Goal: Information Seeking & Learning: Learn about a topic

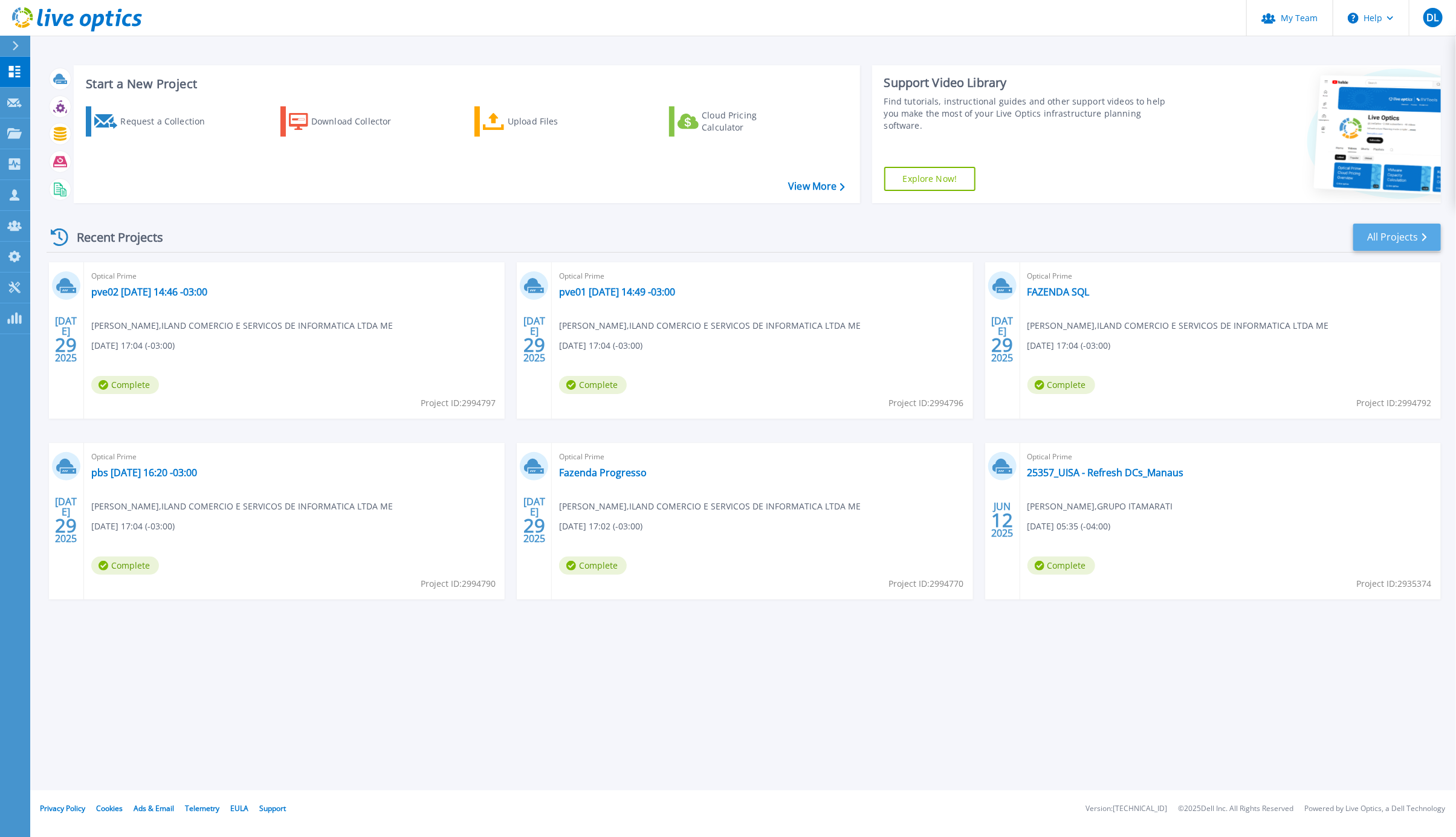
click at [1387, 240] on link "All Projects" at bounding box center [1398, 237] width 88 height 27
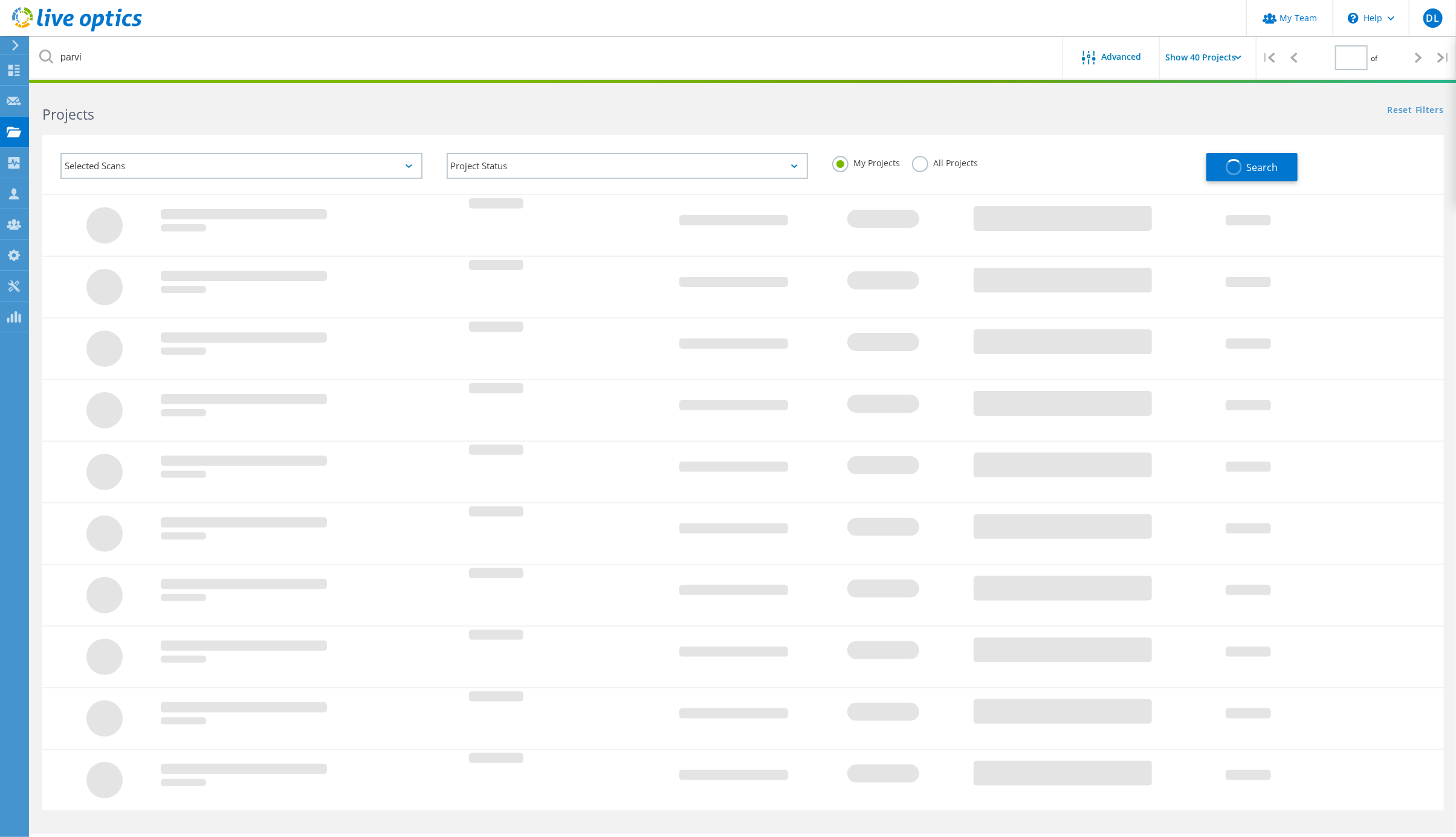
type input "1"
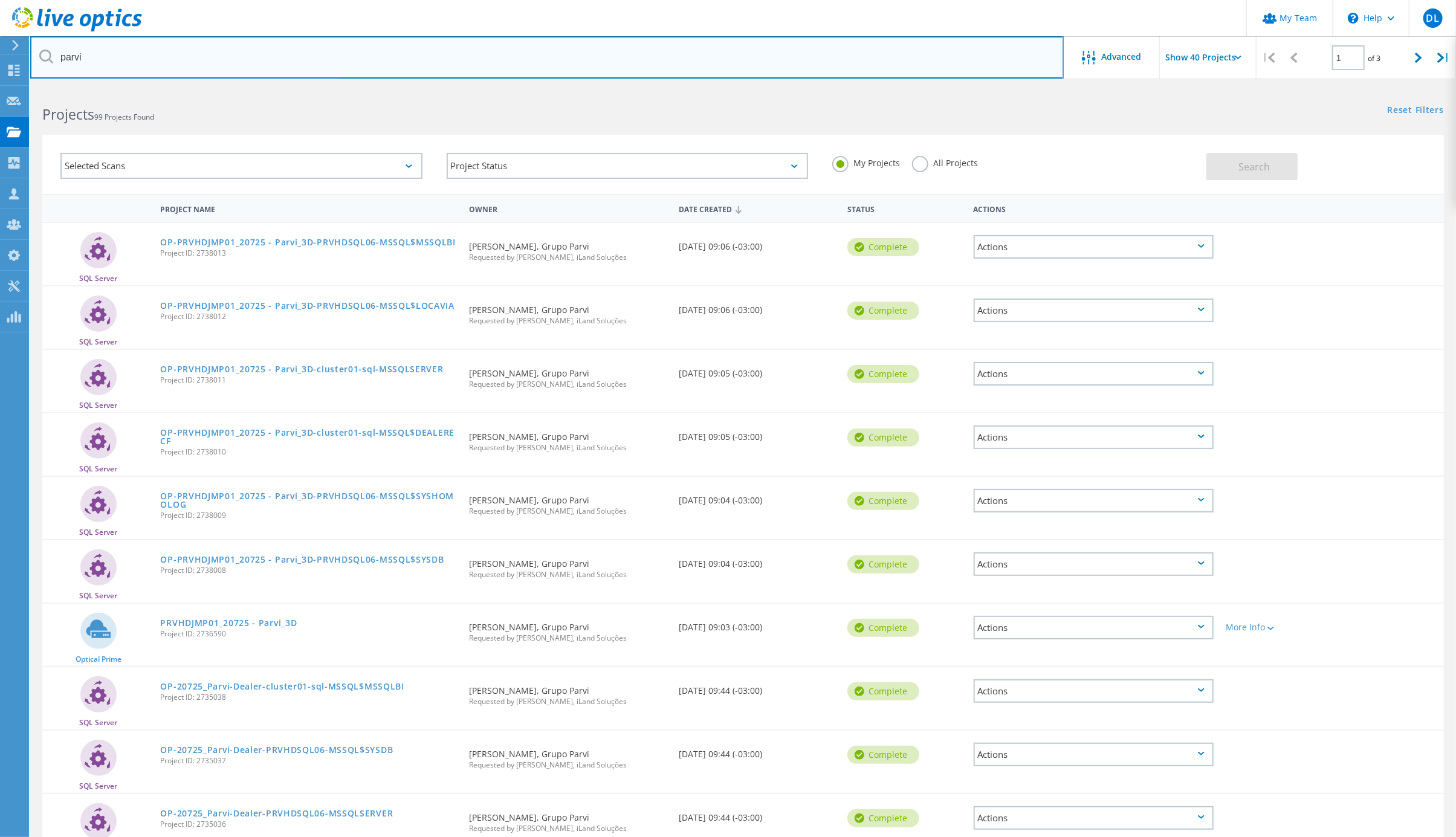
click at [131, 58] on input "parvi" at bounding box center [546, 57] width 1033 height 42
drag, startPoint x: 146, startPoint y: 57, endPoint x: 19, endPoint y: 51, distance: 127.1
type input "UISA"
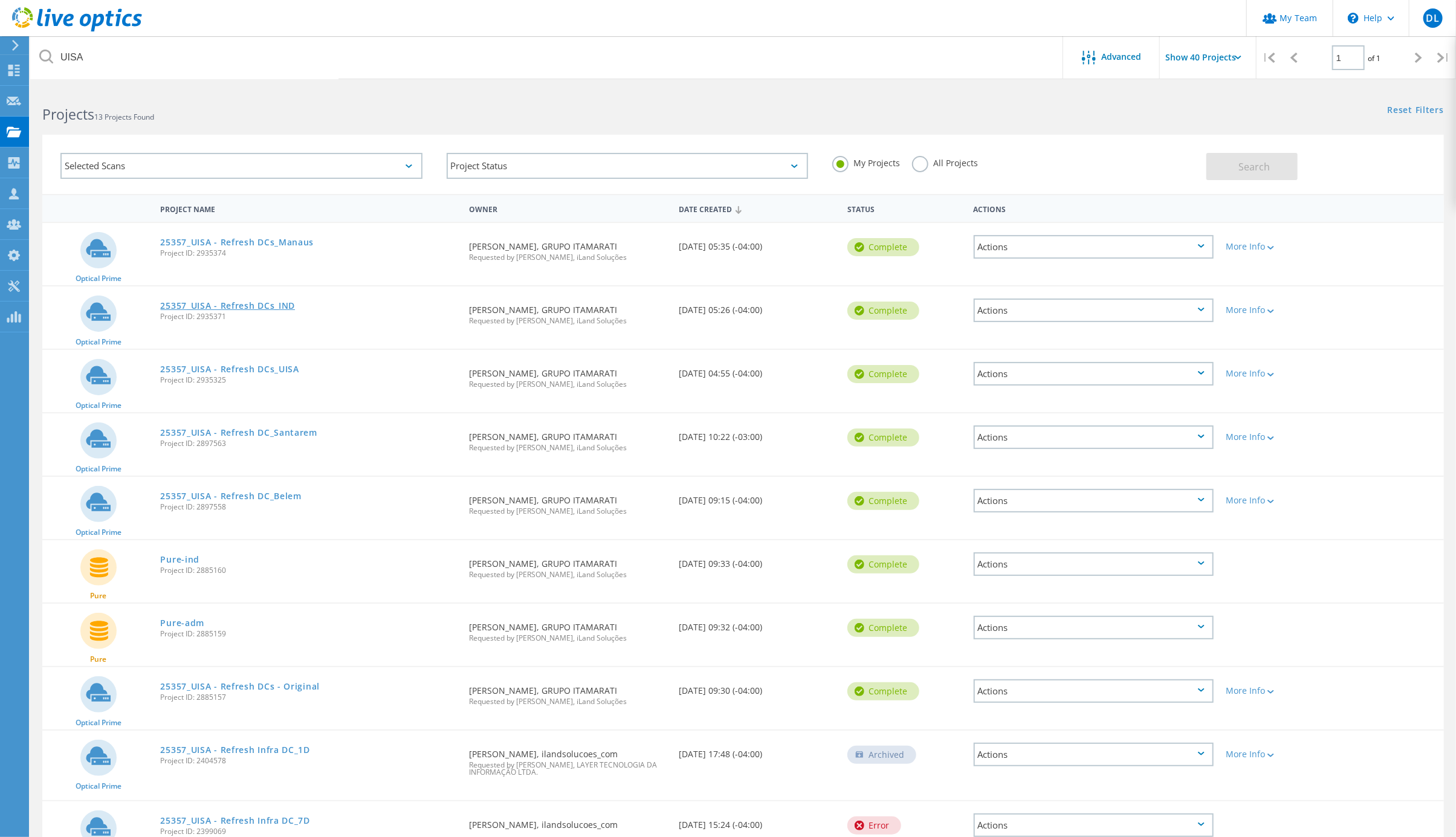
click at [213, 301] on link "25357_UISA - Refresh DCs_IND" at bounding box center [228, 306] width 135 height 8
click at [226, 365] on link "25357_UISA - Refresh DCs_UISA" at bounding box center [229, 369] width 138 height 8
click at [217, 301] on link "25357_UISA - Refresh DCs_IND" at bounding box center [228, 306] width 135 height 8
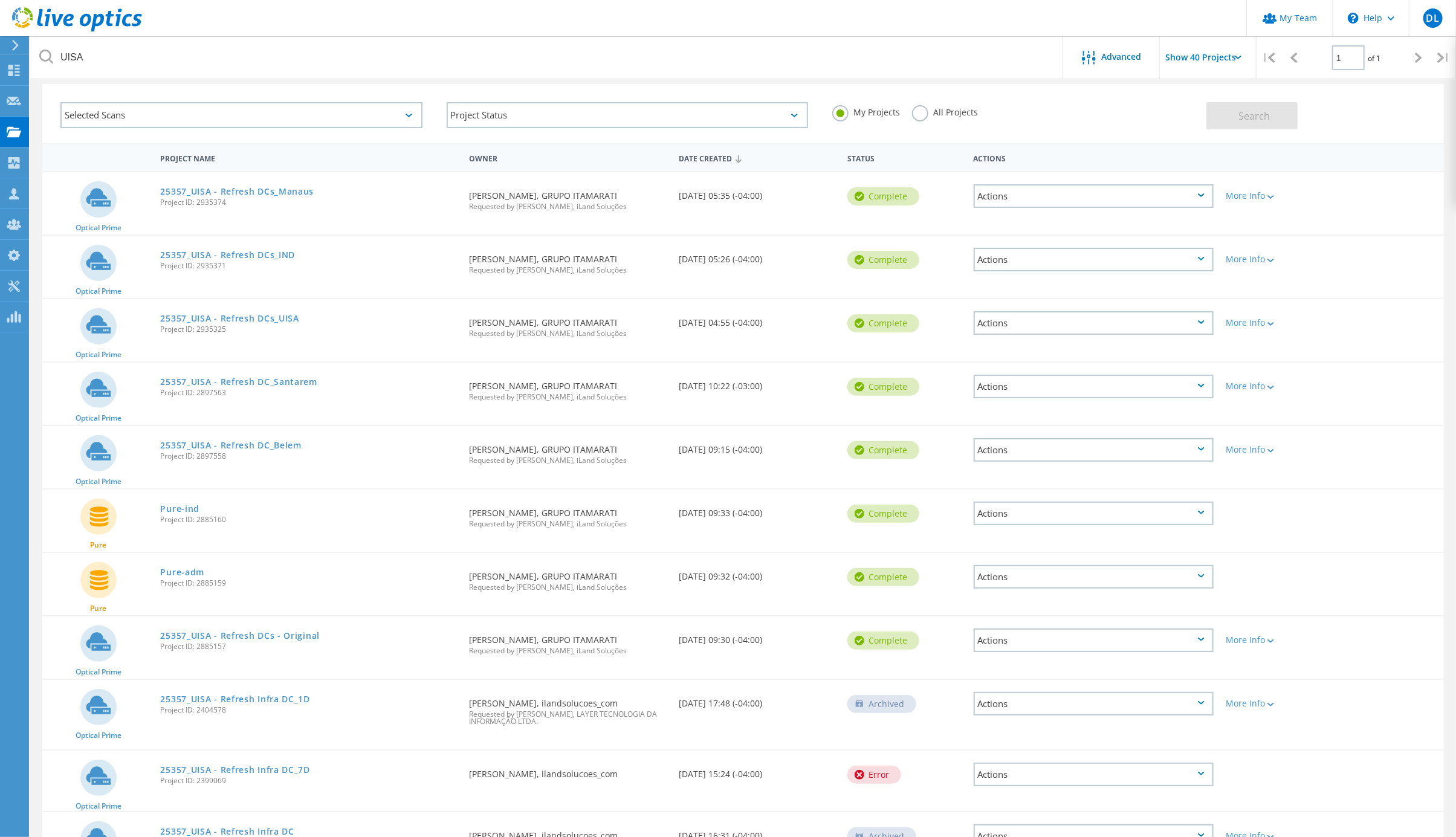
scroll to position [50, 0]
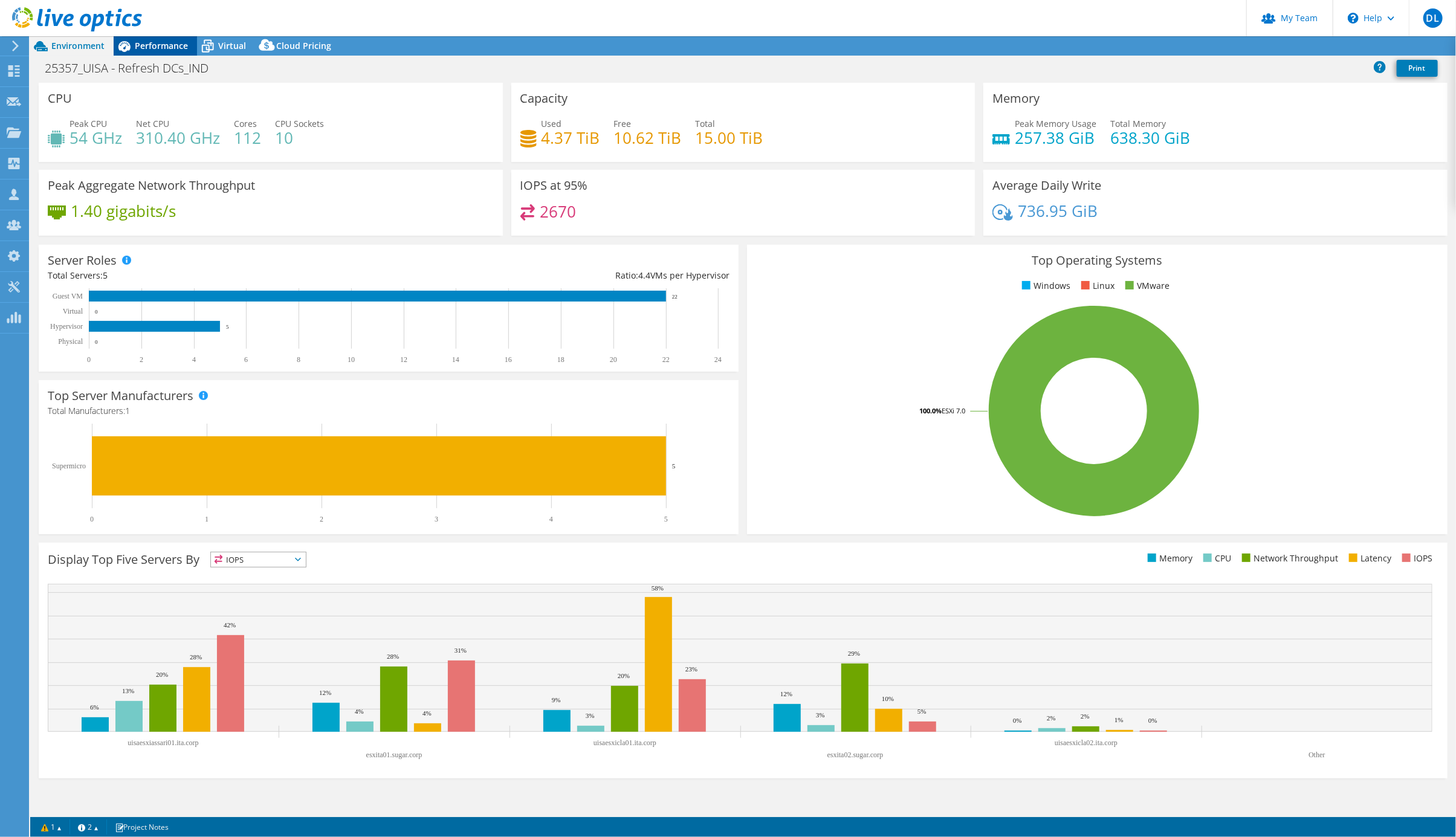
click at [161, 46] on span "Performance" at bounding box center [161, 45] width 54 height 12
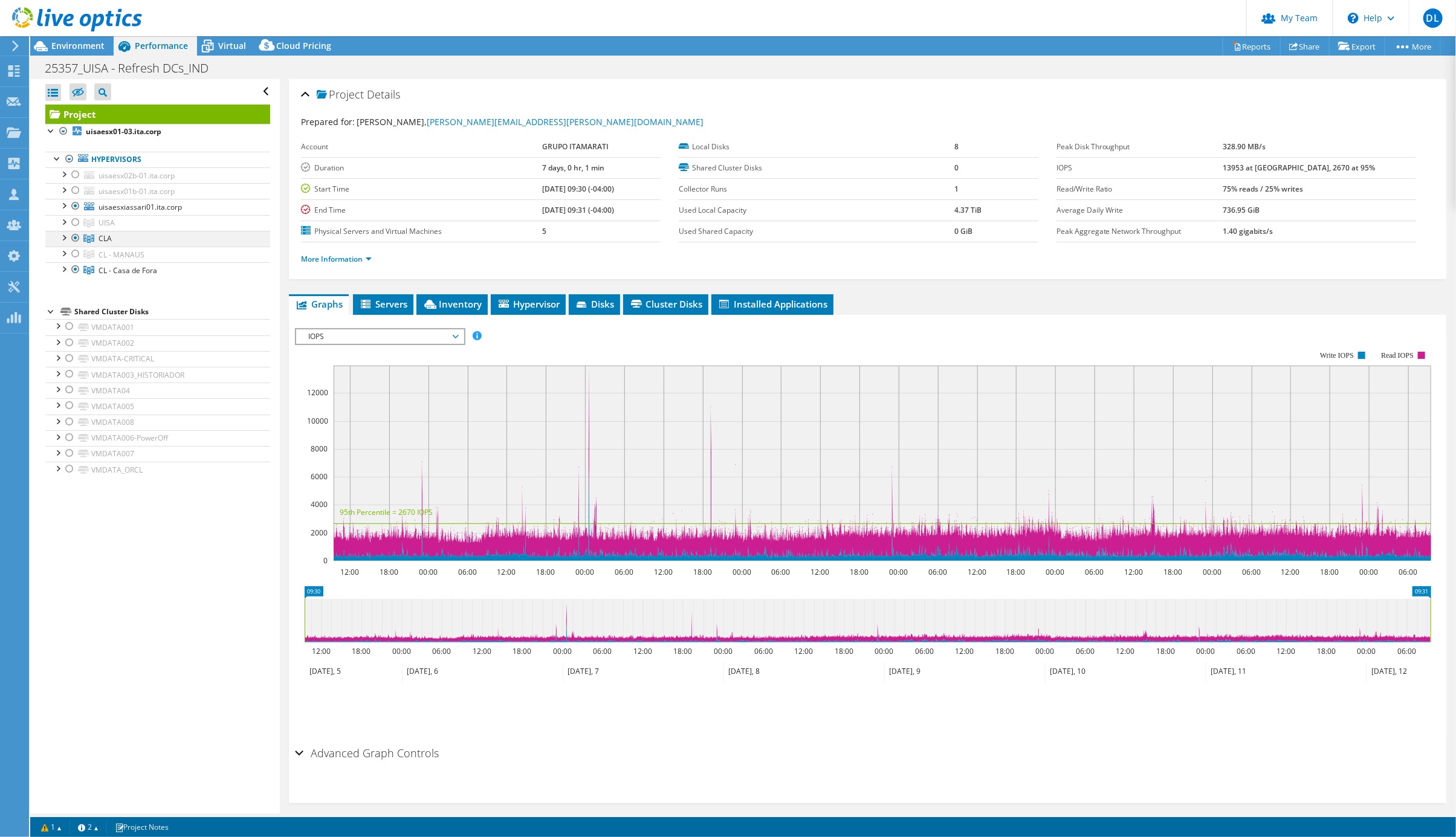
click at [74, 244] on div at bounding box center [75, 238] width 12 height 15
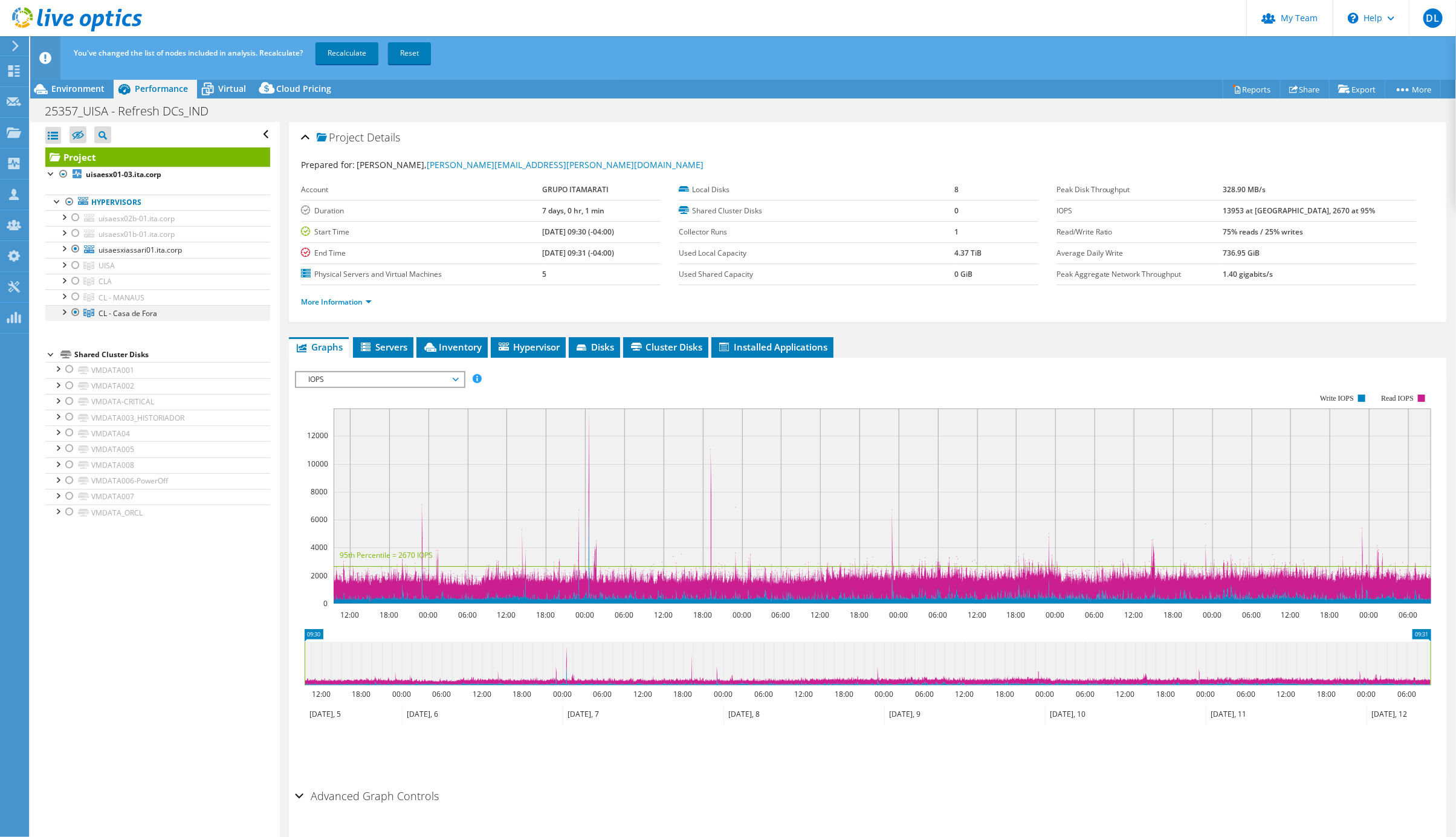
click at [77, 320] on div at bounding box center [75, 312] width 12 height 15
drag, startPoint x: 350, startPoint y: 51, endPoint x: 409, endPoint y: 53, distance: 59.0
click at [352, 53] on link "Recalculate" at bounding box center [347, 53] width 63 height 22
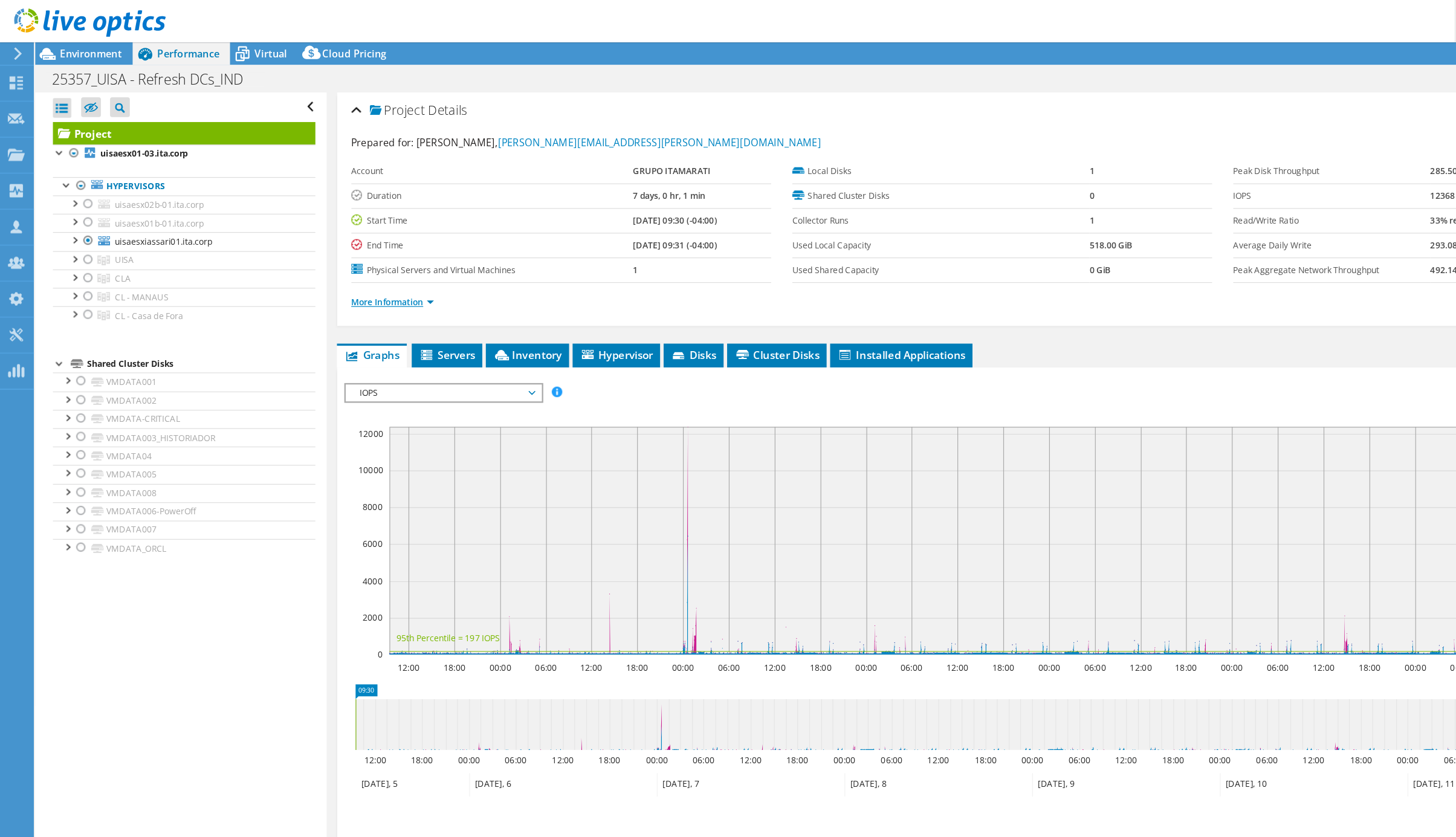
click at [361, 263] on link "More Information" at bounding box center [336, 258] width 71 height 10
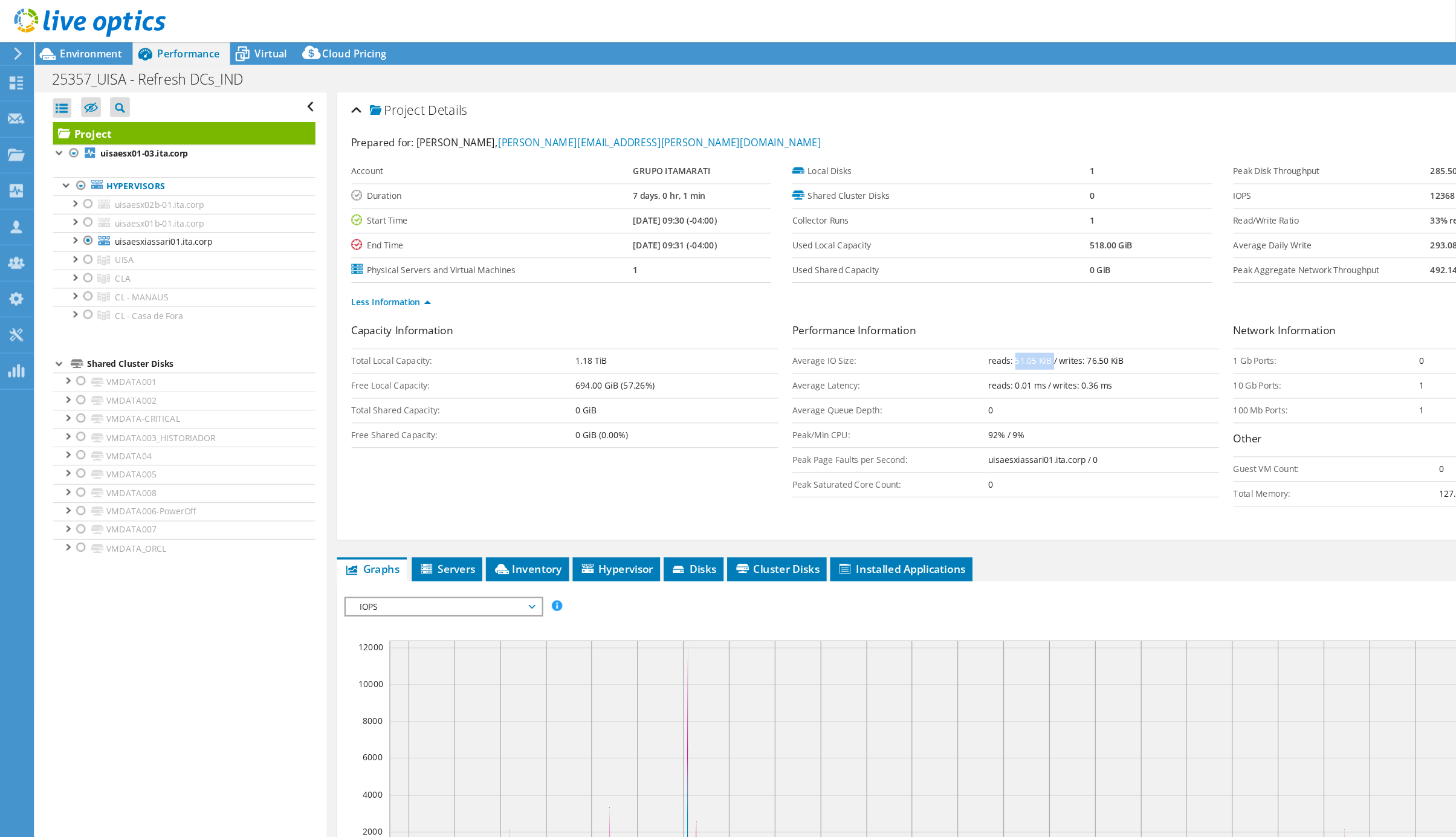
drag, startPoint x: 868, startPoint y: 316, endPoint x: 920, endPoint y: 315, distance: 52.0
click at [902, 314] on b "reads: 51.05 KiB / writes: 76.50 KiB" at bounding box center [905, 309] width 116 height 10
drag, startPoint x: 931, startPoint y: 315, endPoint x: 976, endPoint y: 320, distance: 45.3
click at [978, 317] on td "reads: 51.05 KiB / writes: 76.50 KiB" at bounding box center [946, 309] width 197 height 21
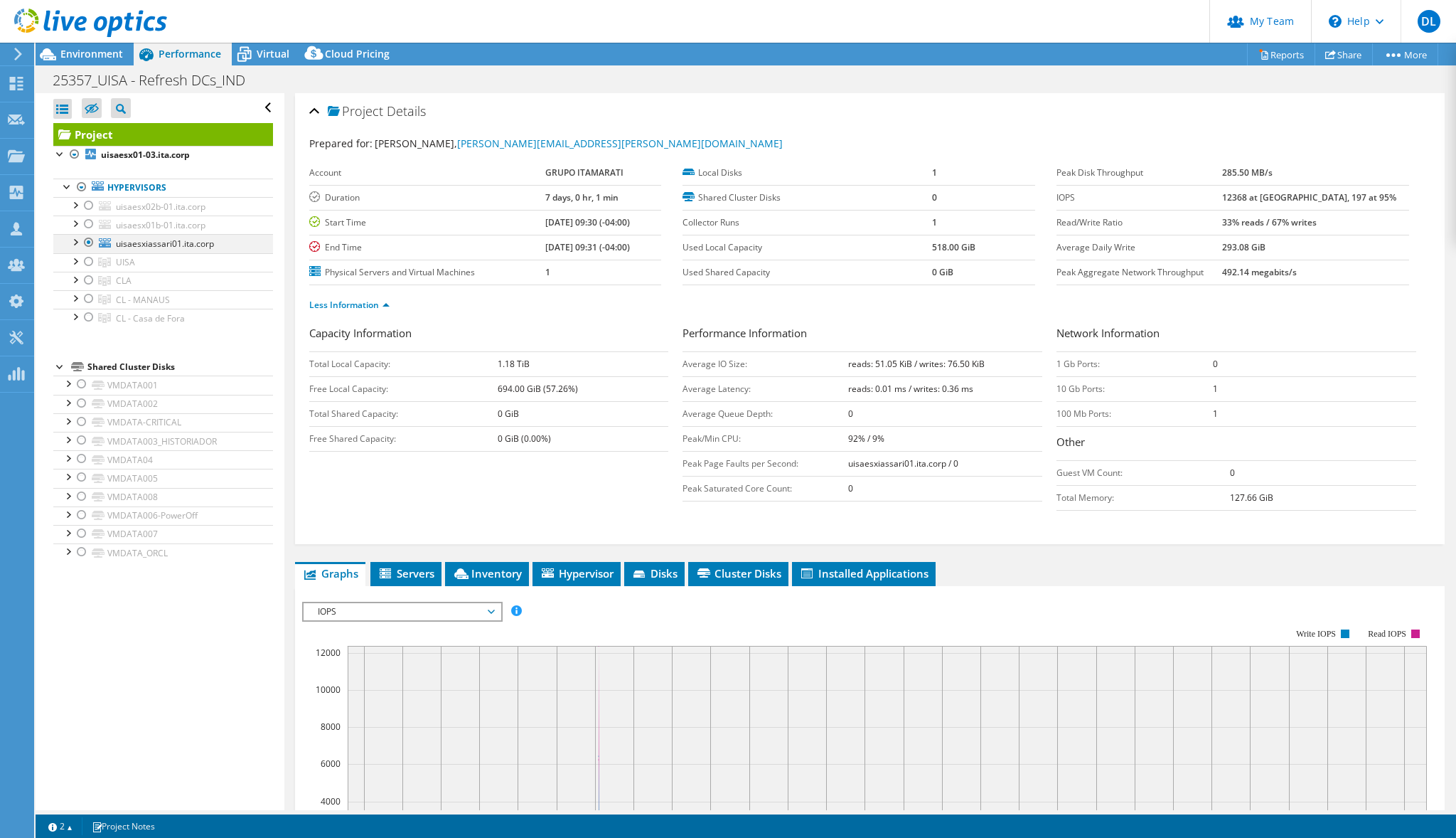
click at [79, 246] on div at bounding box center [74, 240] width 14 height 14
click at [74, 243] on div at bounding box center [74, 240] width 14 height 14
drag, startPoint x: 86, startPoint y: 209, endPoint x: 86, endPoint y: 217, distance: 8.0
click at [87, 210] on div at bounding box center [88, 205] width 14 height 17
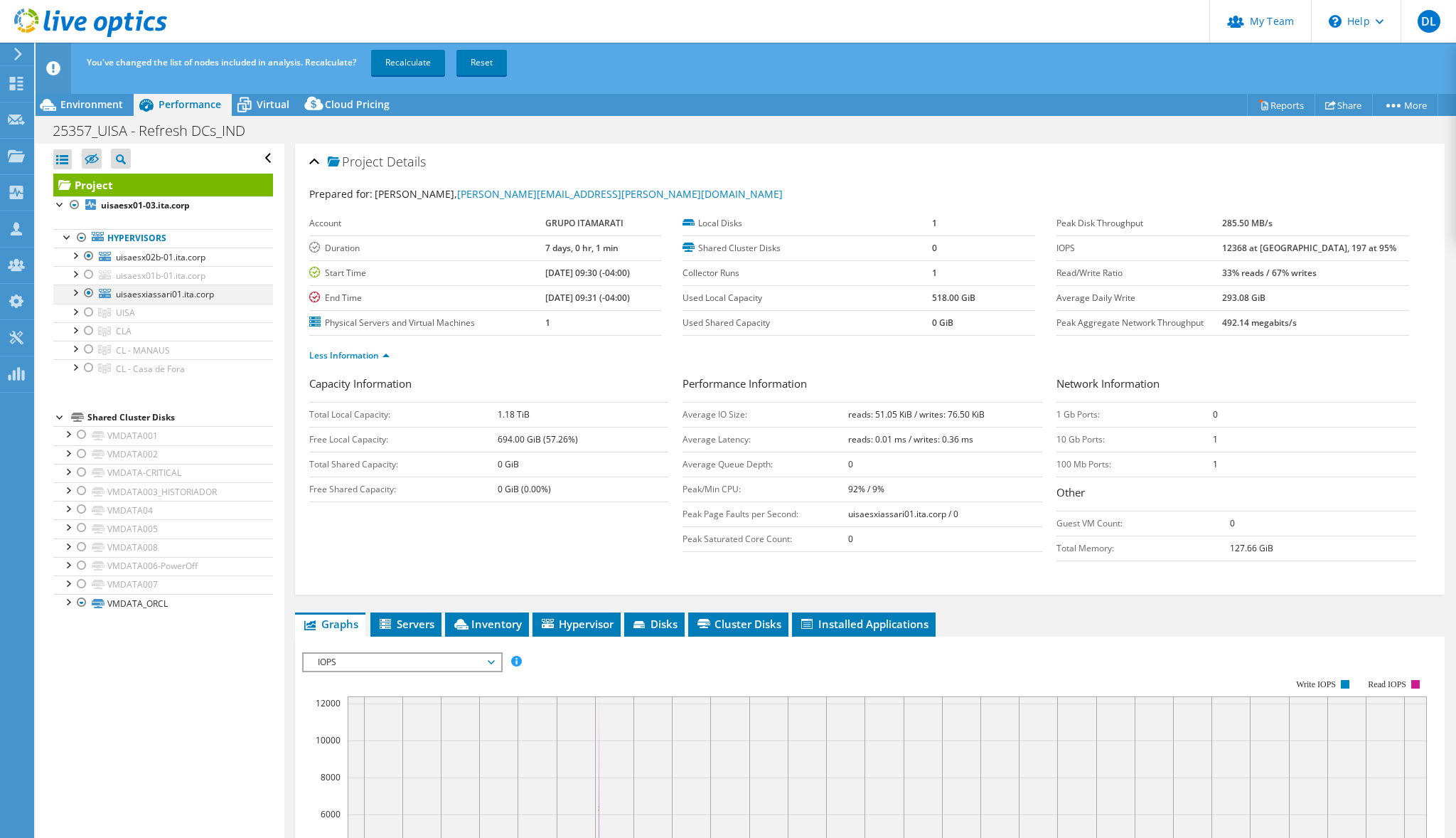
drag, startPoint x: 90, startPoint y: 271, endPoint x: 92, endPoint y: 285, distance: 14.1
click at [92, 272] on div at bounding box center [88, 274] width 14 height 17
click at [89, 311] on div at bounding box center [88, 311] width 14 height 17
click at [91, 293] on div at bounding box center [88, 293] width 14 height 17
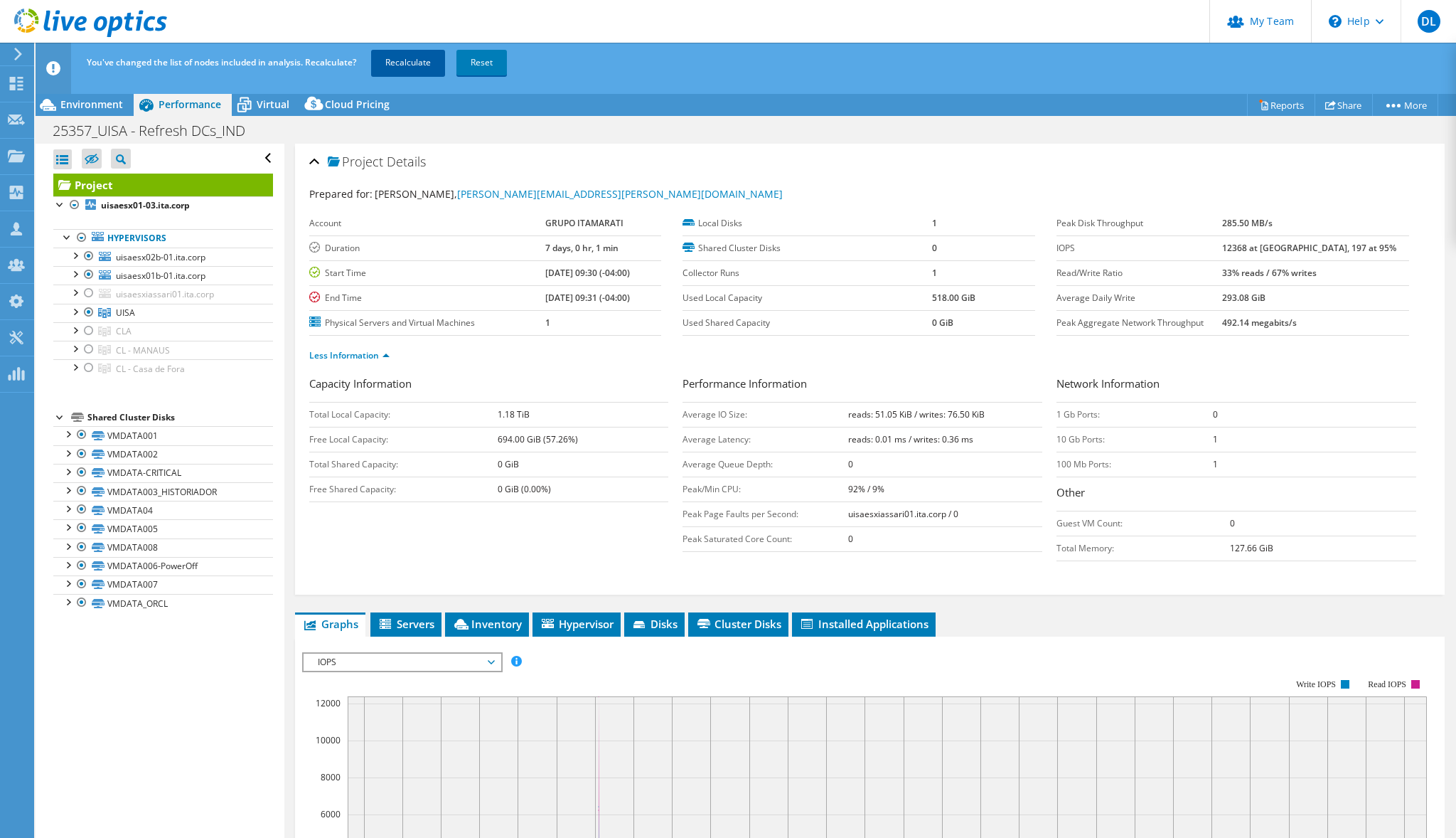
click at [404, 59] on link "Recalculate" at bounding box center [408, 62] width 74 height 25
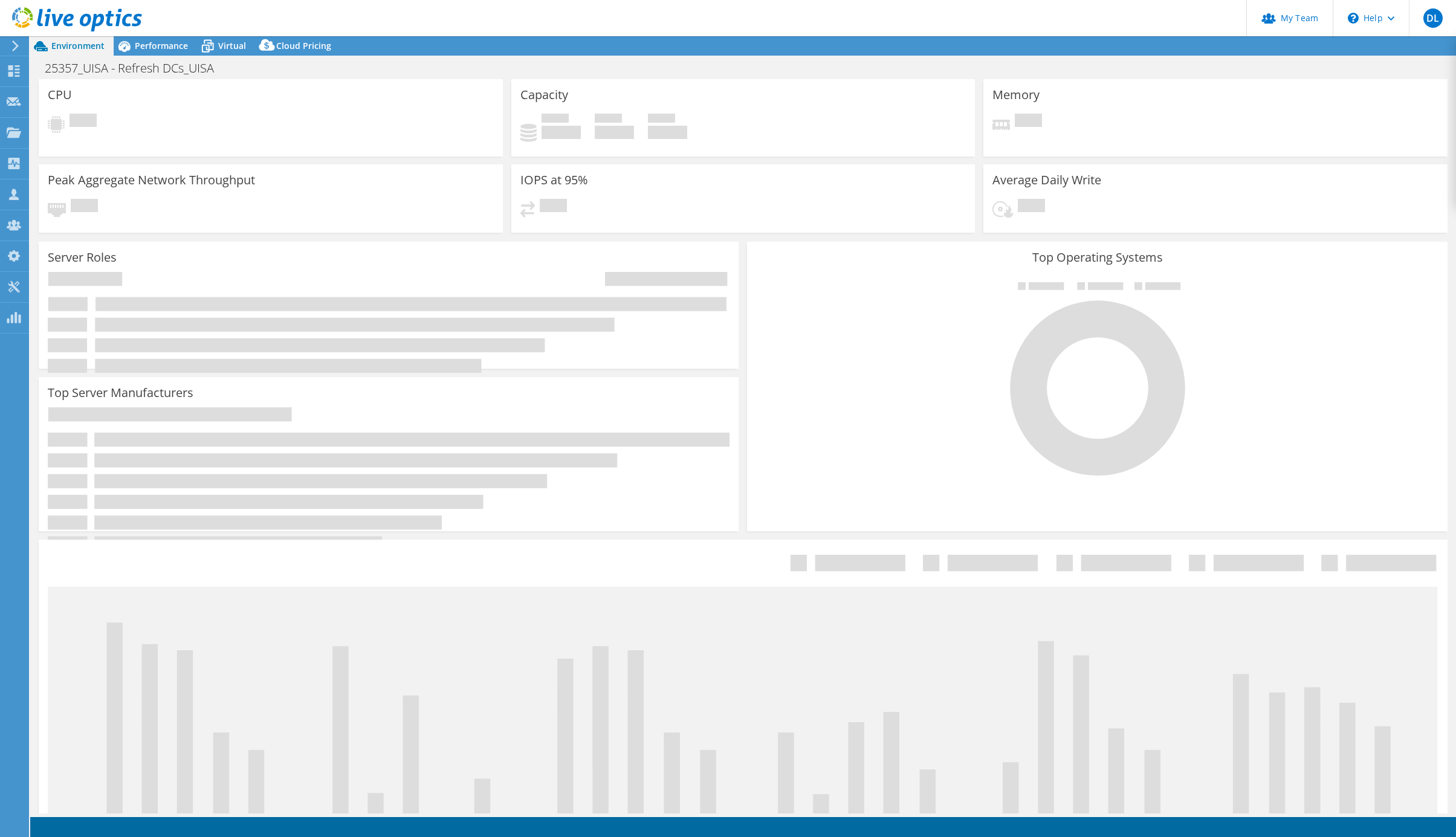
select select "USD"
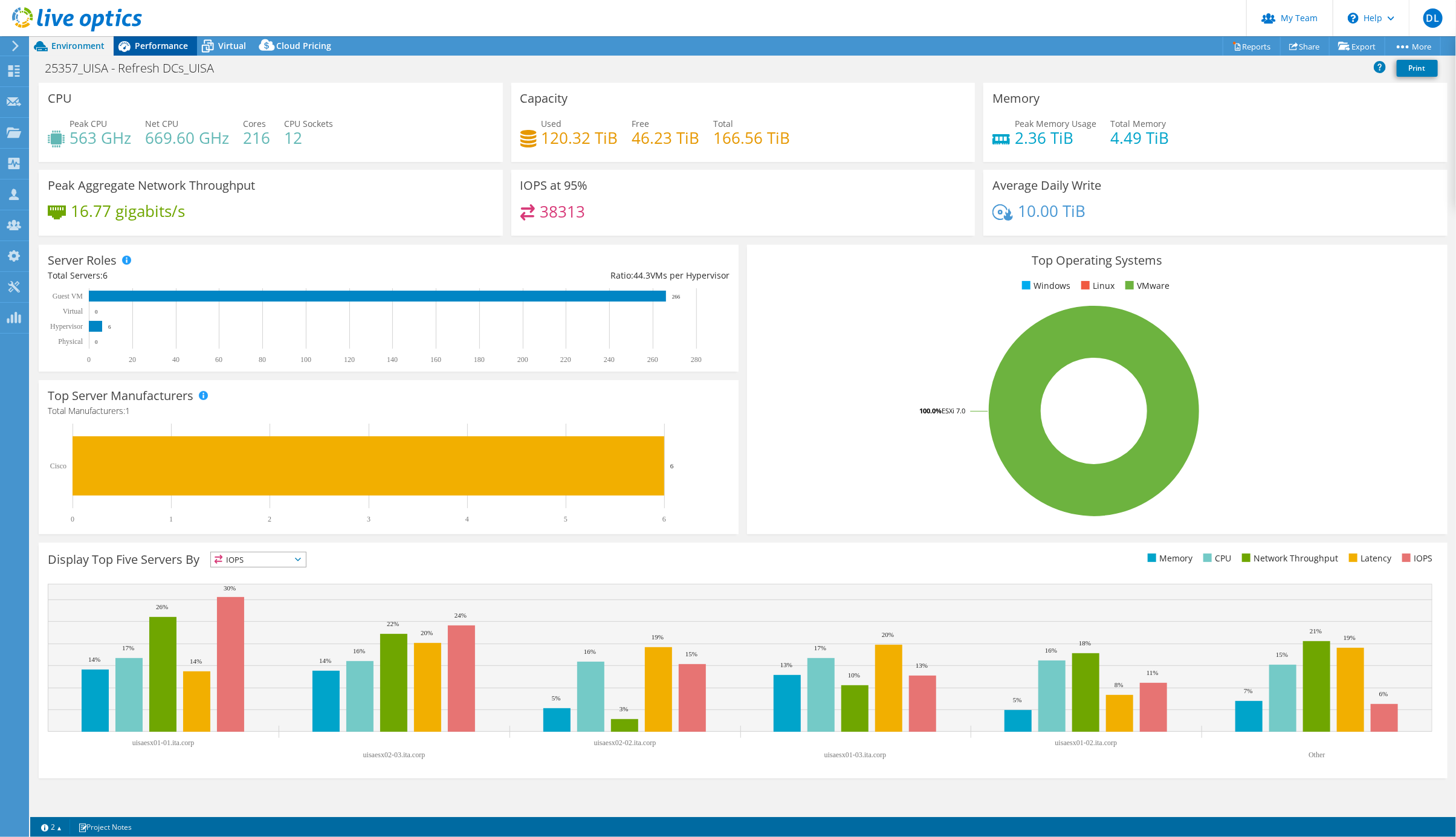
drag, startPoint x: 165, startPoint y: 31, endPoint x: 161, endPoint y: 44, distance: 13.6
click at [165, 31] on header "DL Partner Team Admin Douglas Landberg douglas@ilandsolucoes.com.br iLand Soluç…" at bounding box center [728, 18] width 1456 height 36
click at [161, 44] on span "Performance" at bounding box center [161, 45] width 54 height 12
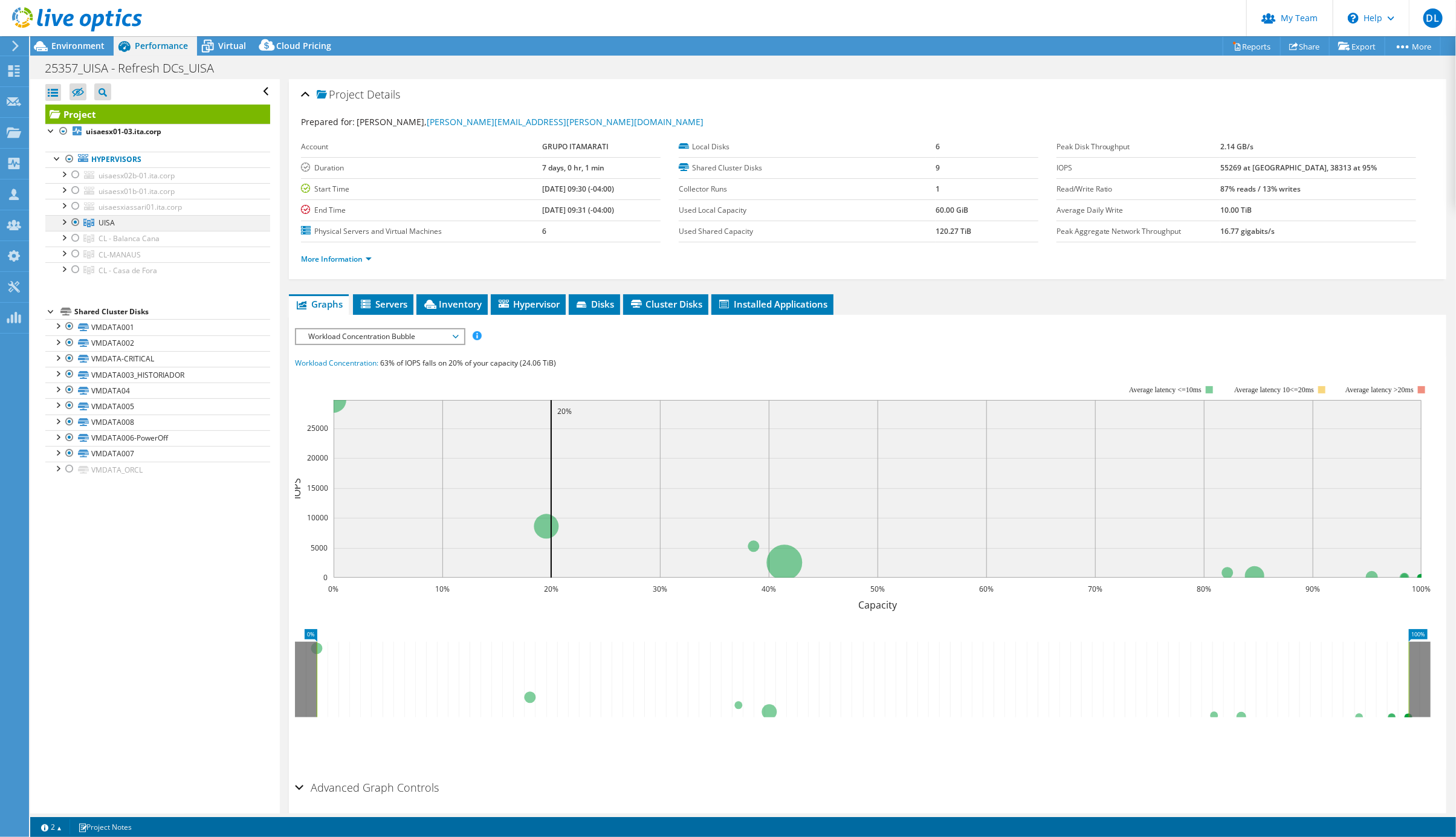
click at [63, 227] on div at bounding box center [63, 221] width 12 height 12
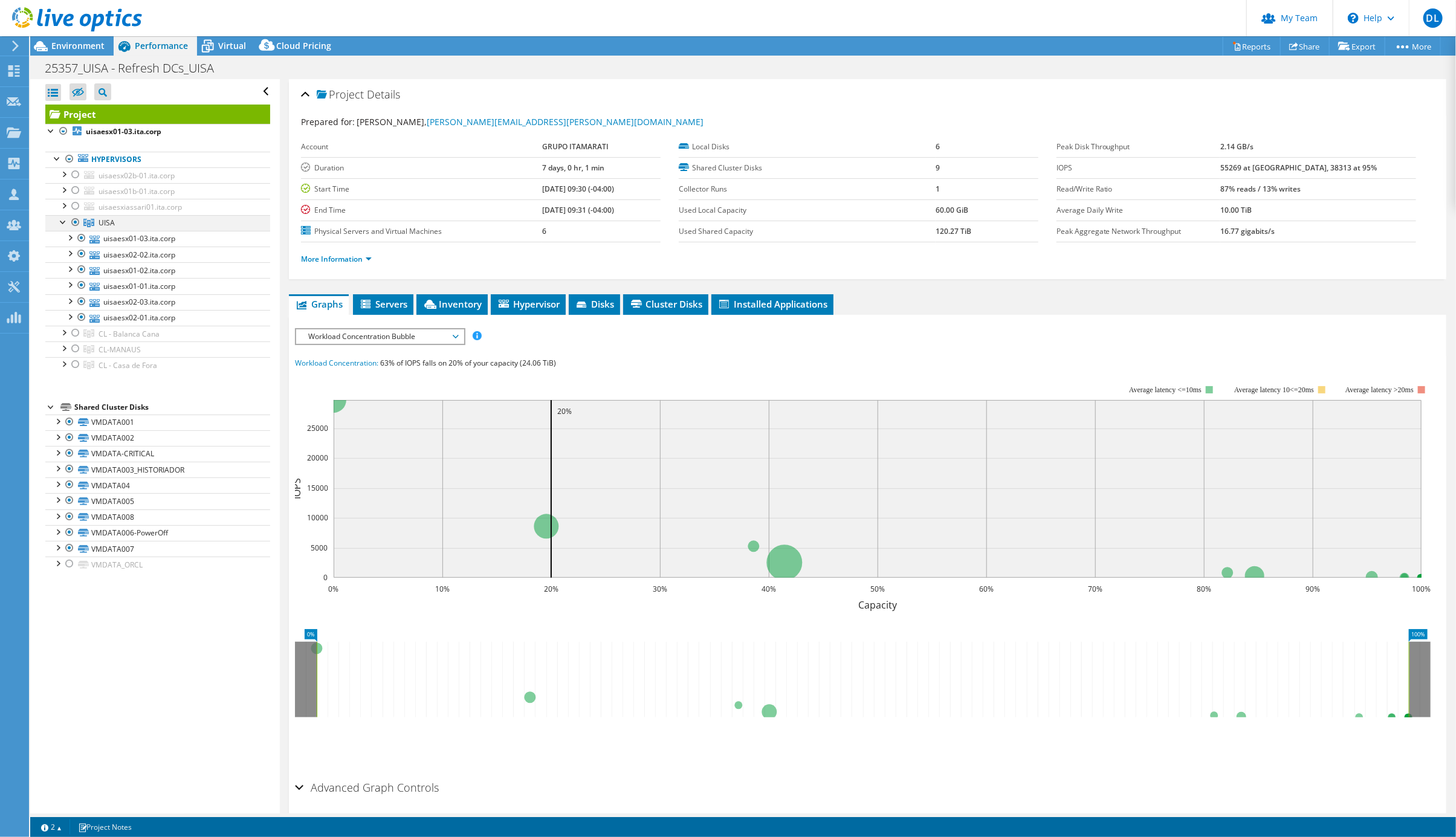
click at [63, 227] on div at bounding box center [63, 221] width 12 height 12
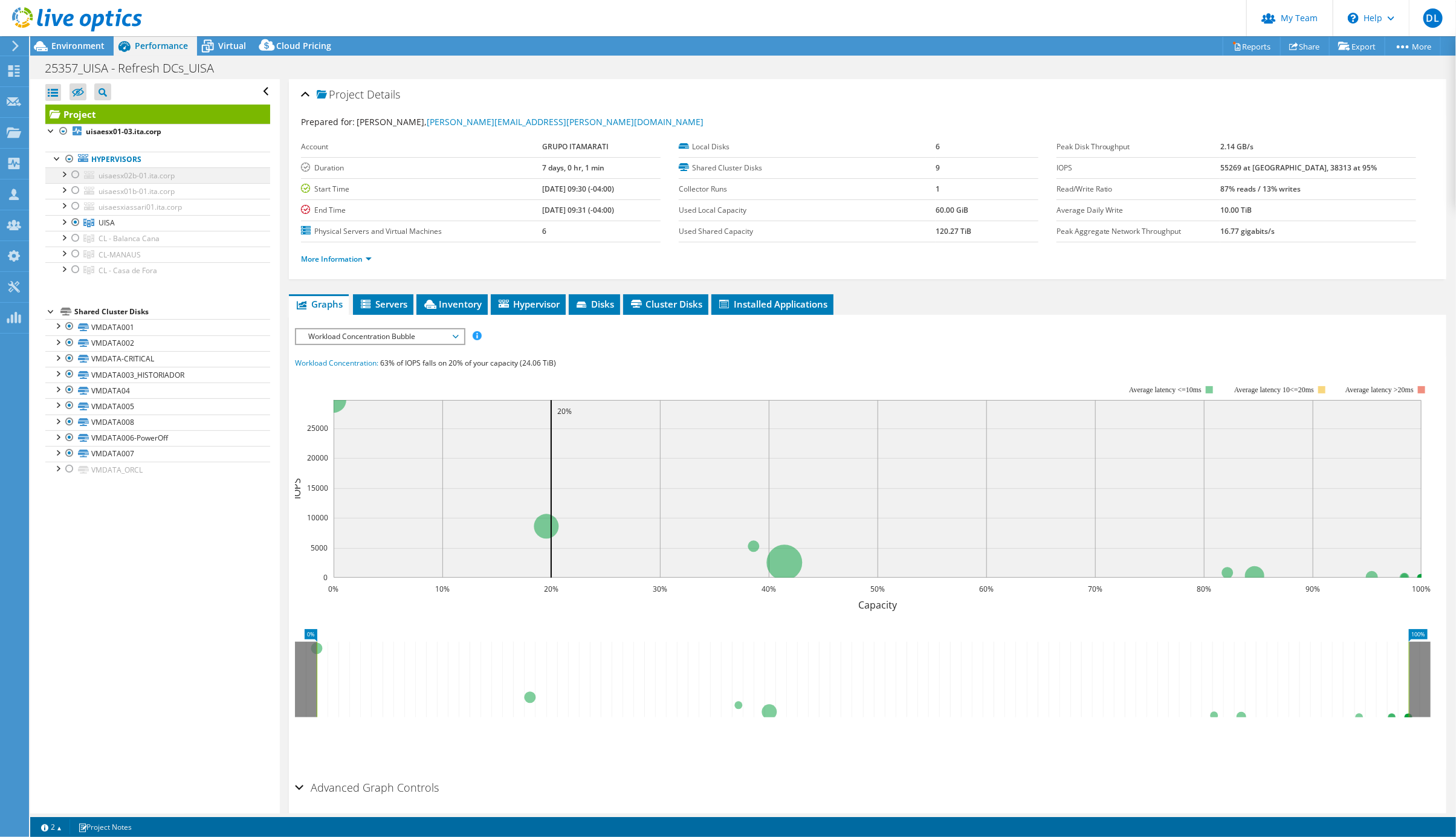
click at [77, 179] on div at bounding box center [75, 174] width 12 height 15
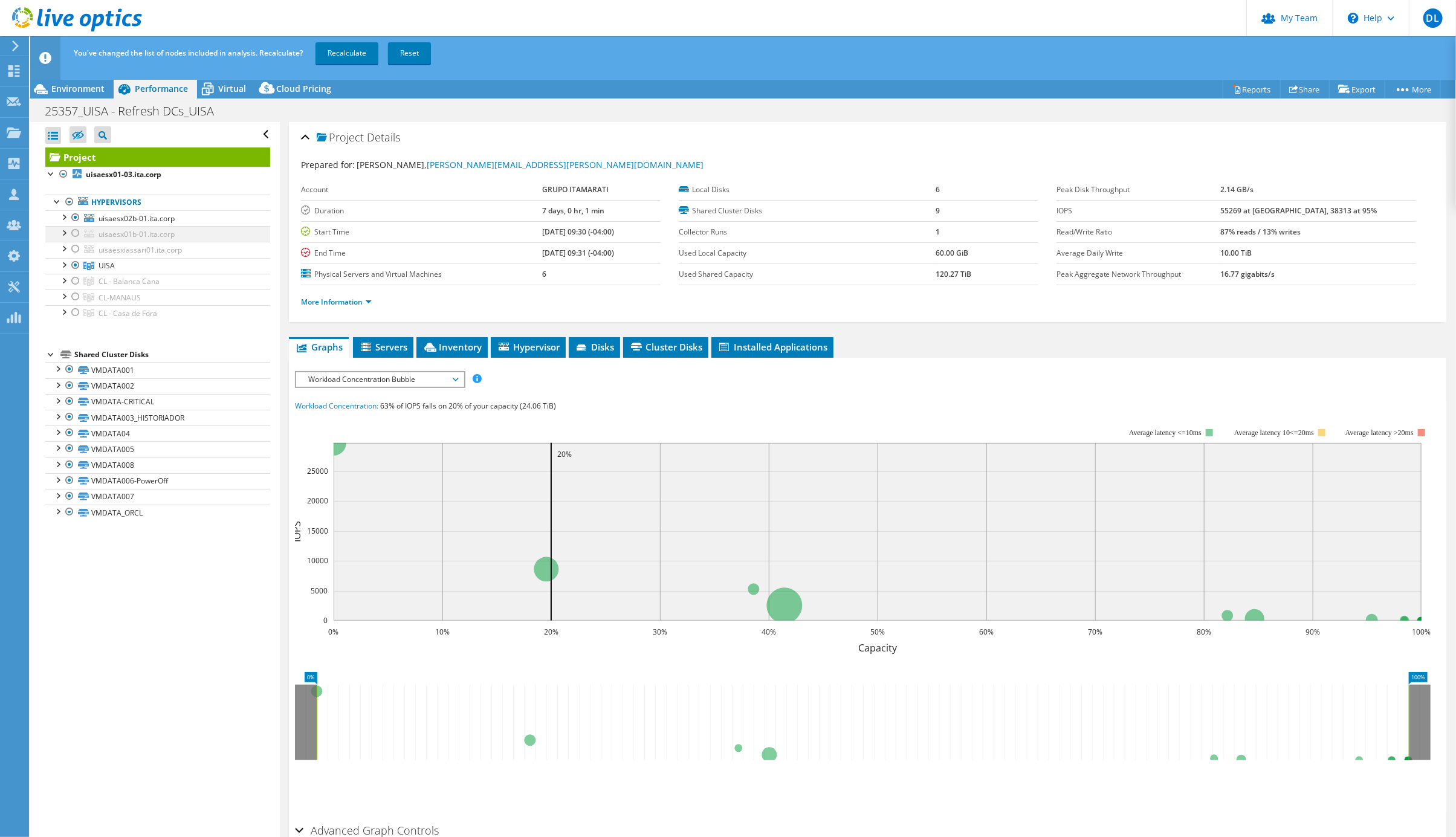
click at [78, 238] on div at bounding box center [75, 233] width 12 height 15
drag, startPoint x: 346, startPoint y: 51, endPoint x: 352, endPoint y: 67, distance: 17.1
click at [346, 51] on link "Recalculate" at bounding box center [347, 53] width 63 height 22
click at [66, 270] on div at bounding box center [63, 263] width 12 height 12
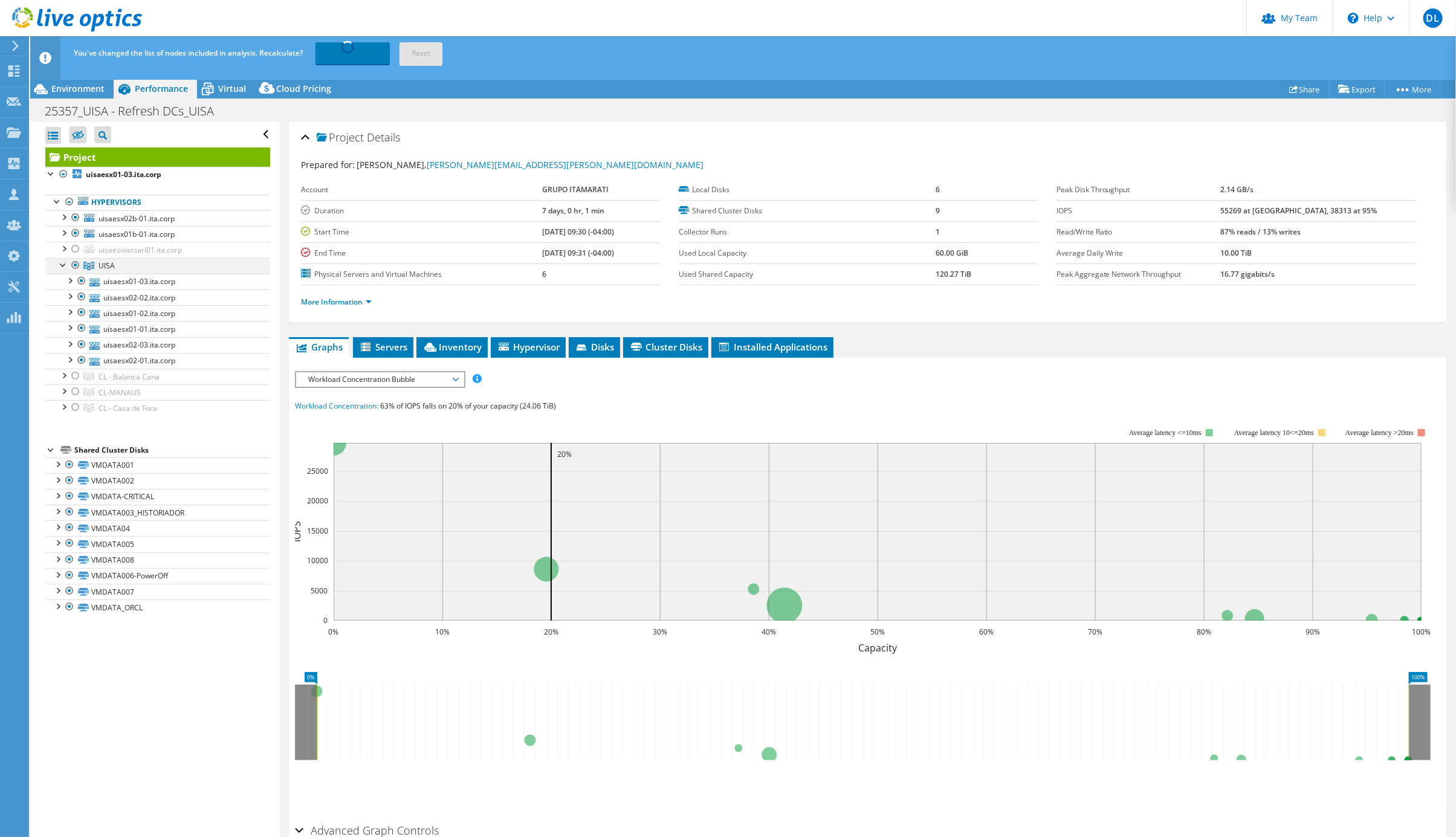
click at [66, 270] on div at bounding box center [63, 263] width 12 height 12
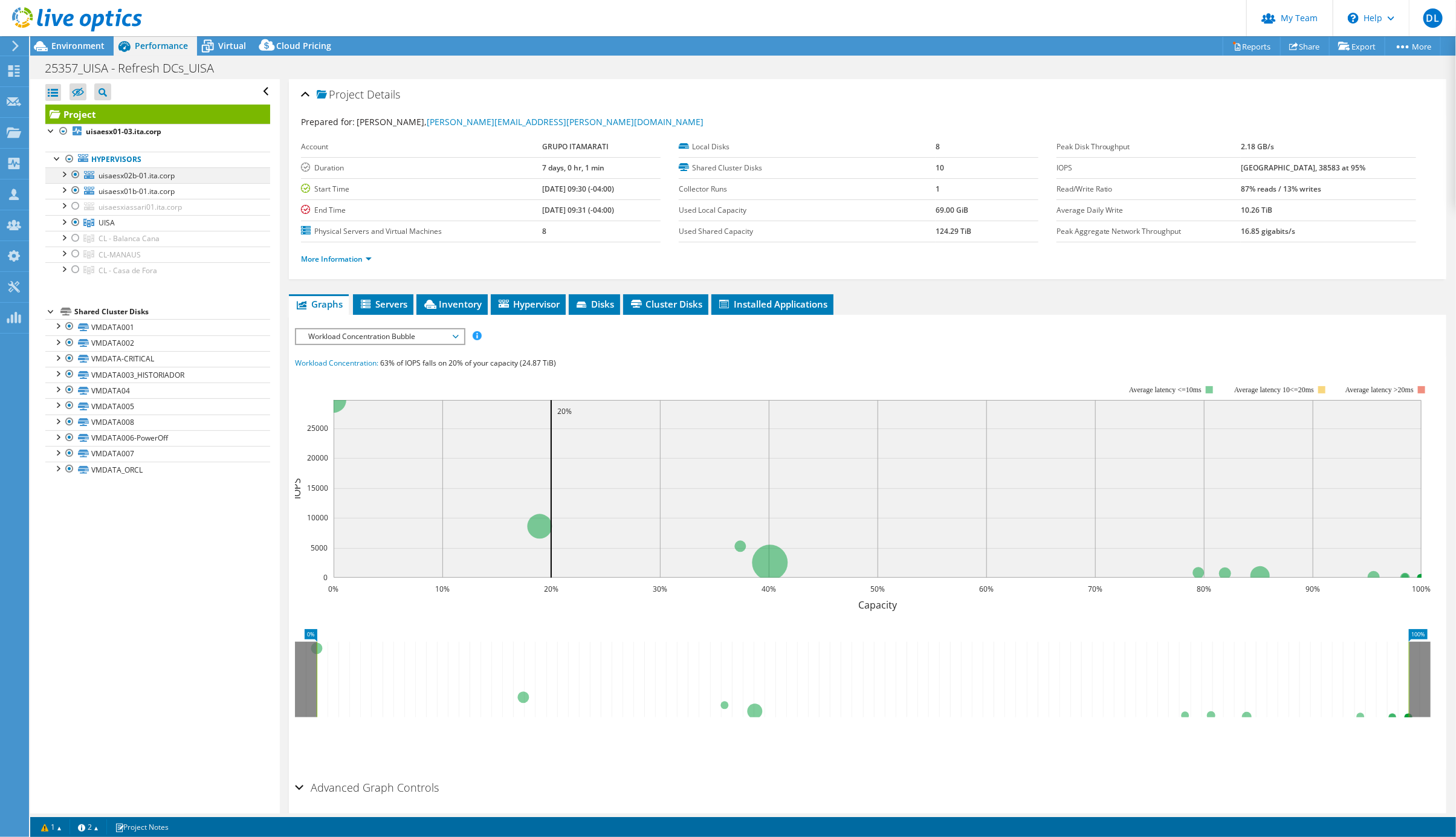
click at [78, 182] on div at bounding box center [75, 174] width 12 height 15
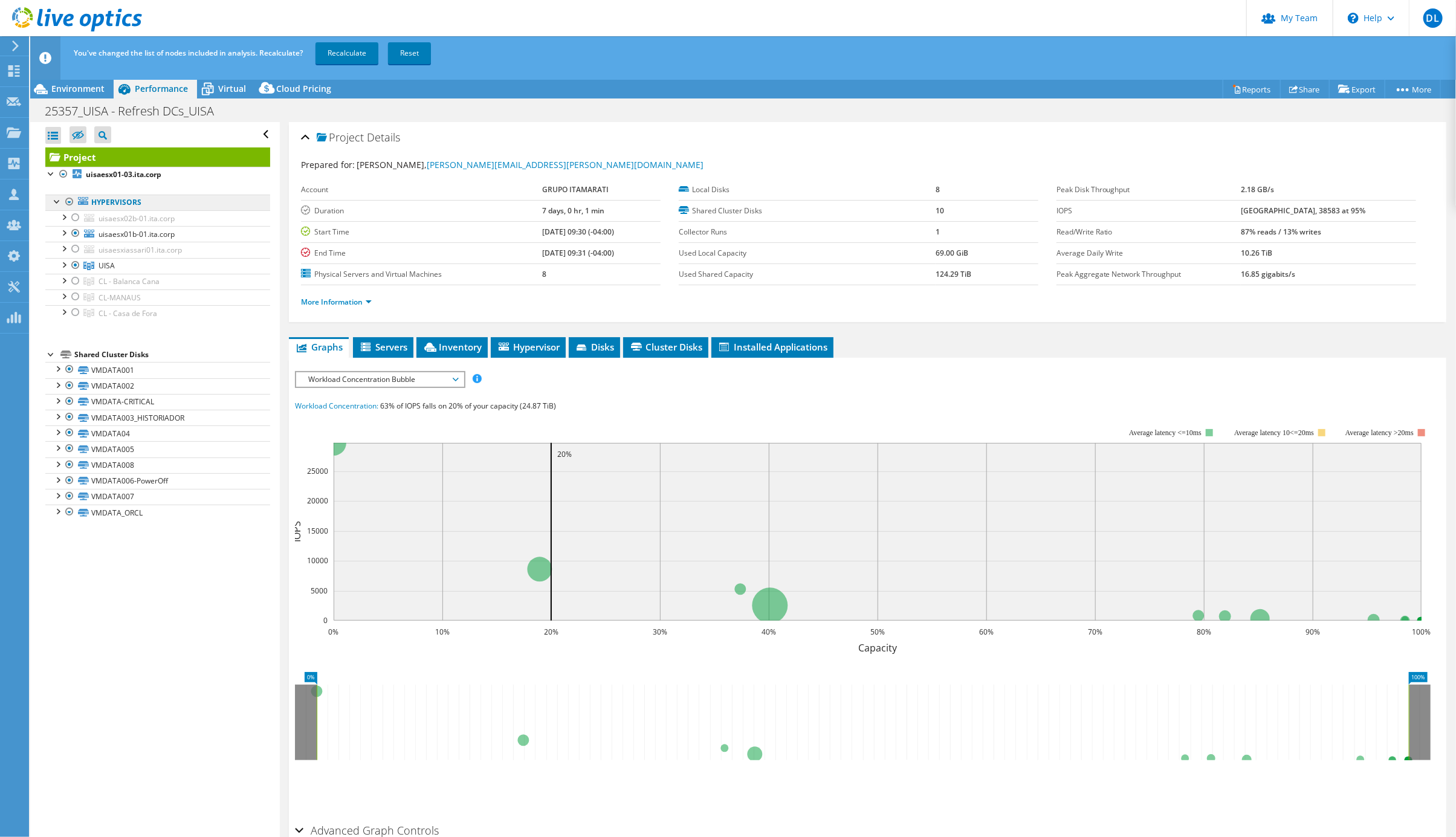
click at [77, 199] on link "Hypervisors" at bounding box center [158, 202] width 225 height 16
drag, startPoint x: 74, startPoint y: 242, endPoint x: 89, endPoint y: 243, distance: 15.0
click at [74, 240] on div at bounding box center [75, 233] width 12 height 15
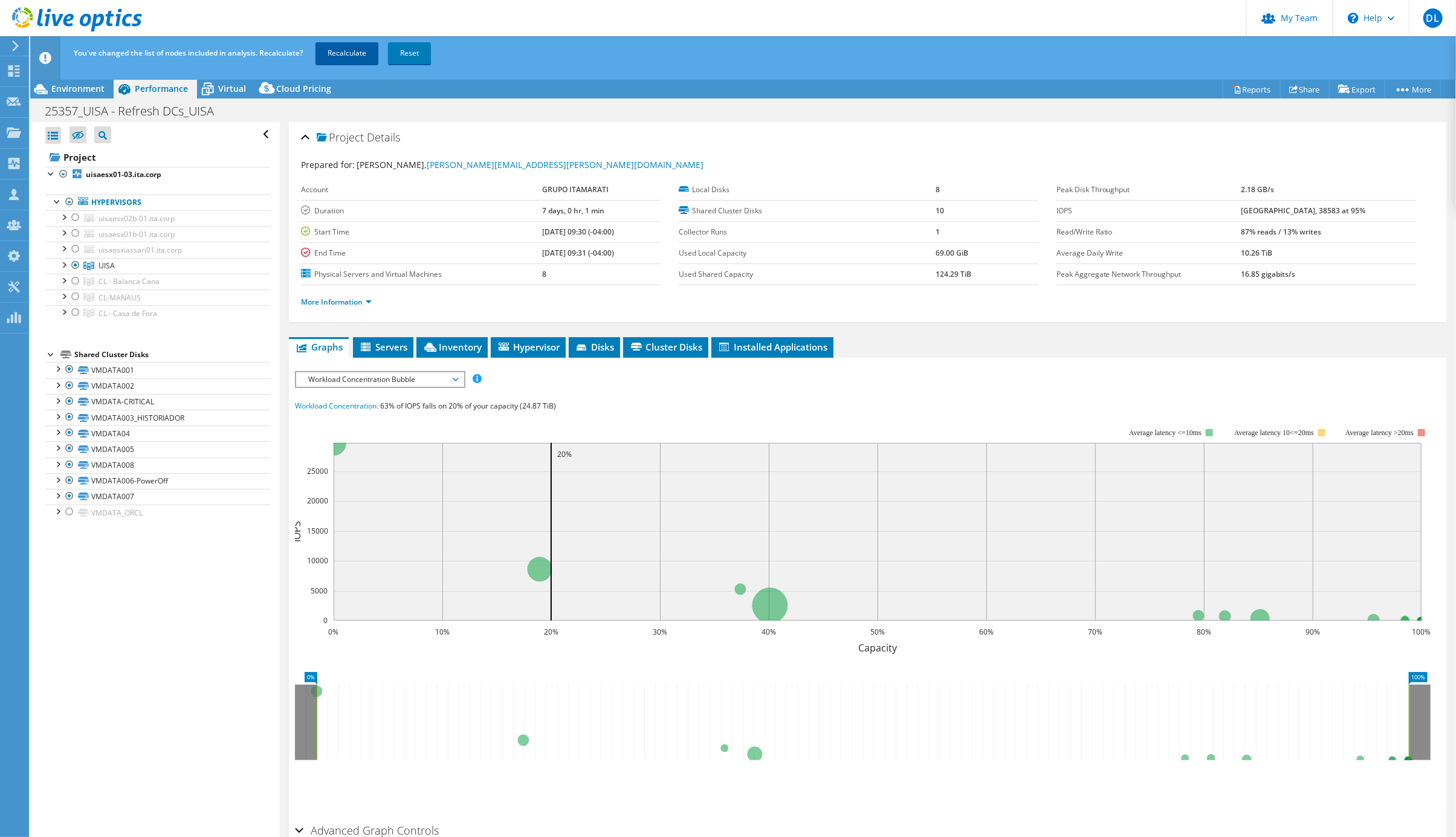
click at [352, 53] on link "Recalculate" at bounding box center [347, 53] width 63 height 22
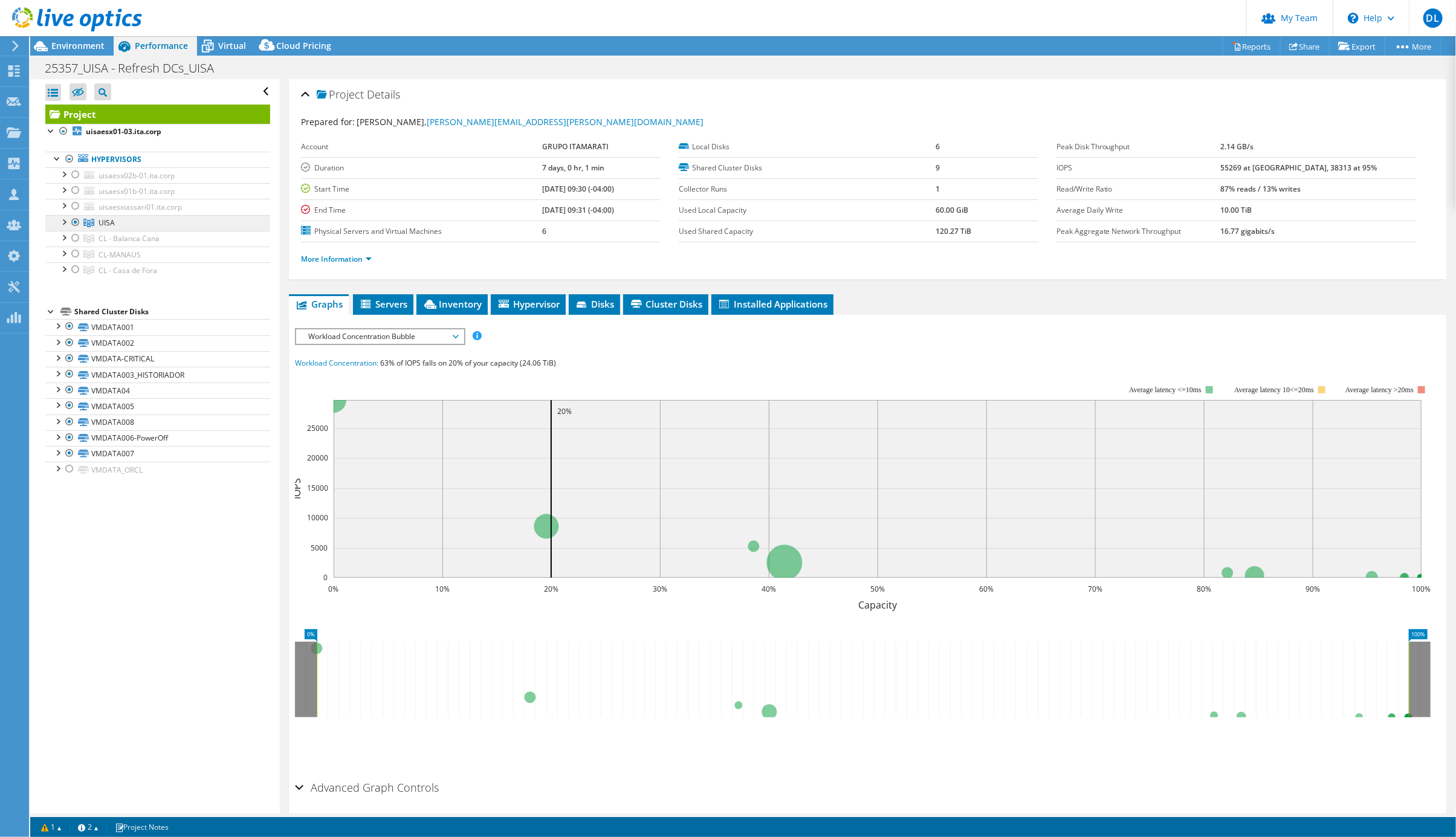
click at [134, 231] on link "UISA" at bounding box center [158, 223] width 225 height 16
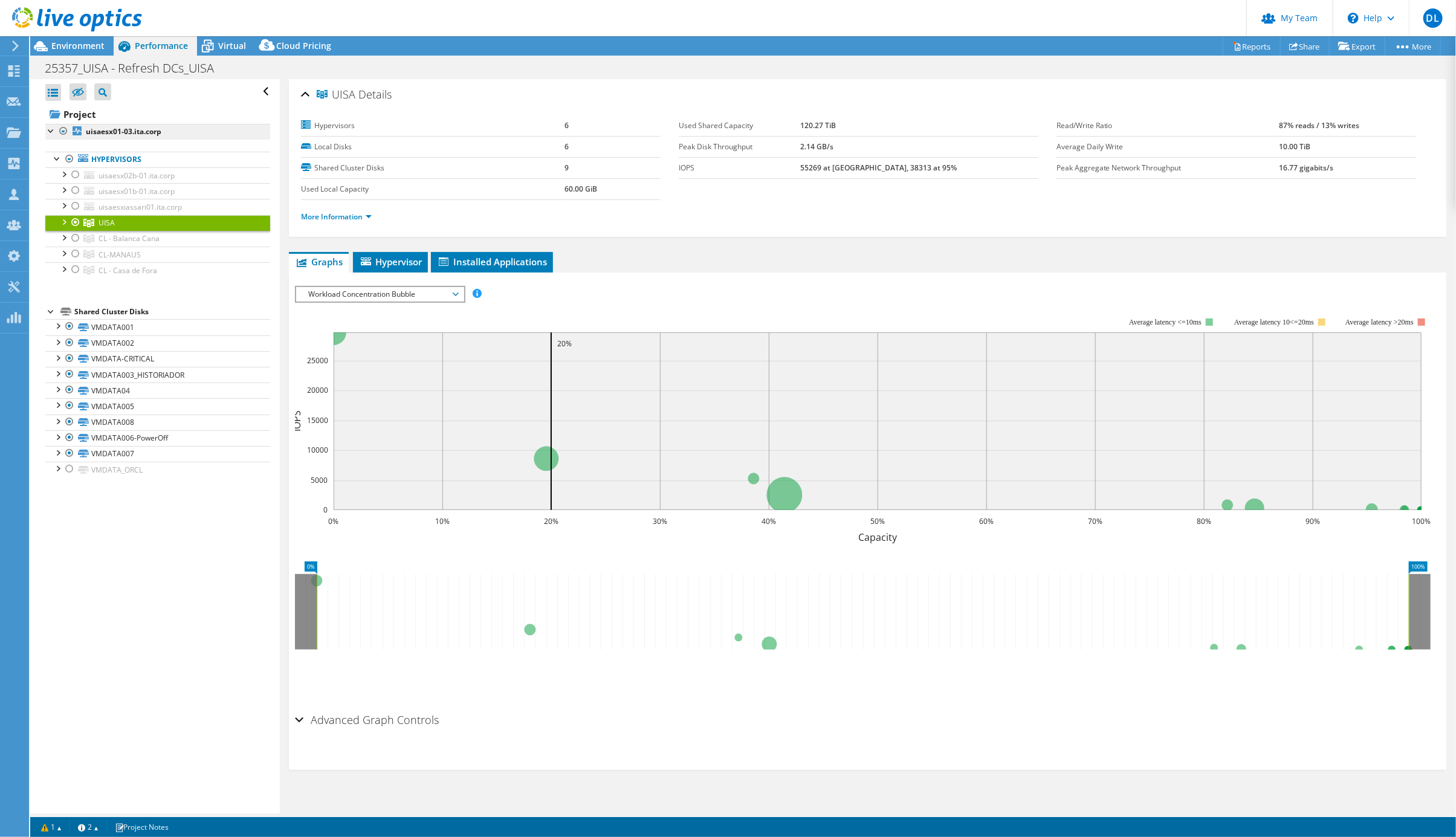
click at [111, 140] on link "uisaesx01-03.ita.corp" at bounding box center [158, 131] width 225 height 16
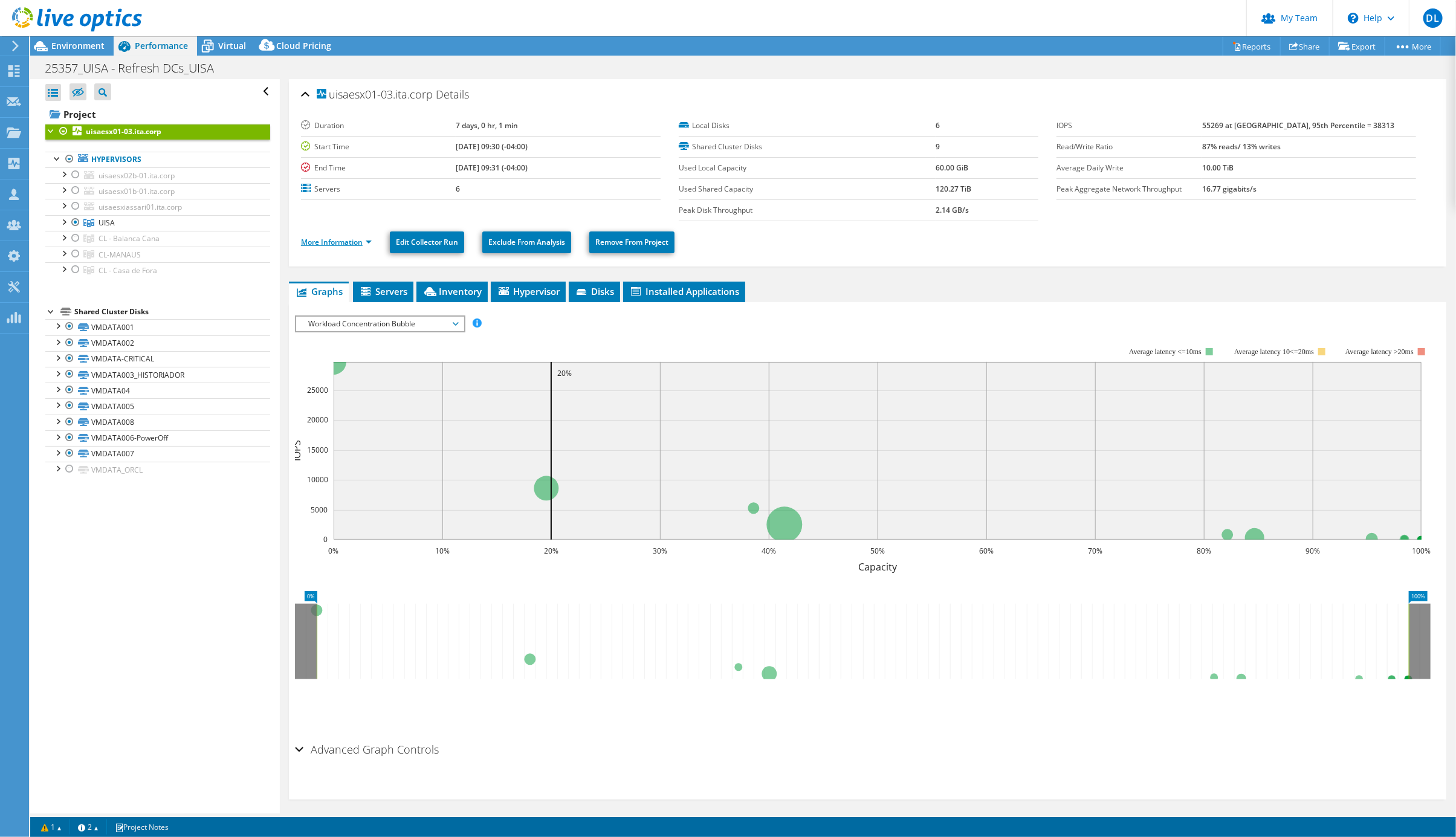
click at [367, 247] on link "More Information" at bounding box center [336, 242] width 71 height 10
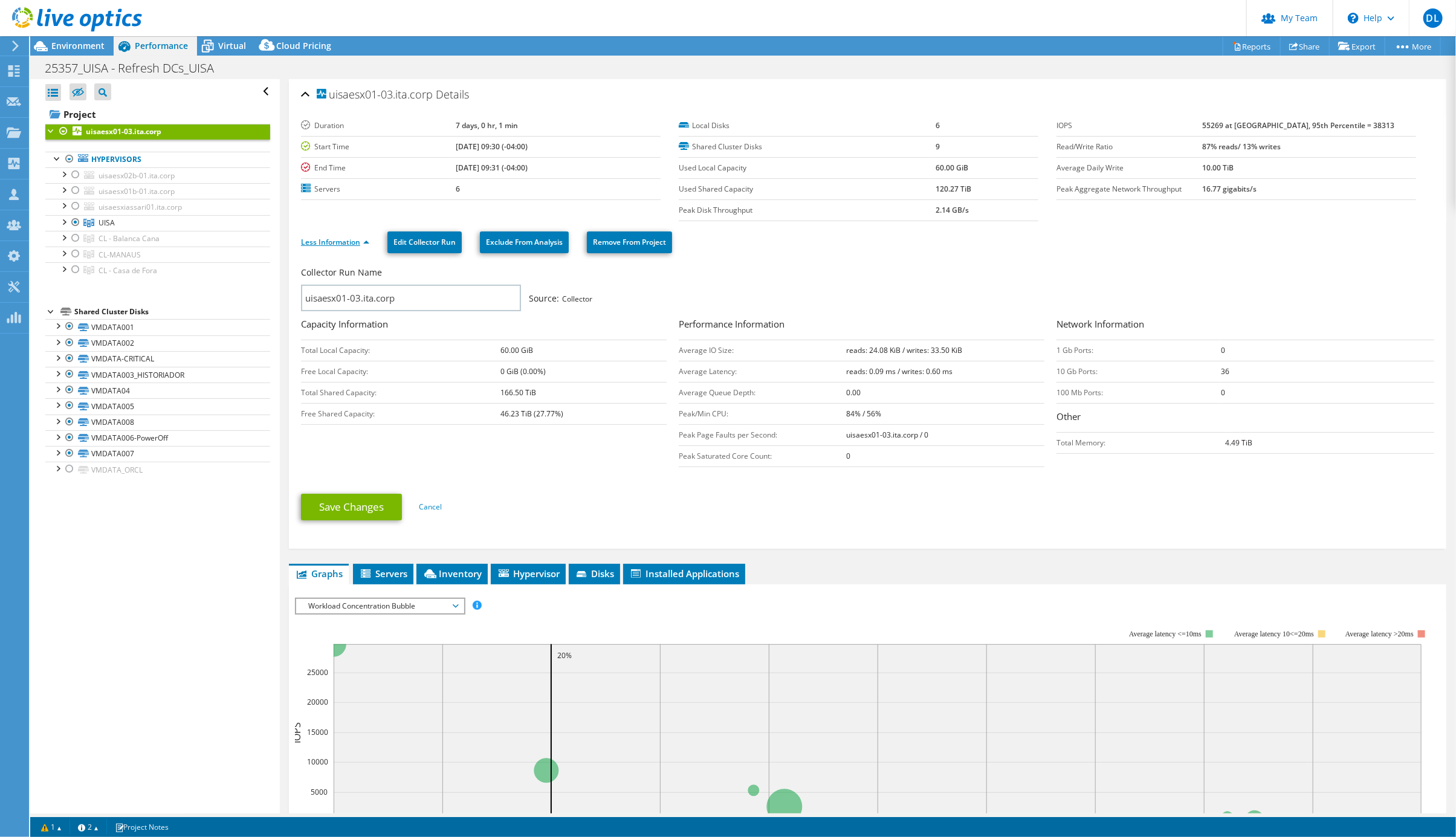
drag, startPoint x: 360, startPoint y: 247, endPoint x: 323, endPoint y: 240, distance: 37.7
click at [360, 247] on link "Less Information" at bounding box center [335, 242] width 68 height 10
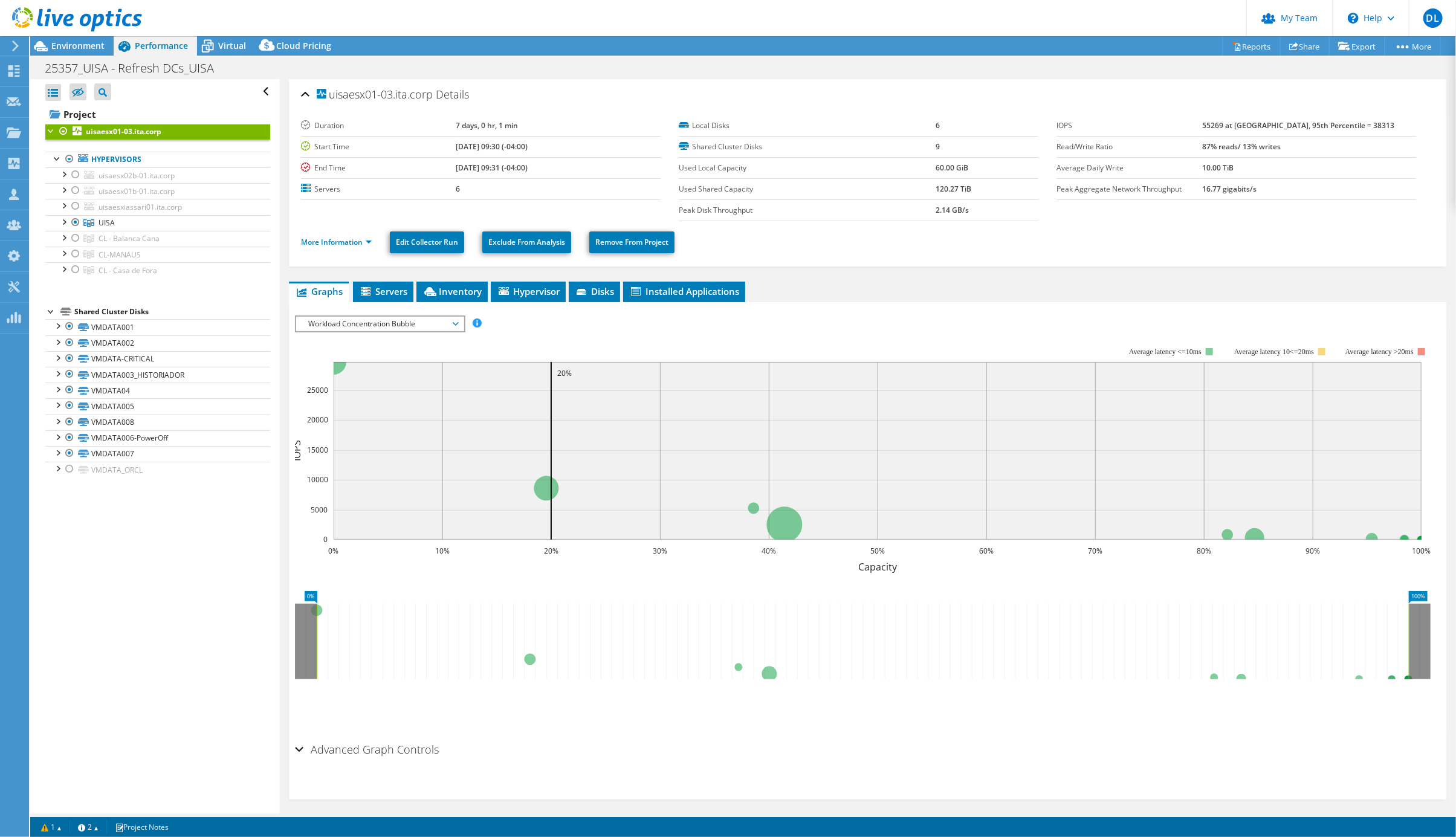
click at [107, 135] on b "uisaesx01-03.ita.corp" at bounding box center [124, 131] width 76 height 10
click at [365, 247] on link "More Information" at bounding box center [336, 242] width 71 height 10
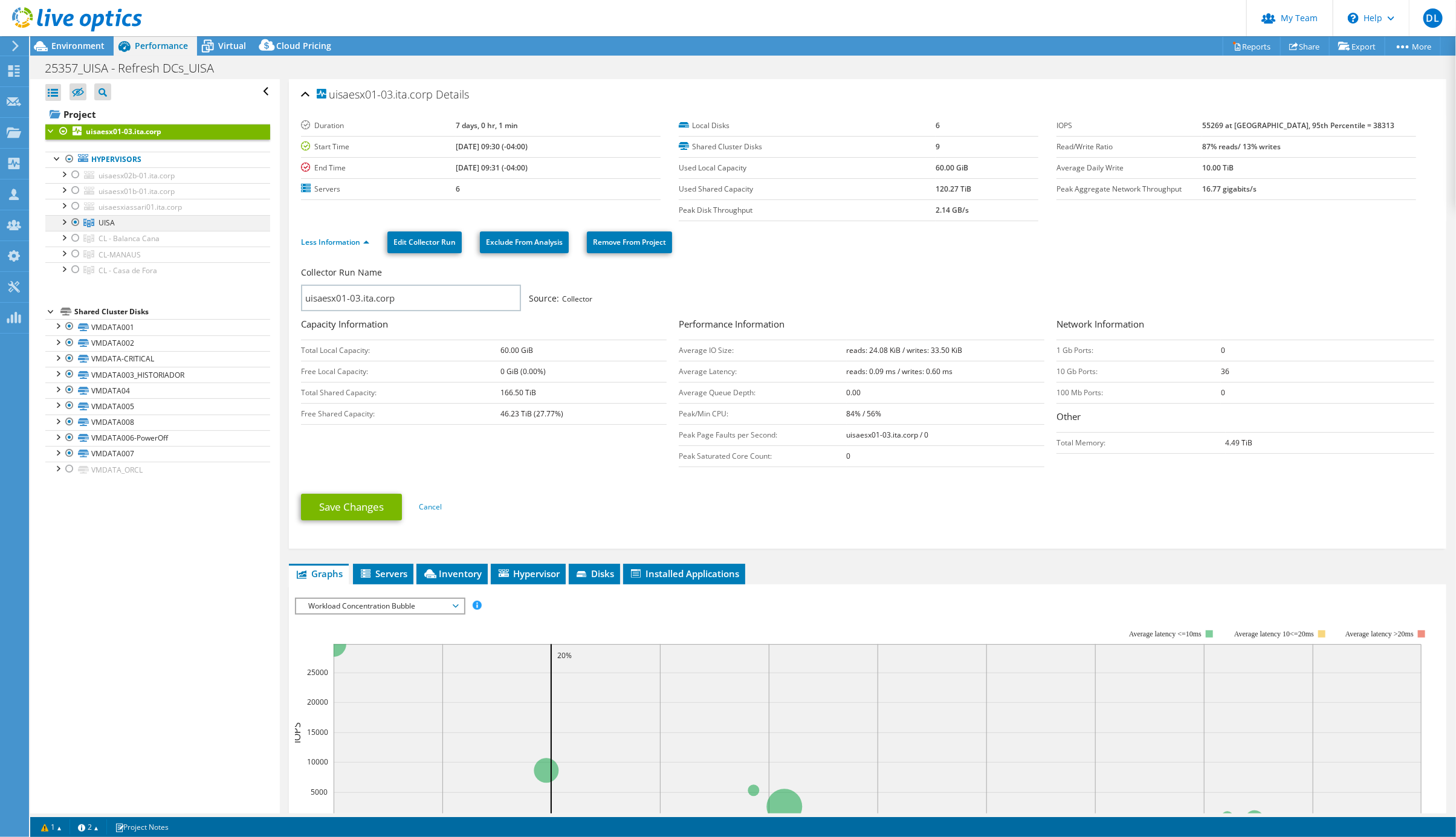
click at [63, 227] on div at bounding box center [63, 221] width 12 height 12
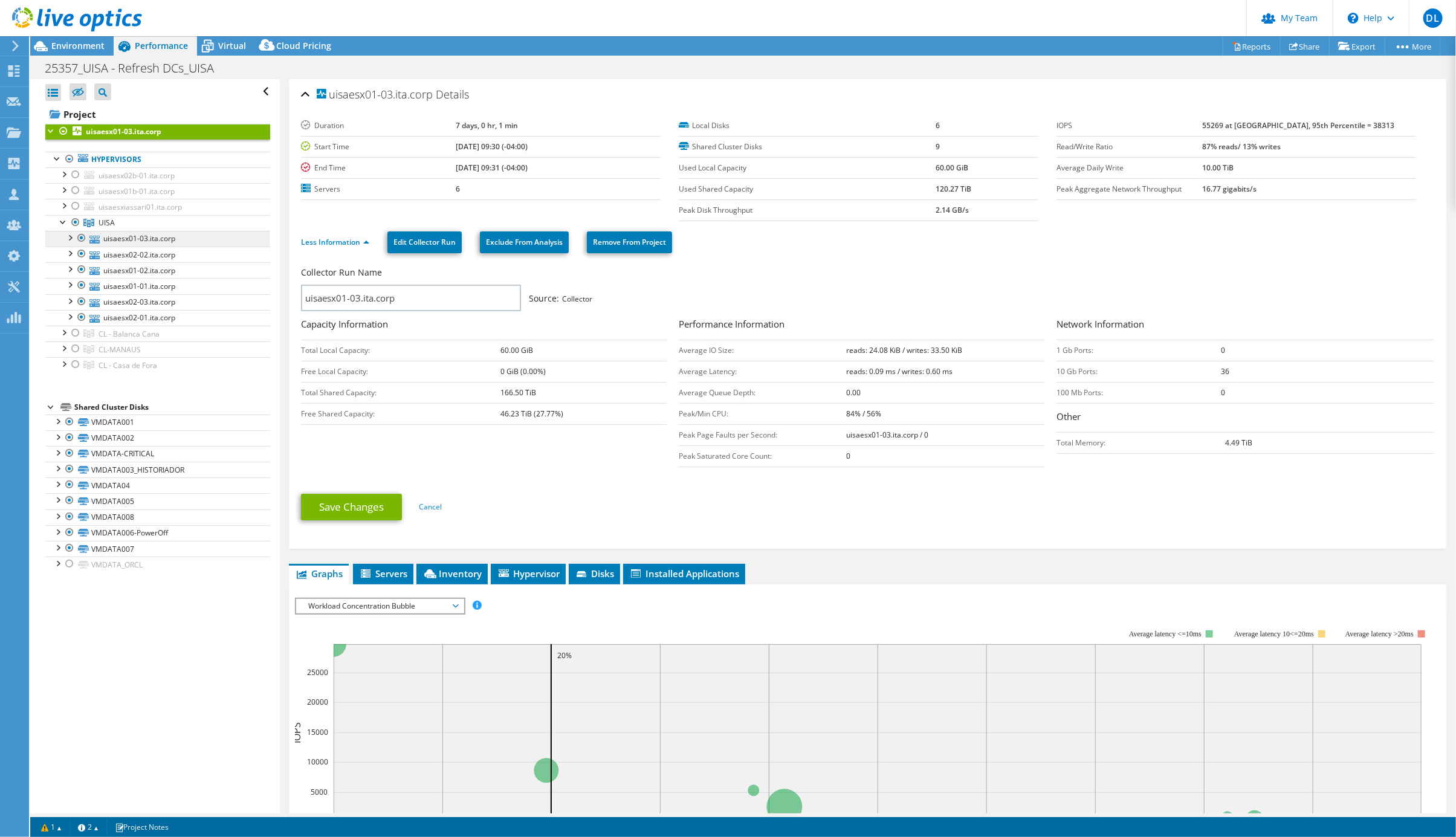
click at [133, 247] on link "uisaesx01-03.ita.corp" at bounding box center [158, 238] width 225 height 16
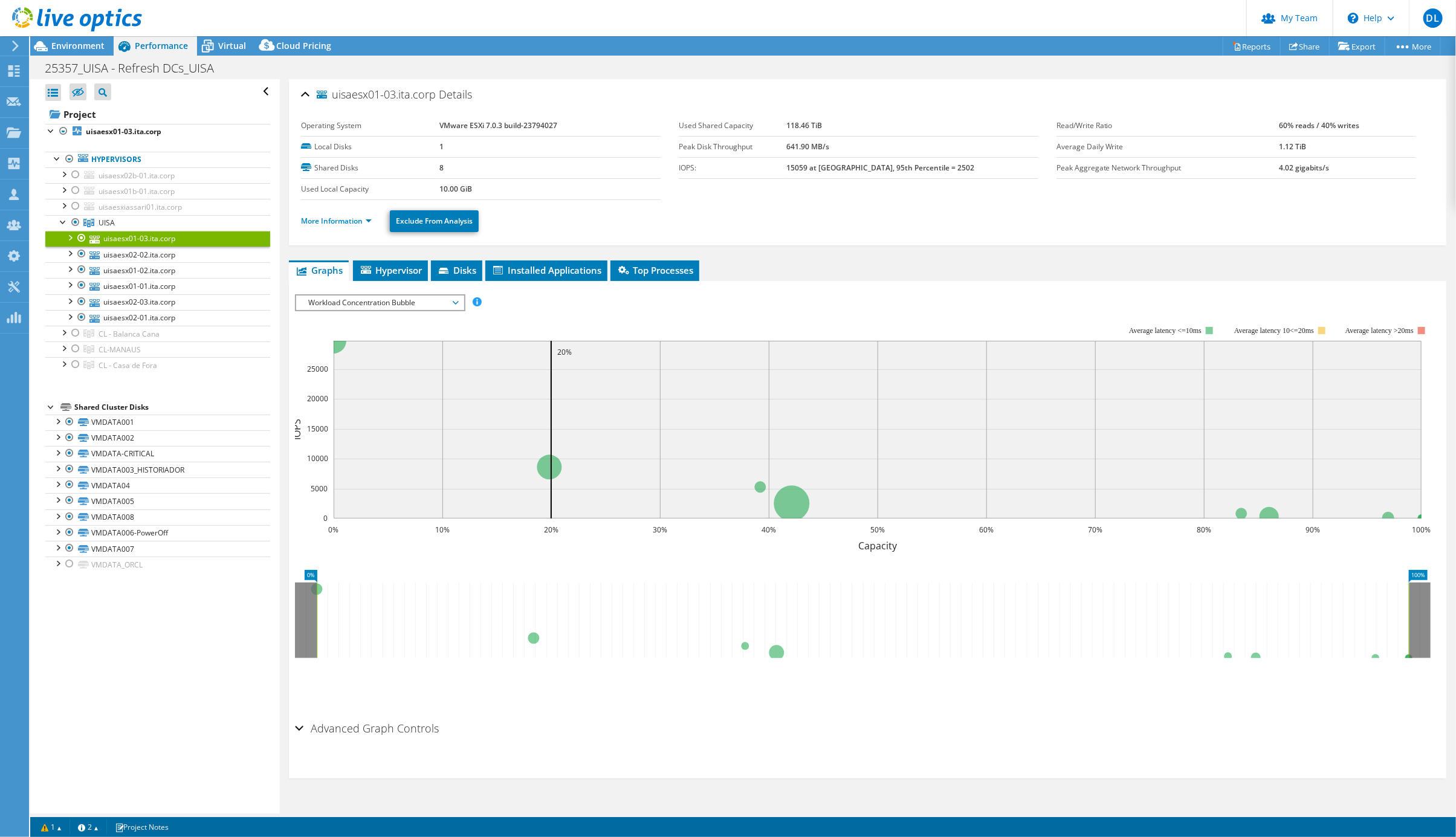
click at [363, 228] on li "More Information" at bounding box center [340, 221] width 78 height 13
click at [367, 224] on link "More Information" at bounding box center [336, 221] width 71 height 10
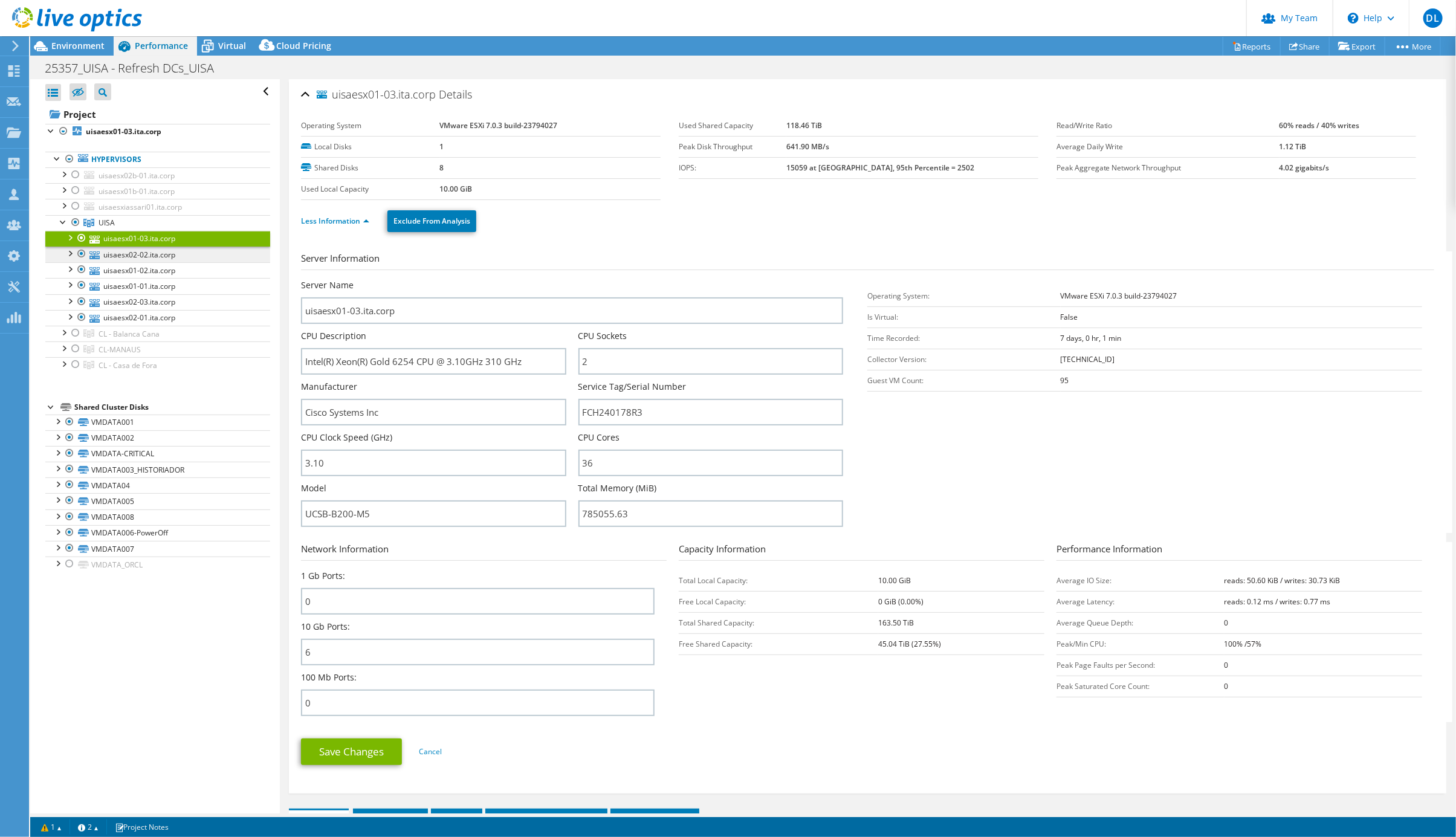
click at [139, 263] on link "uisaesx02-02.ita.corp" at bounding box center [158, 254] width 225 height 16
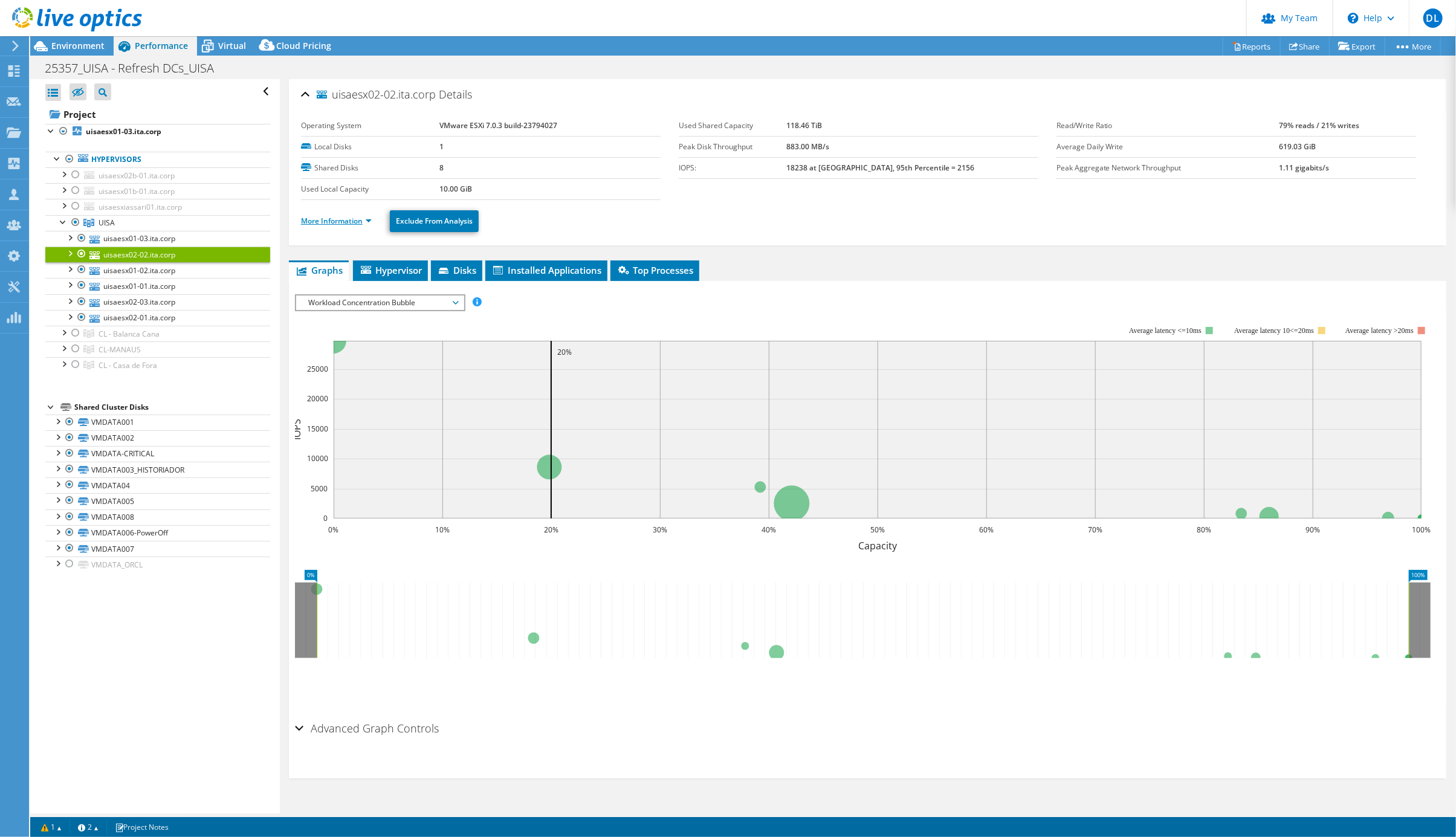
click at [365, 224] on link "More Information" at bounding box center [336, 221] width 71 height 10
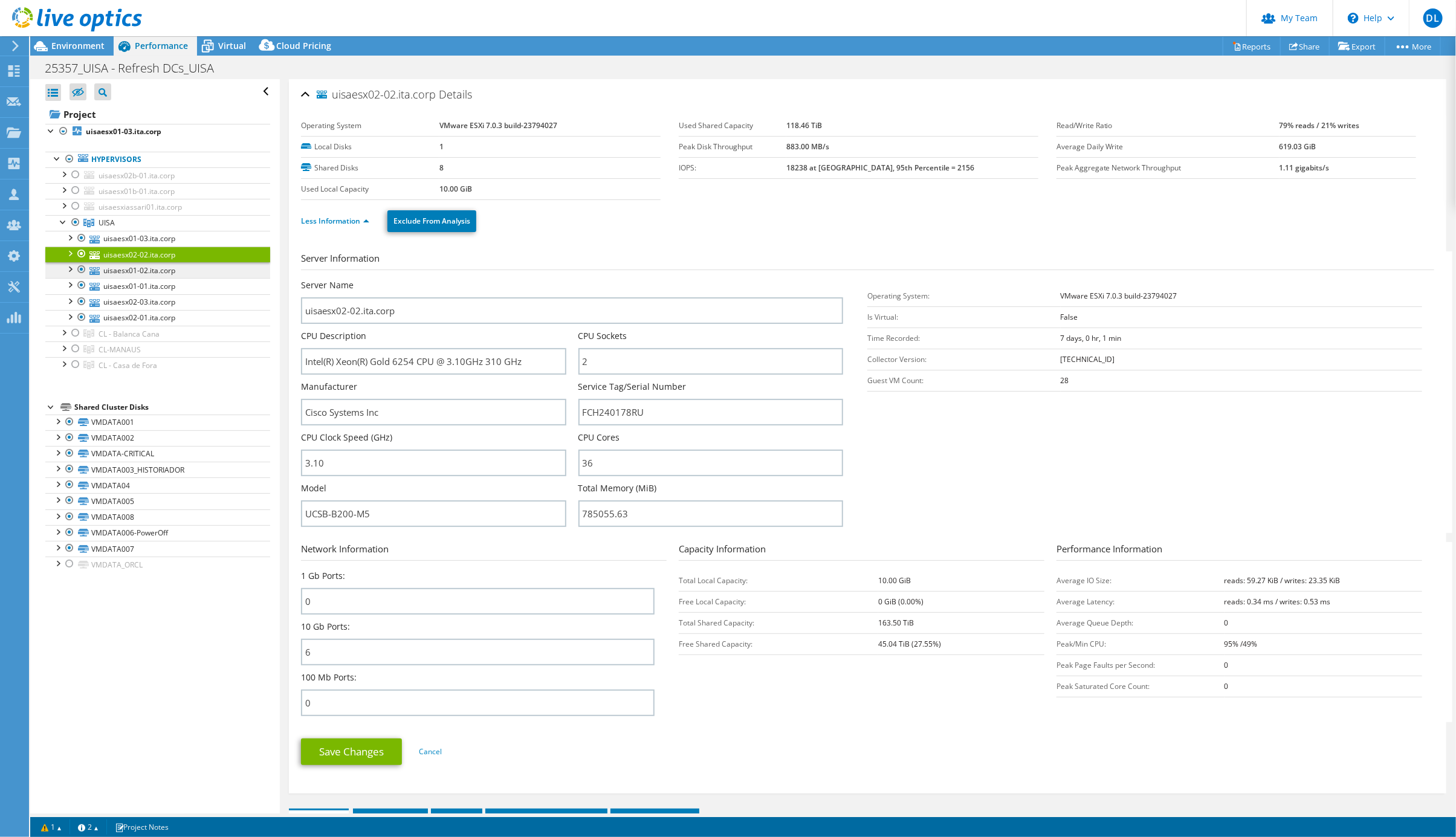
click at [148, 278] on link "uisaesx01-02.ita.corp" at bounding box center [158, 270] width 225 height 16
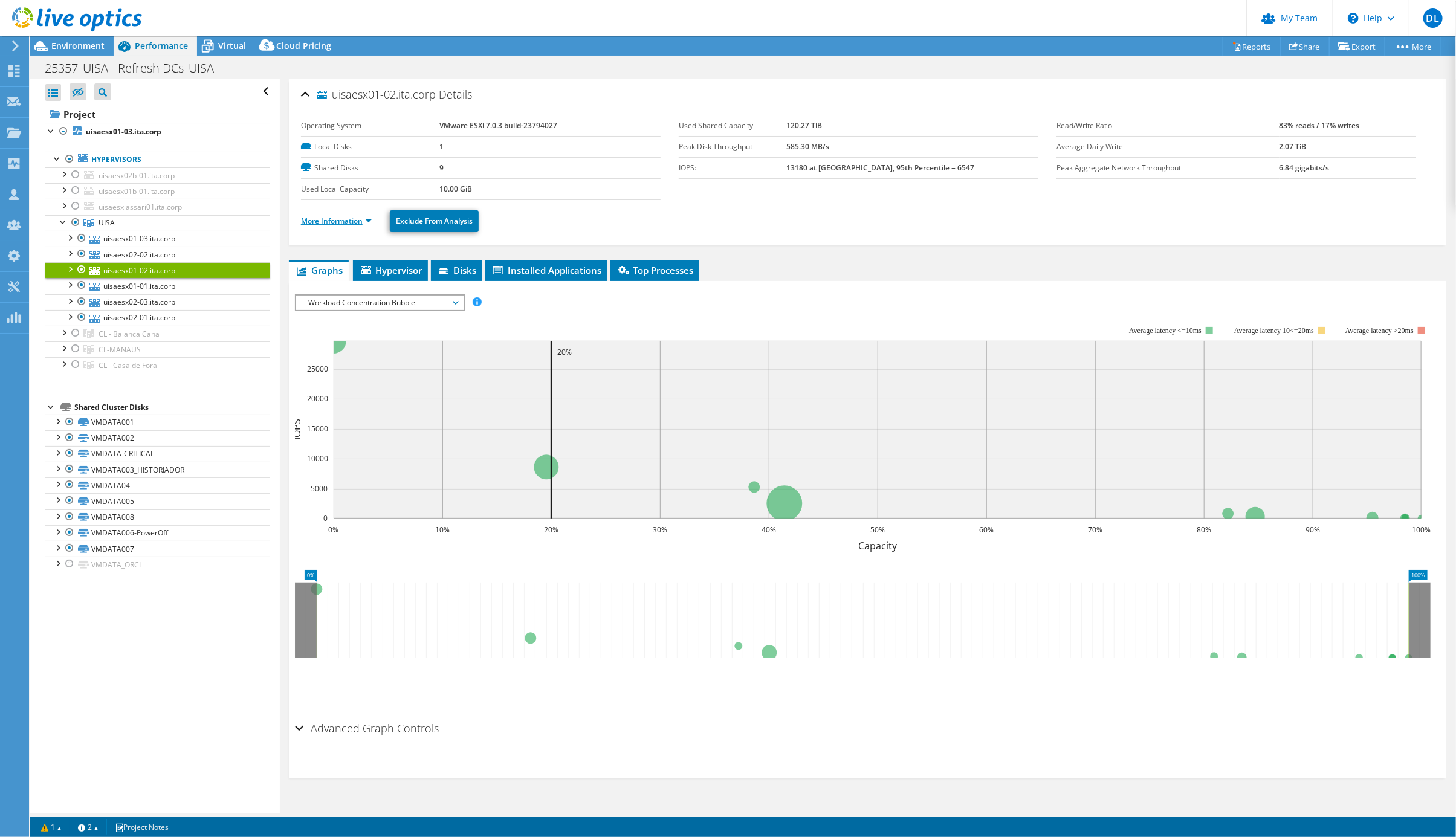
click at [362, 222] on link "More Information" at bounding box center [336, 221] width 71 height 10
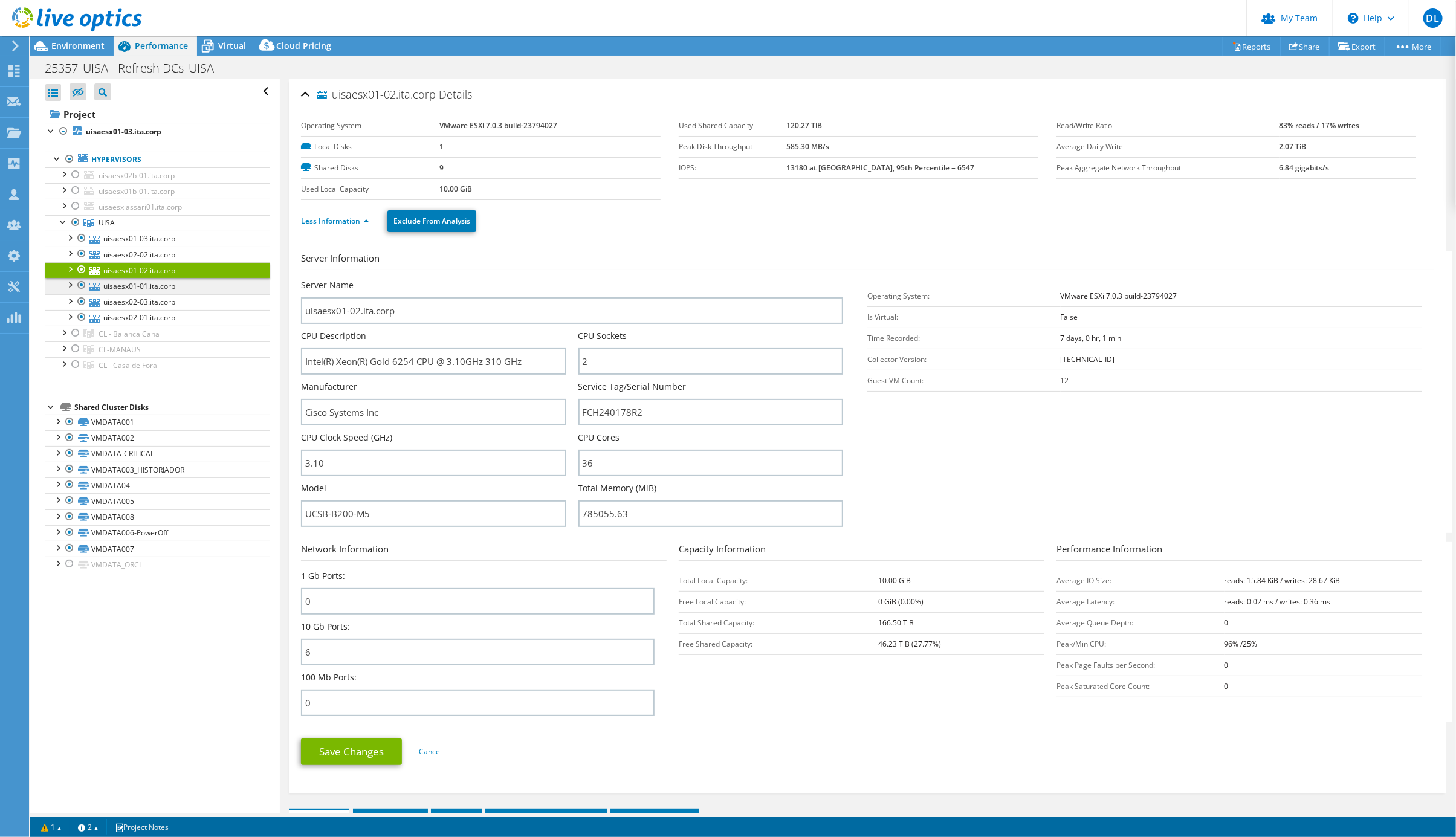
click at [156, 293] on link "uisaesx01-01.ita.corp" at bounding box center [158, 285] width 225 height 16
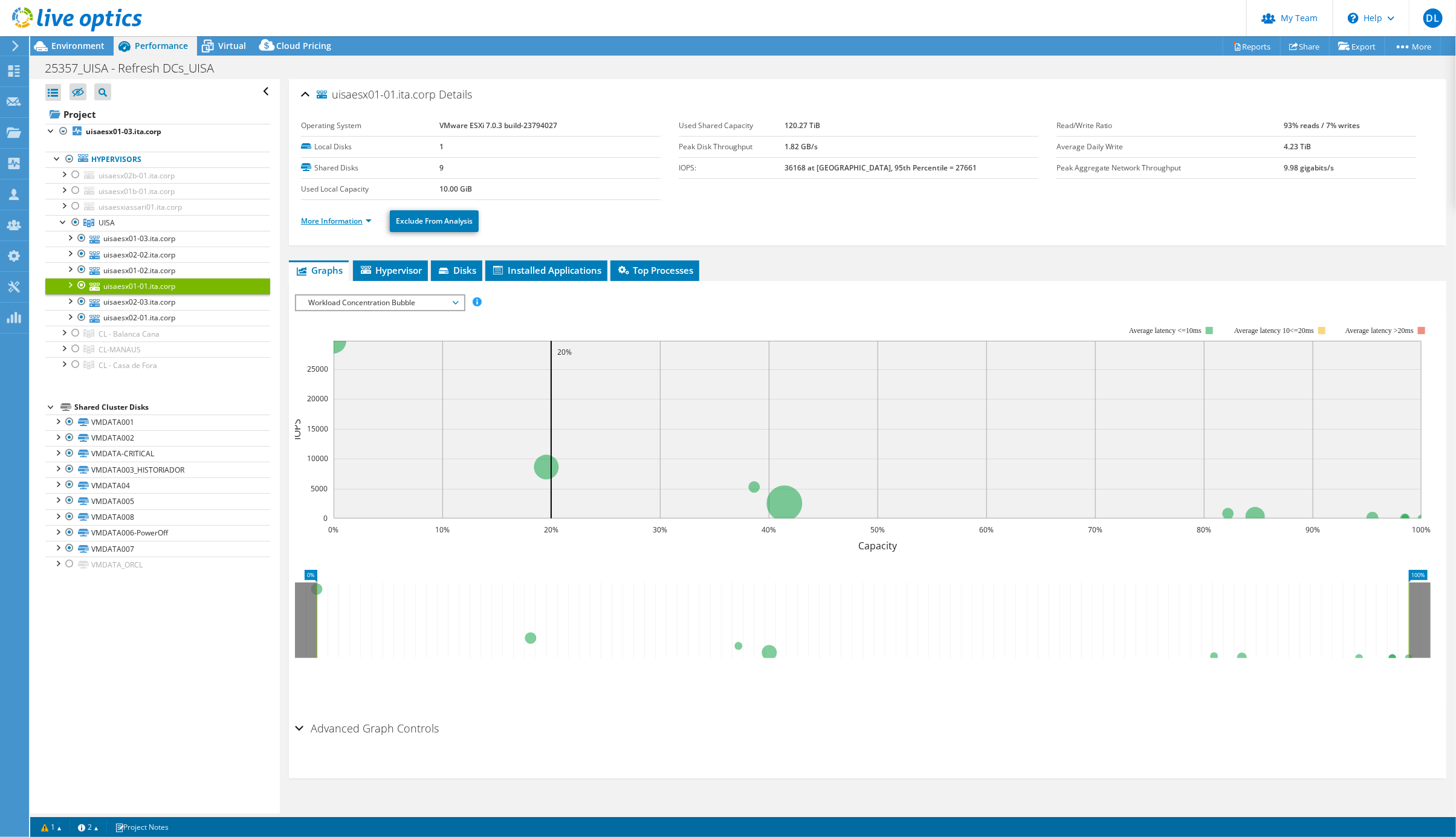
click at [365, 226] on link "More Information" at bounding box center [336, 221] width 71 height 10
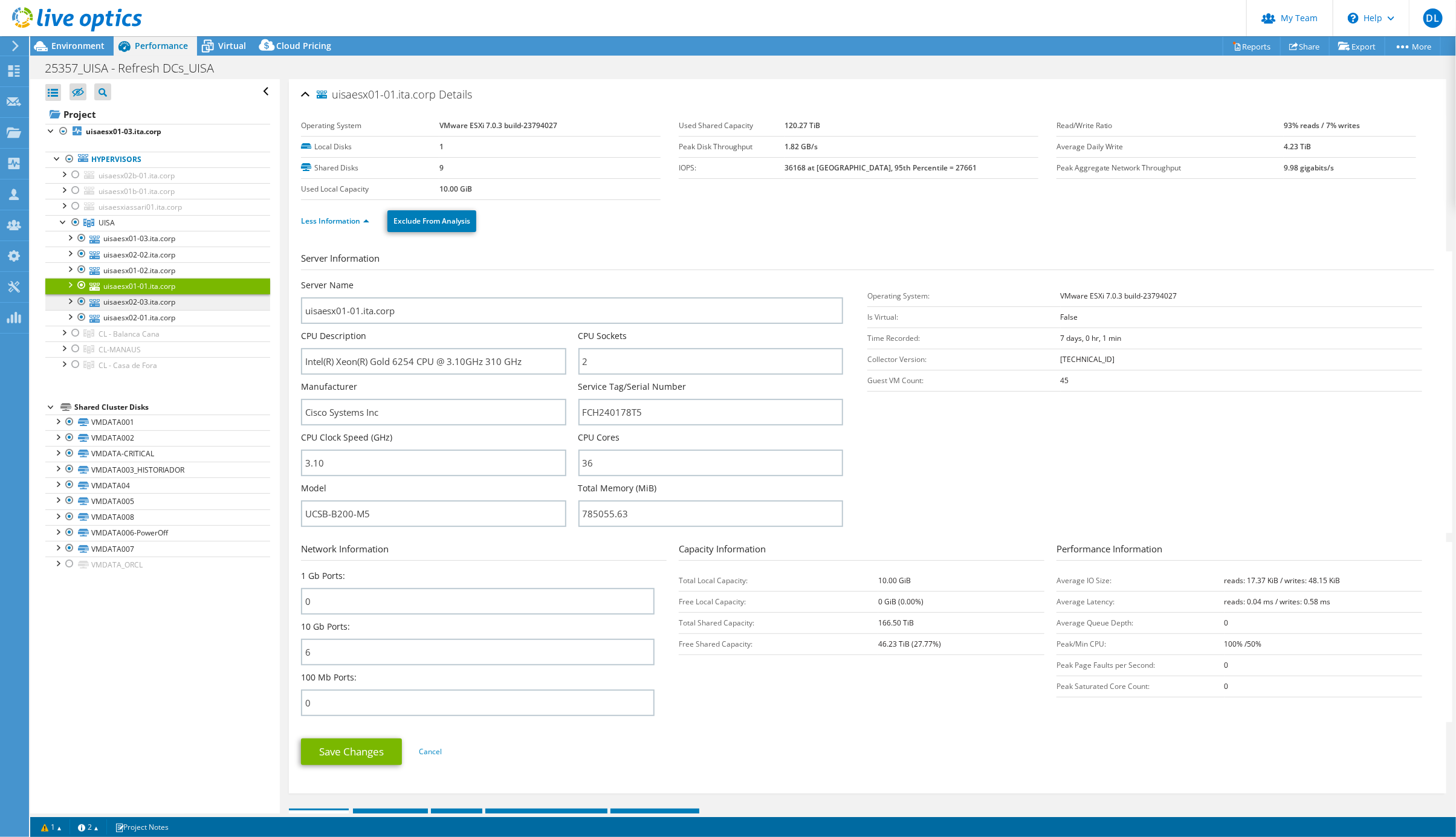
click at [148, 310] on link "uisaesx02-03.ita.corp" at bounding box center [158, 302] width 225 height 16
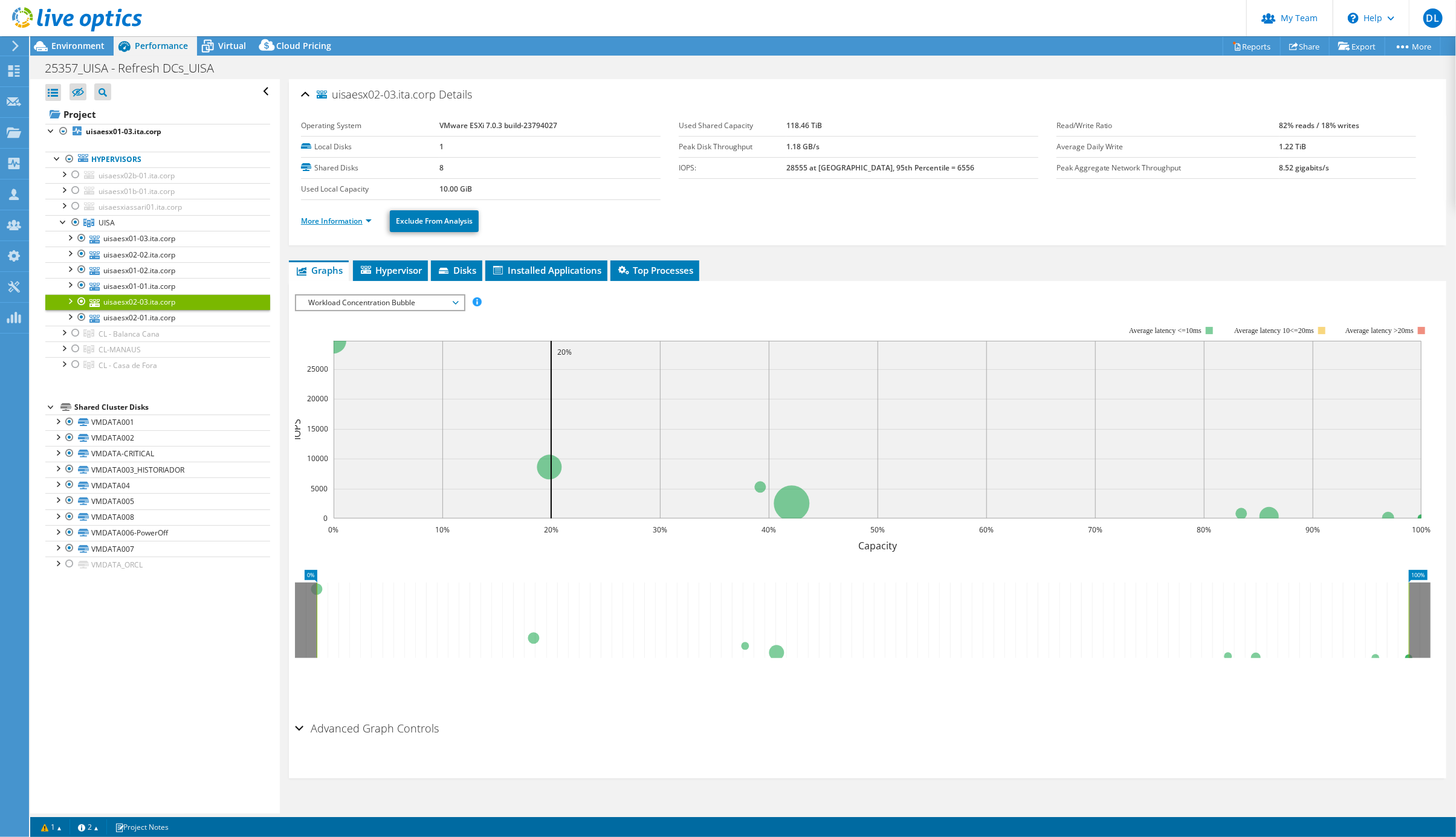
click at [361, 226] on link "More Information" at bounding box center [336, 221] width 71 height 10
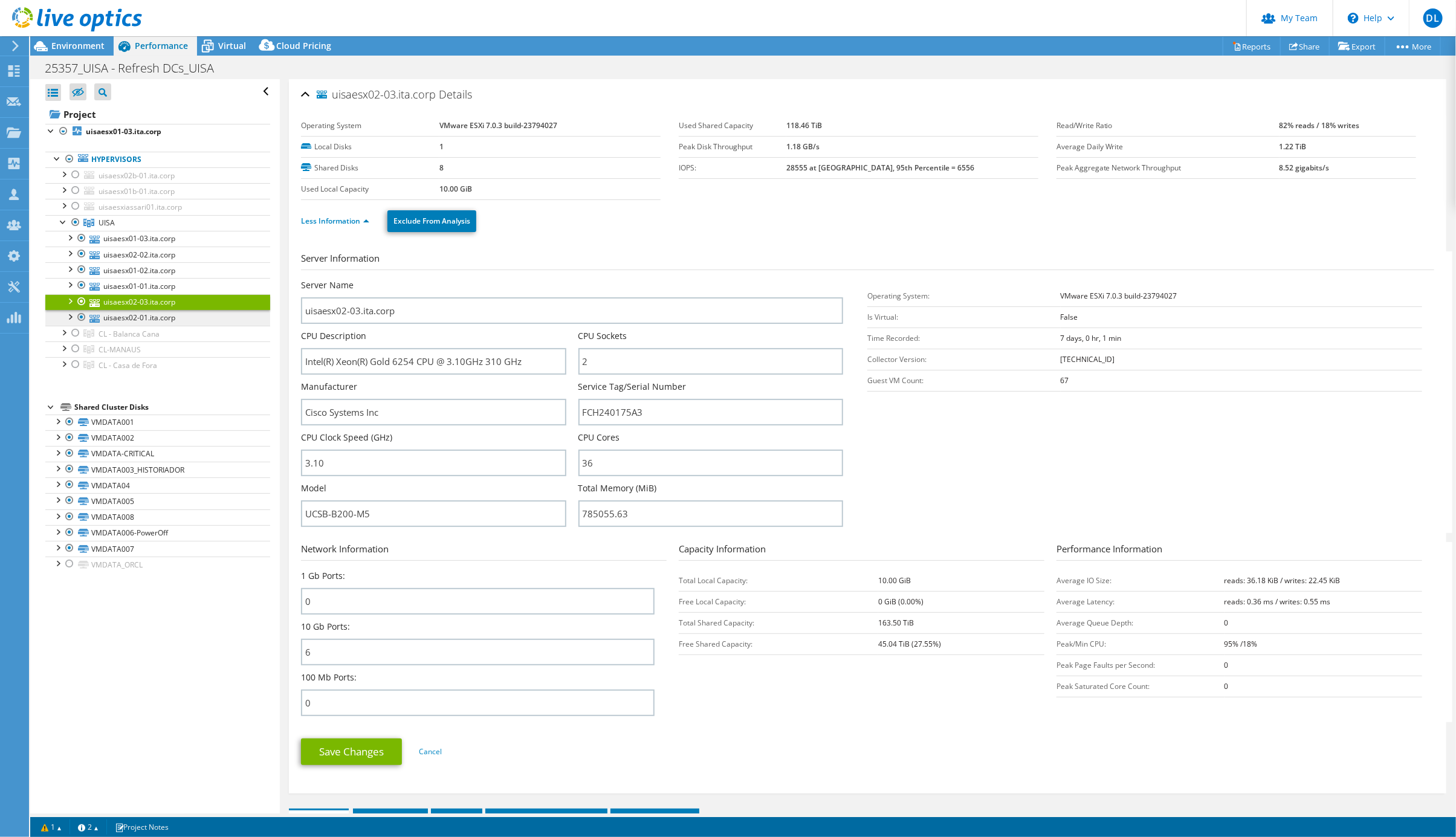
click at [126, 326] on link "uisaesx02-01.ita.corp" at bounding box center [158, 317] width 225 height 16
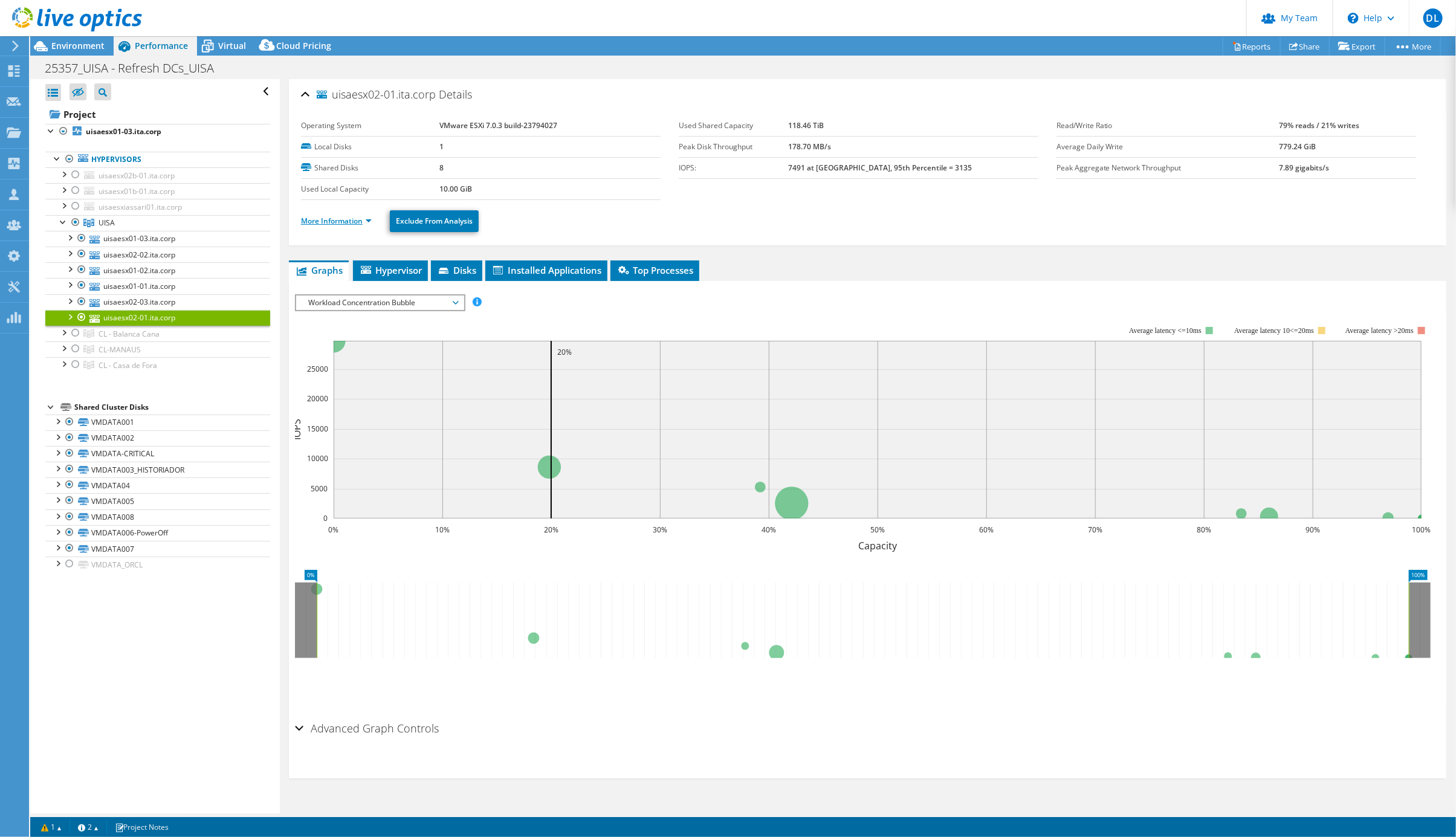
click at [357, 224] on link "More Information" at bounding box center [336, 221] width 71 height 10
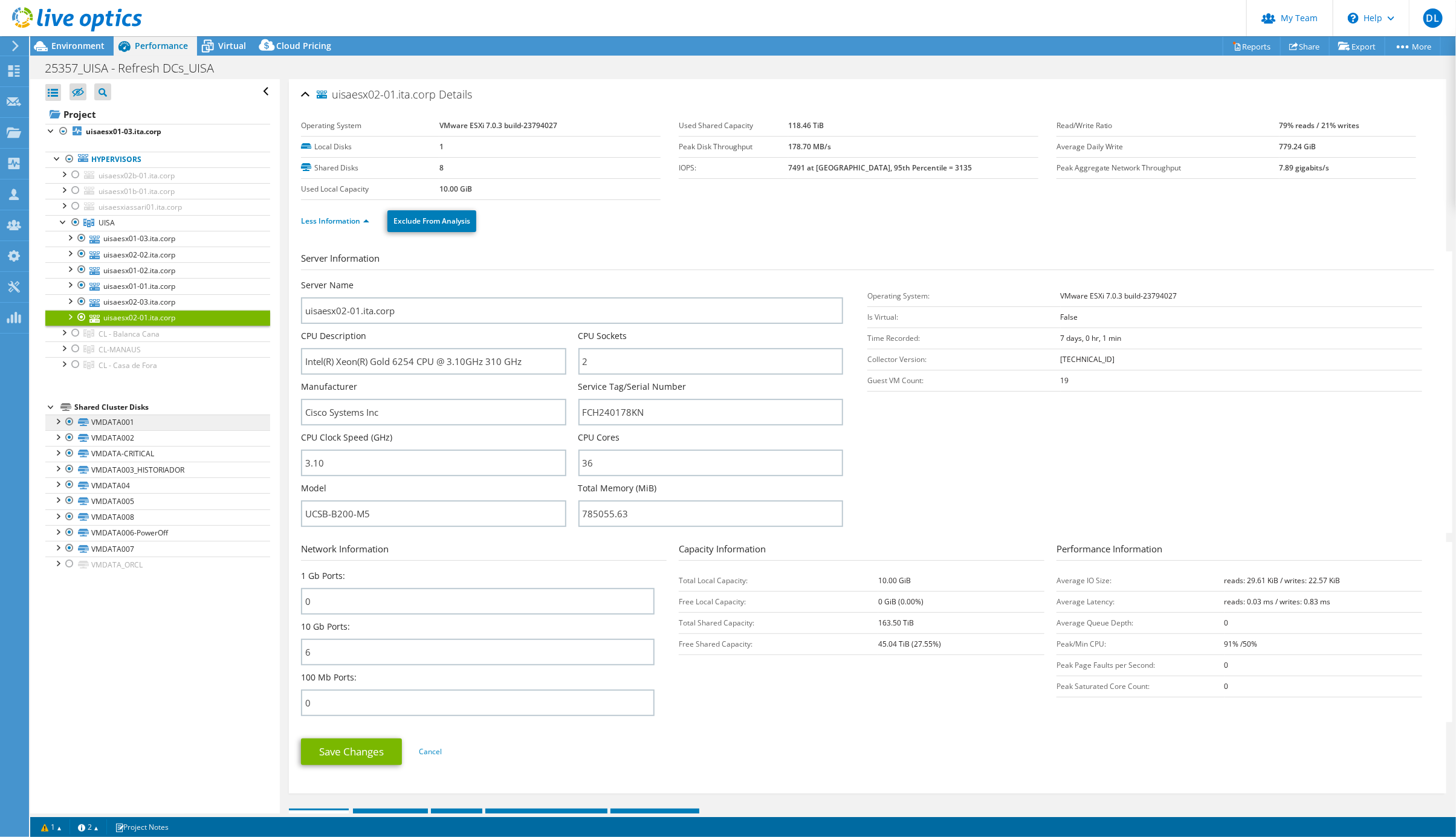
click at [127, 430] on link "VMDATA001" at bounding box center [158, 422] width 225 height 16
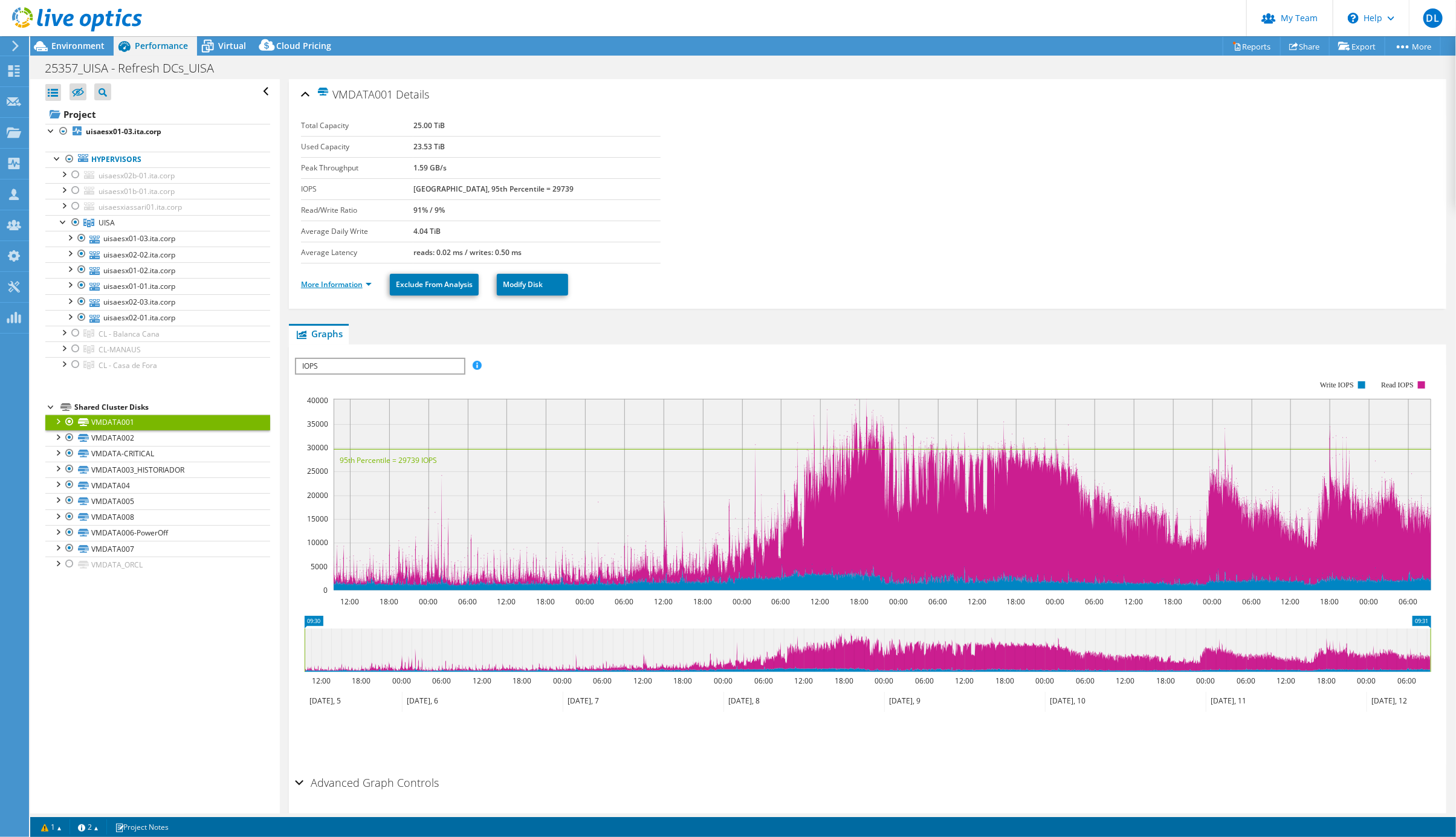
click at [357, 289] on link "More Information" at bounding box center [336, 284] width 71 height 10
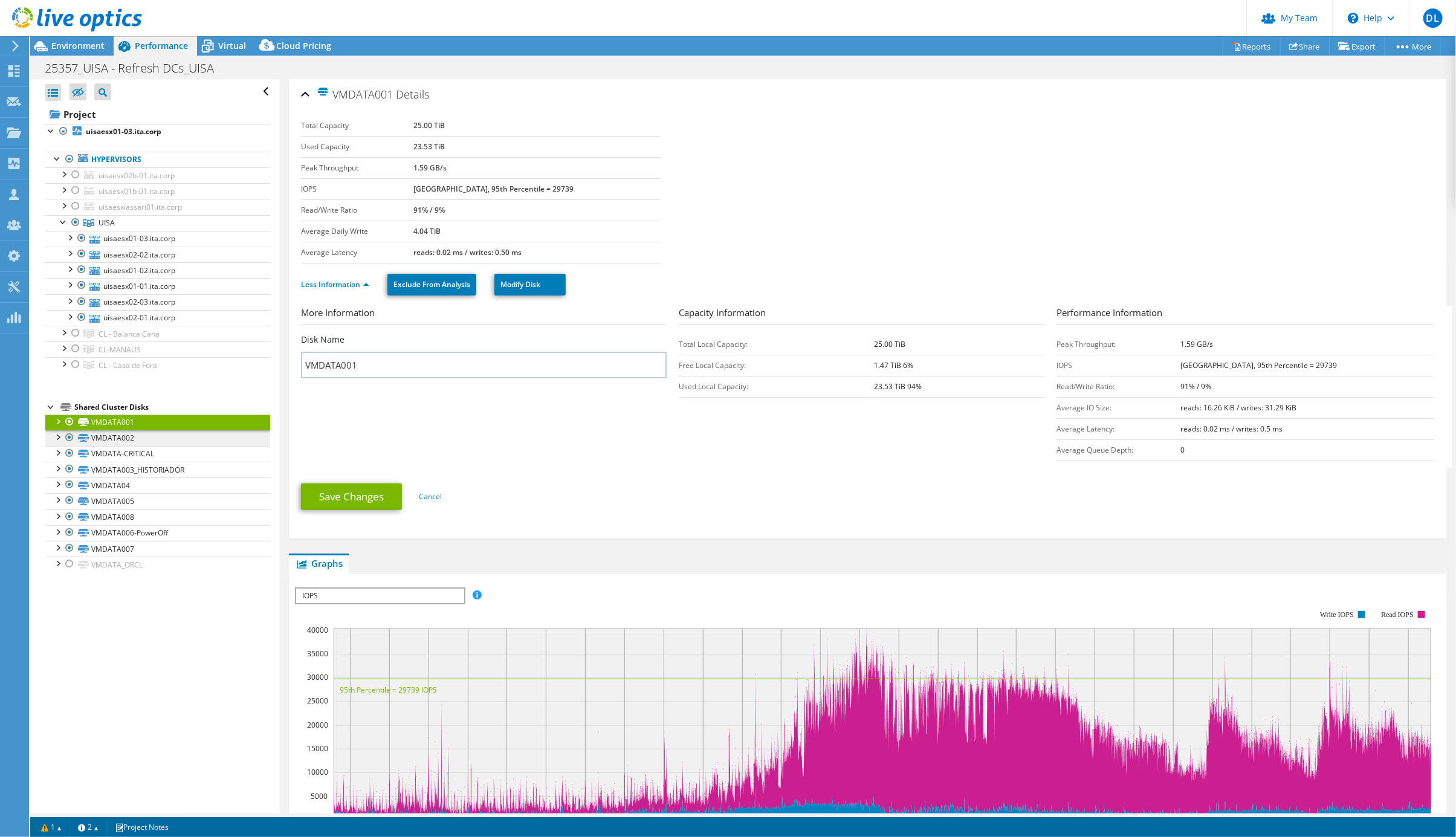
click at [128, 446] on link "VMDATA002" at bounding box center [158, 438] width 225 height 16
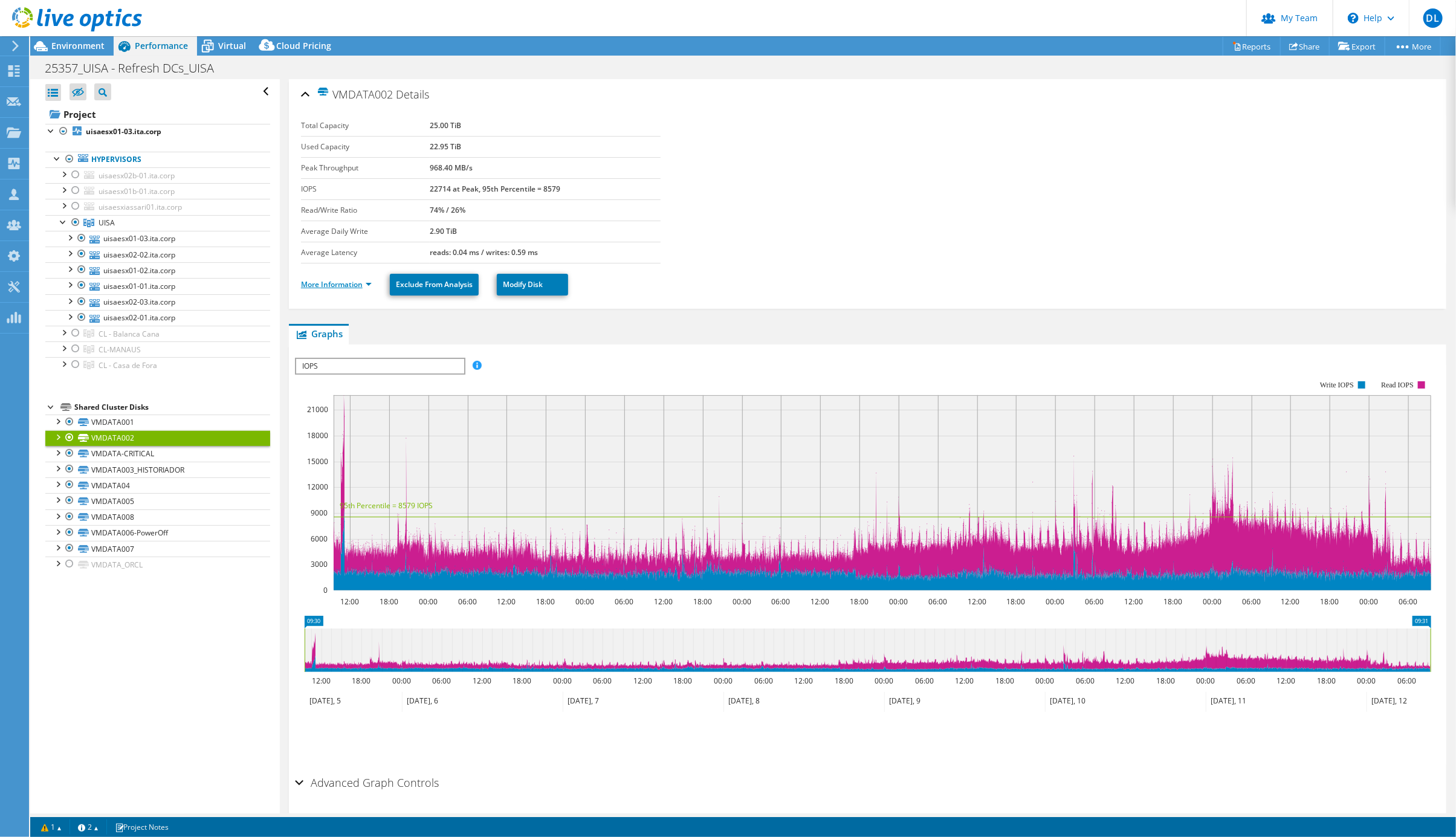
click at [352, 290] on link "More Information" at bounding box center [336, 284] width 71 height 10
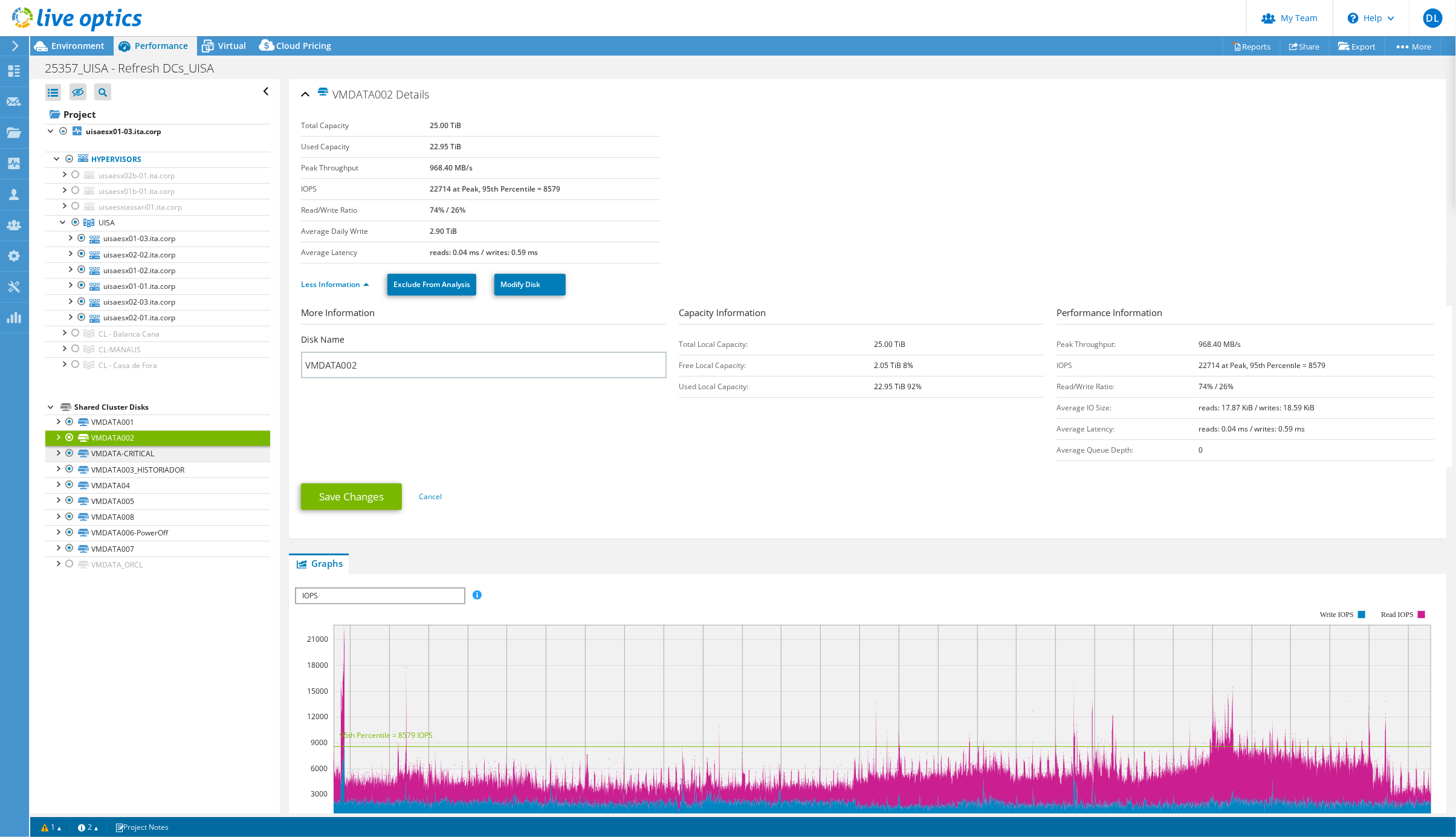
click at [112, 462] on link "VMDATA-CRITICAL" at bounding box center [158, 454] width 225 height 16
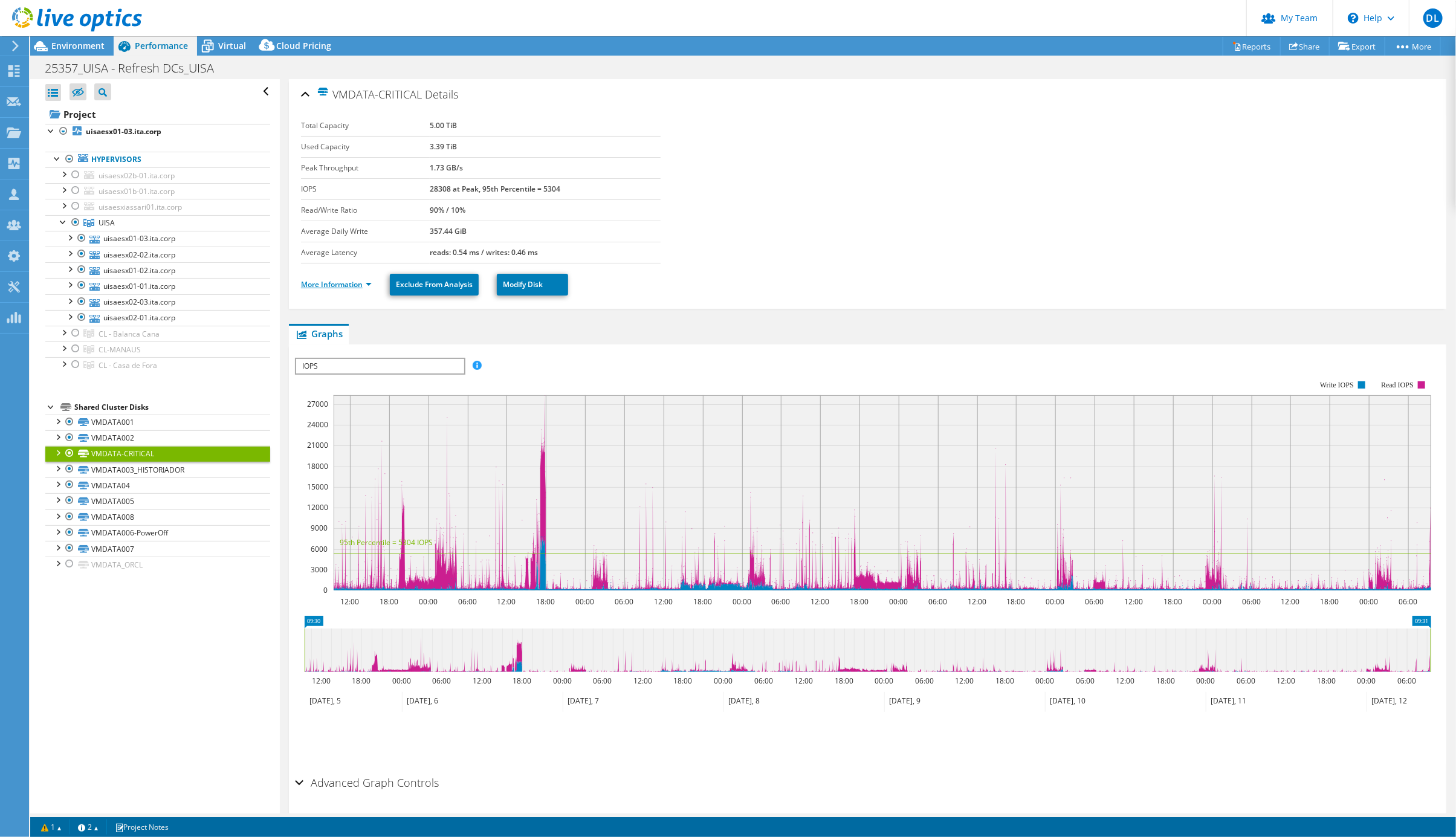
click at [352, 289] on link "More Information" at bounding box center [336, 284] width 71 height 10
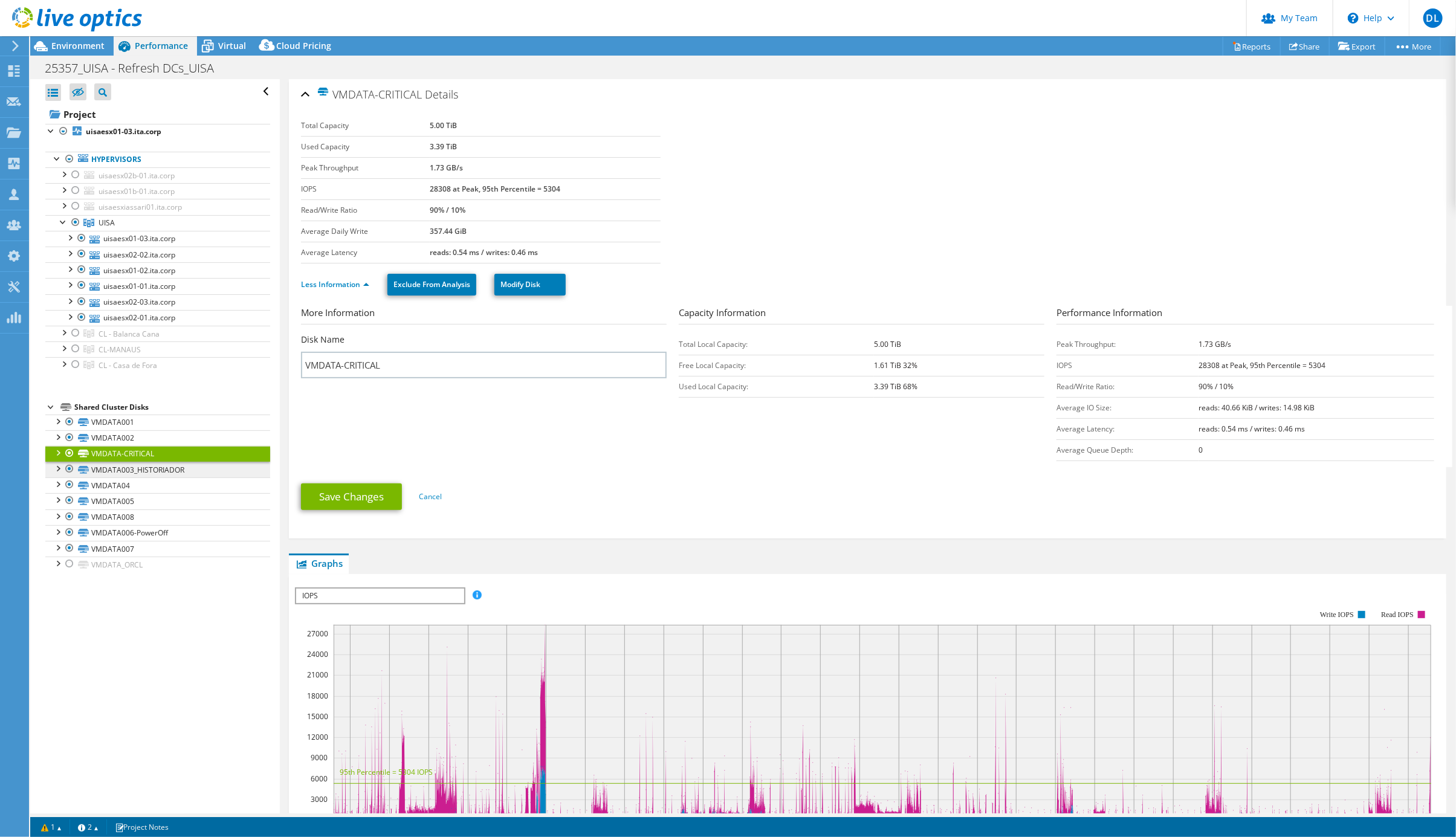
click at [144, 477] on link "VMDATA003_HISTORIADOR" at bounding box center [158, 470] width 225 height 16
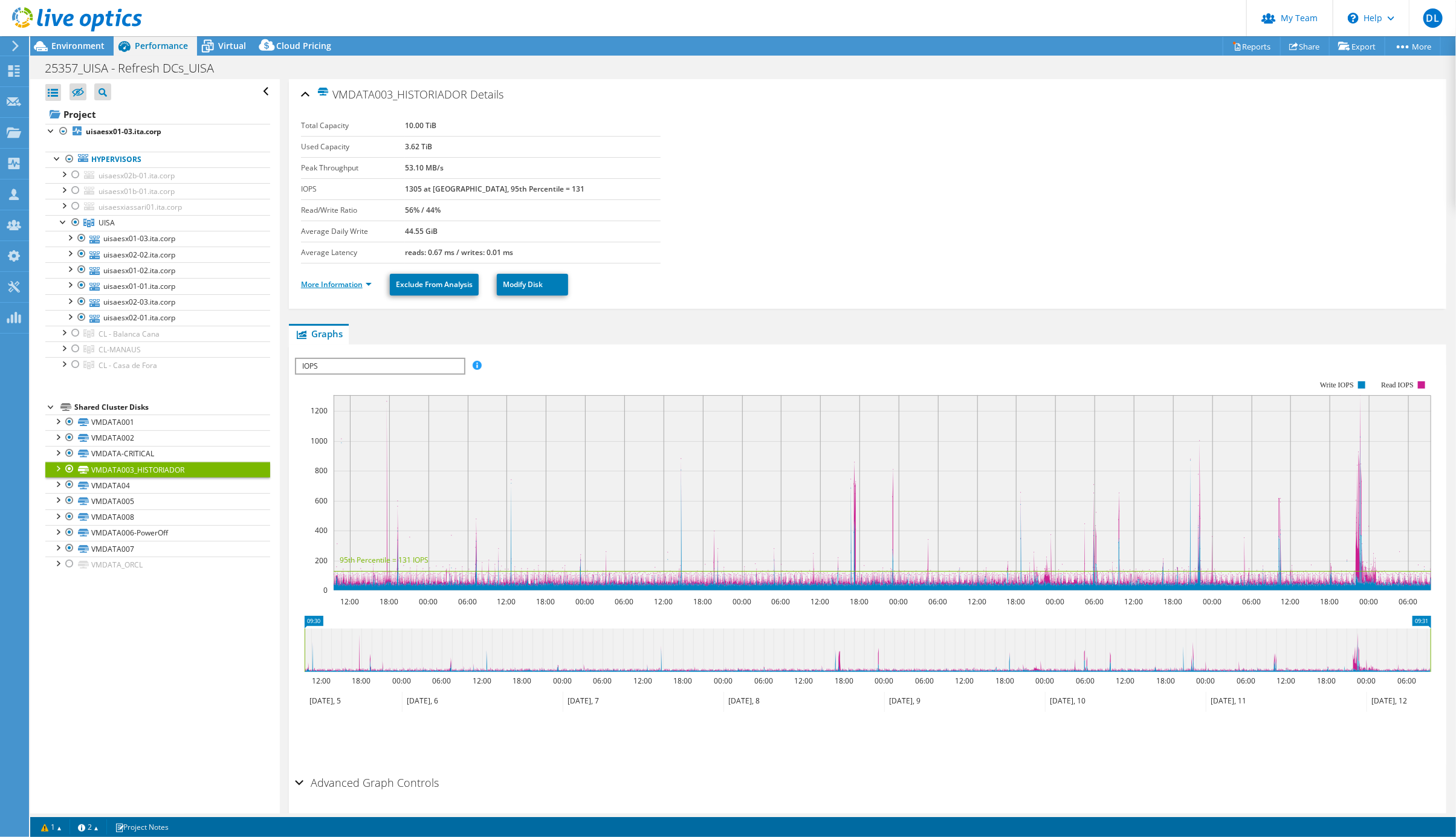
click at [344, 290] on link "More Information" at bounding box center [336, 284] width 71 height 10
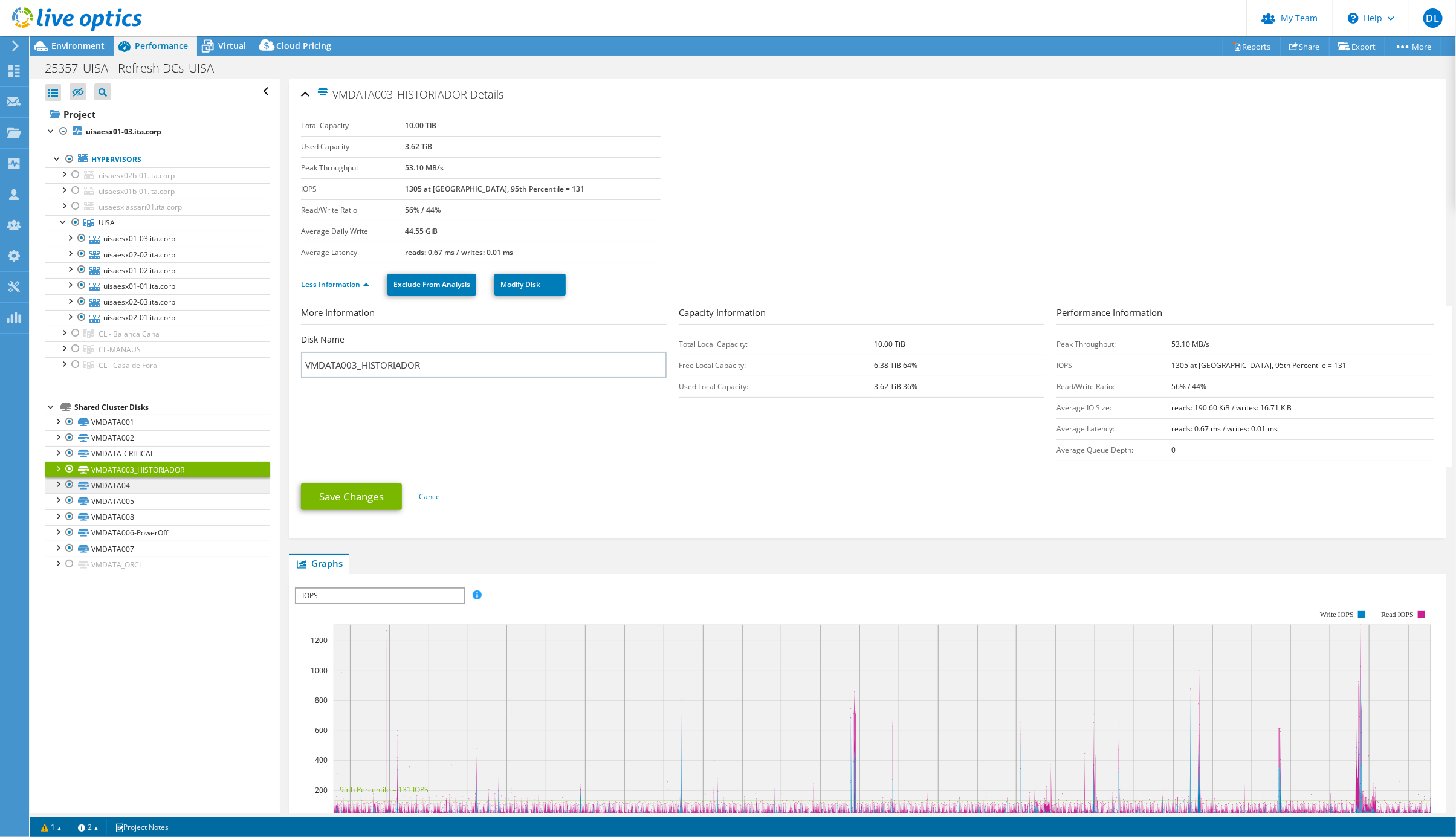
click at [108, 493] on link "VMDATA04" at bounding box center [158, 485] width 225 height 16
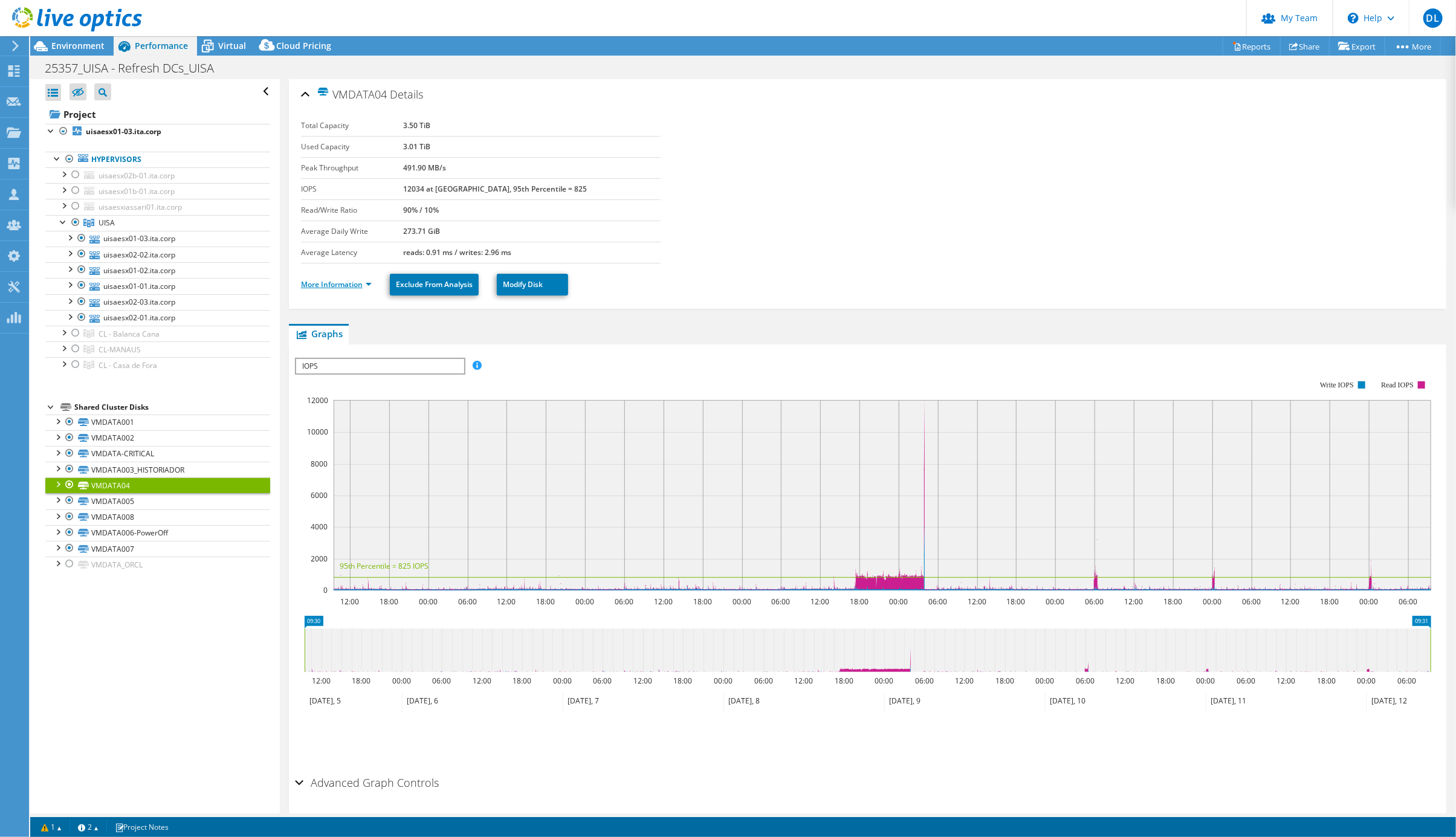
click at [363, 290] on link "More Information" at bounding box center [336, 284] width 71 height 10
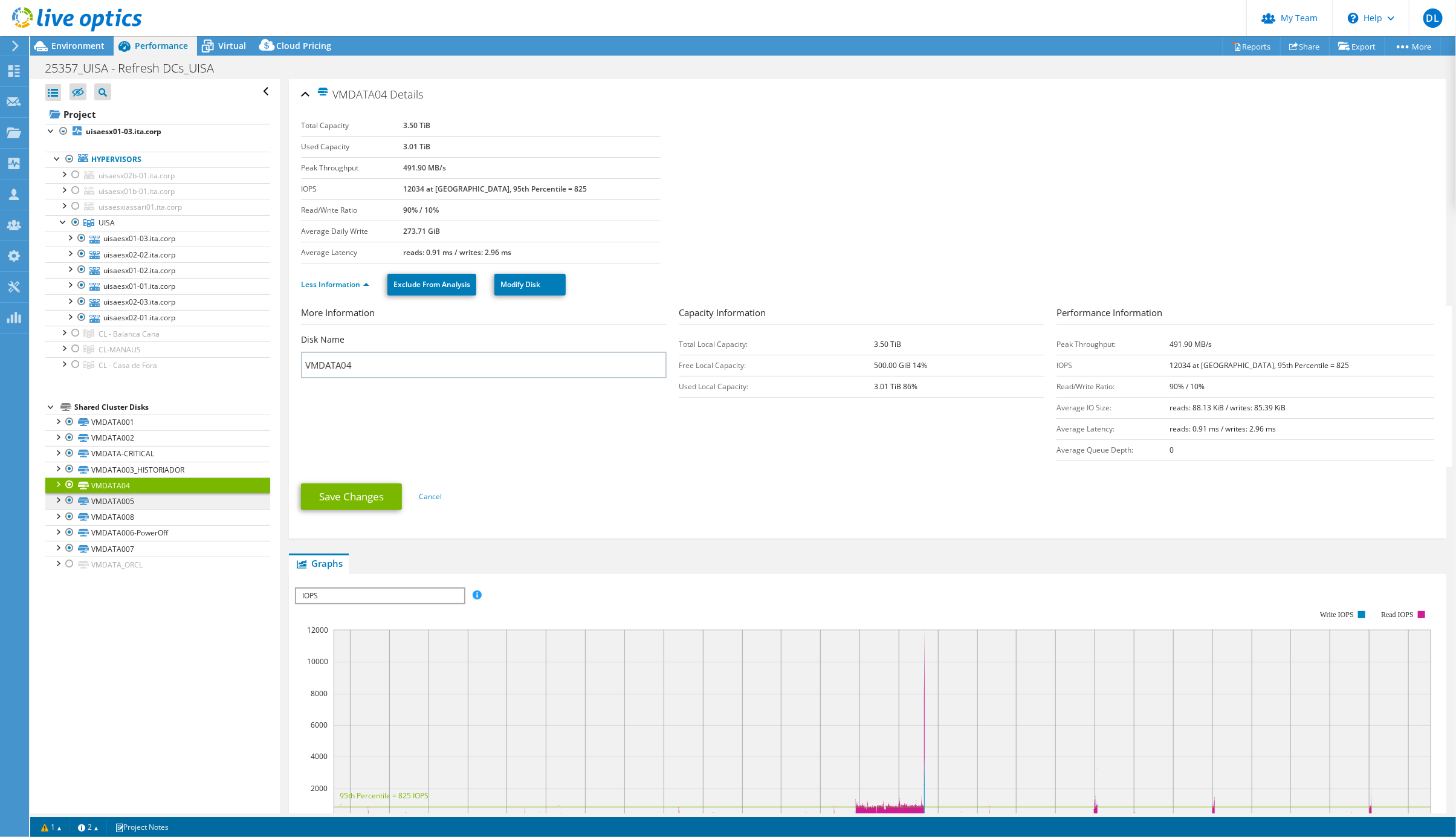
click at [128, 508] on link "VMDATA005" at bounding box center [158, 501] width 225 height 16
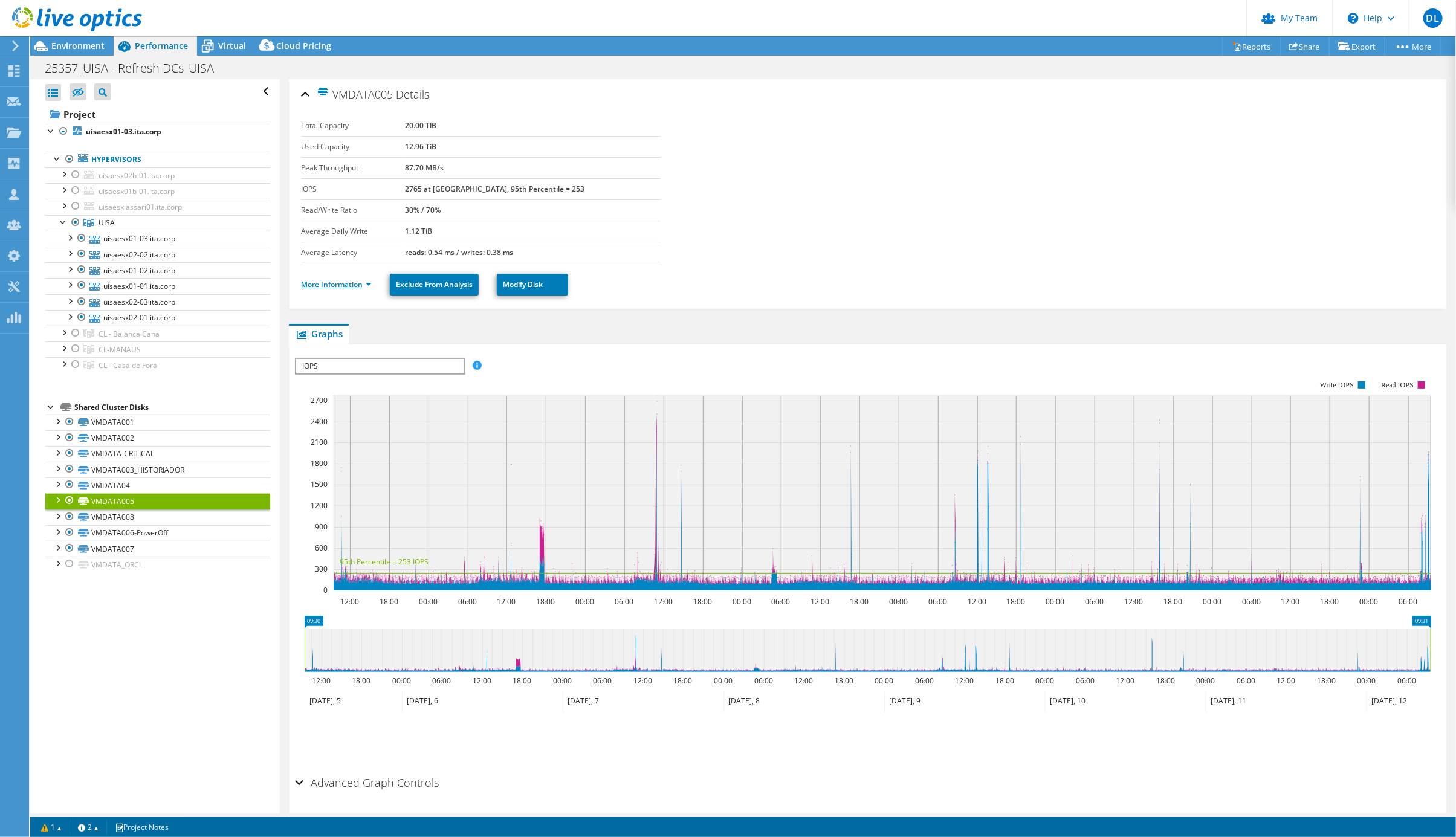
click at [357, 288] on link "More Information" at bounding box center [336, 284] width 71 height 10
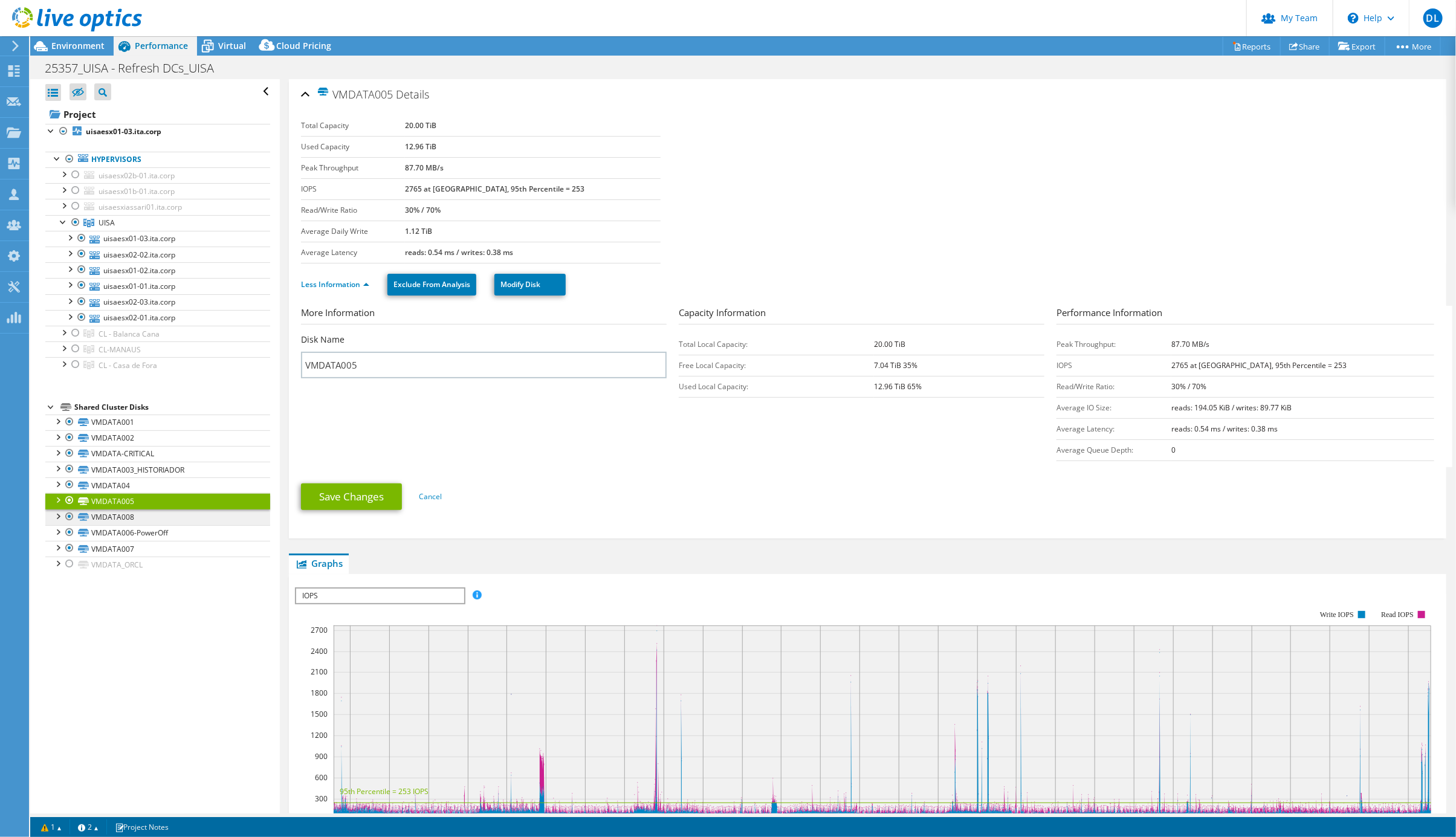
click at [117, 525] on link "VMDATA008" at bounding box center [158, 517] width 225 height 16
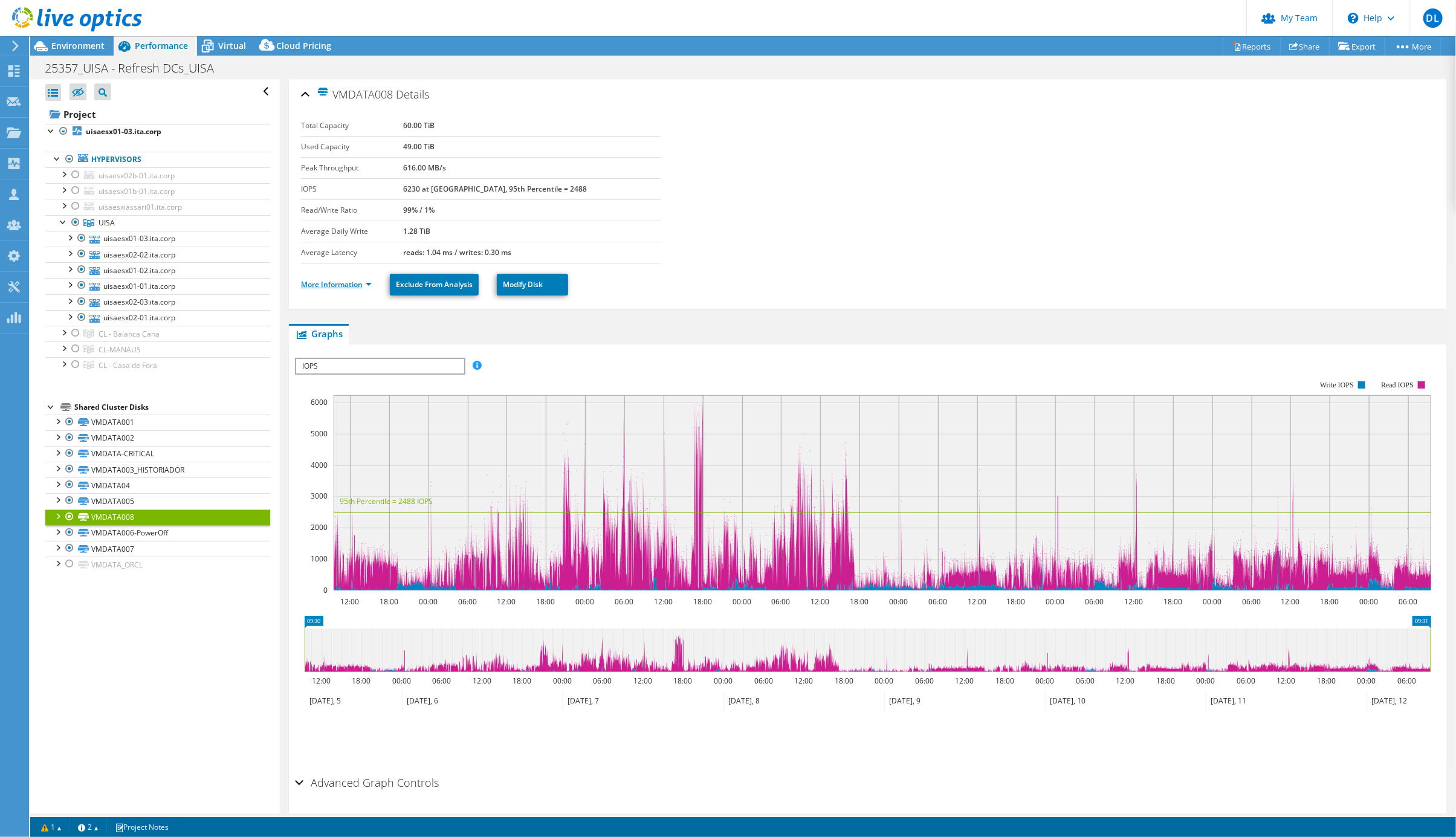
click at [360, 290] on link "More Information" at bounding box center [336, 284] width 71 height 10
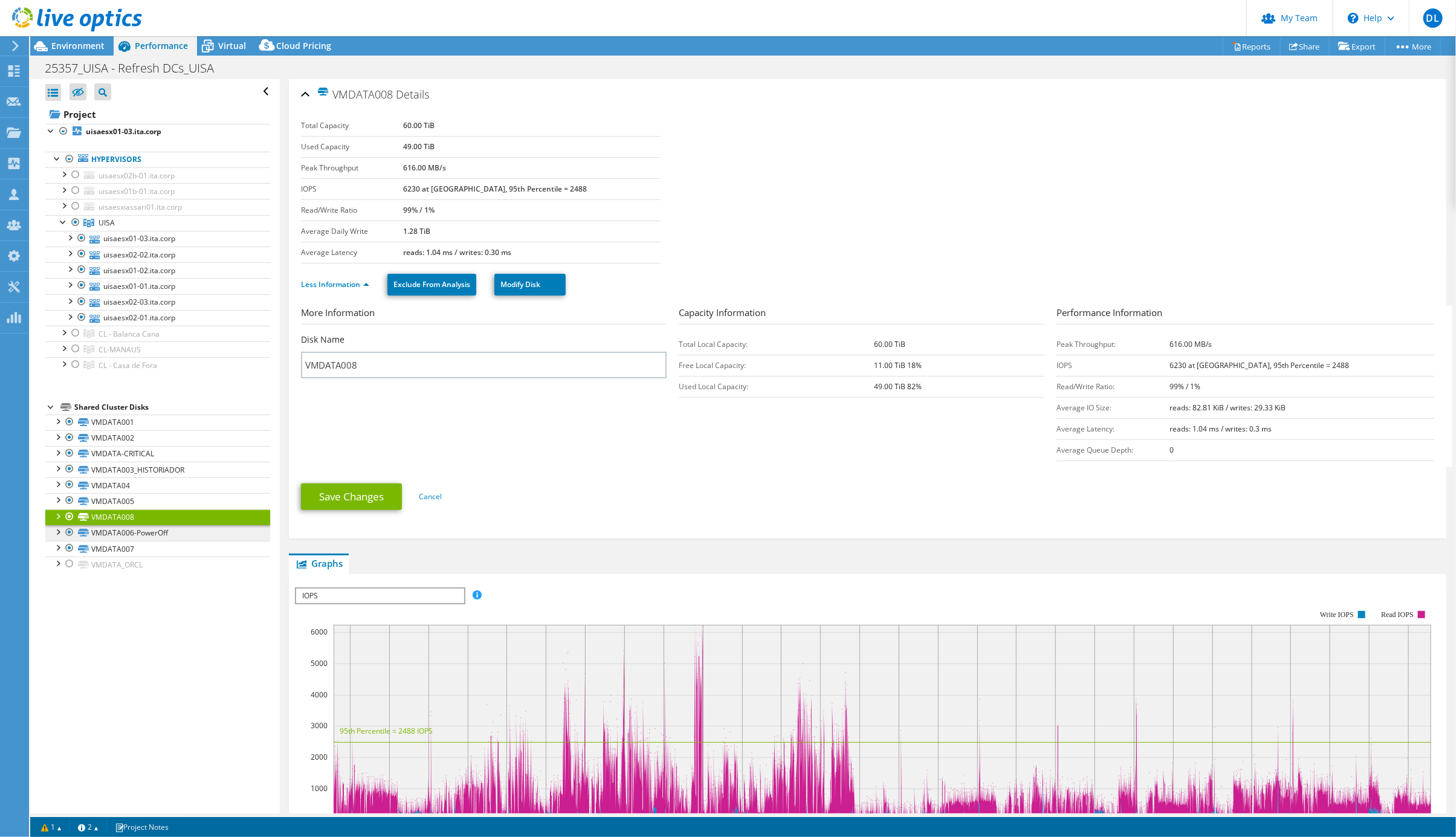
click at [144, 541] on link "VMDATA006-PowerOff" at bounding box center [158, 533] width 225 height 16
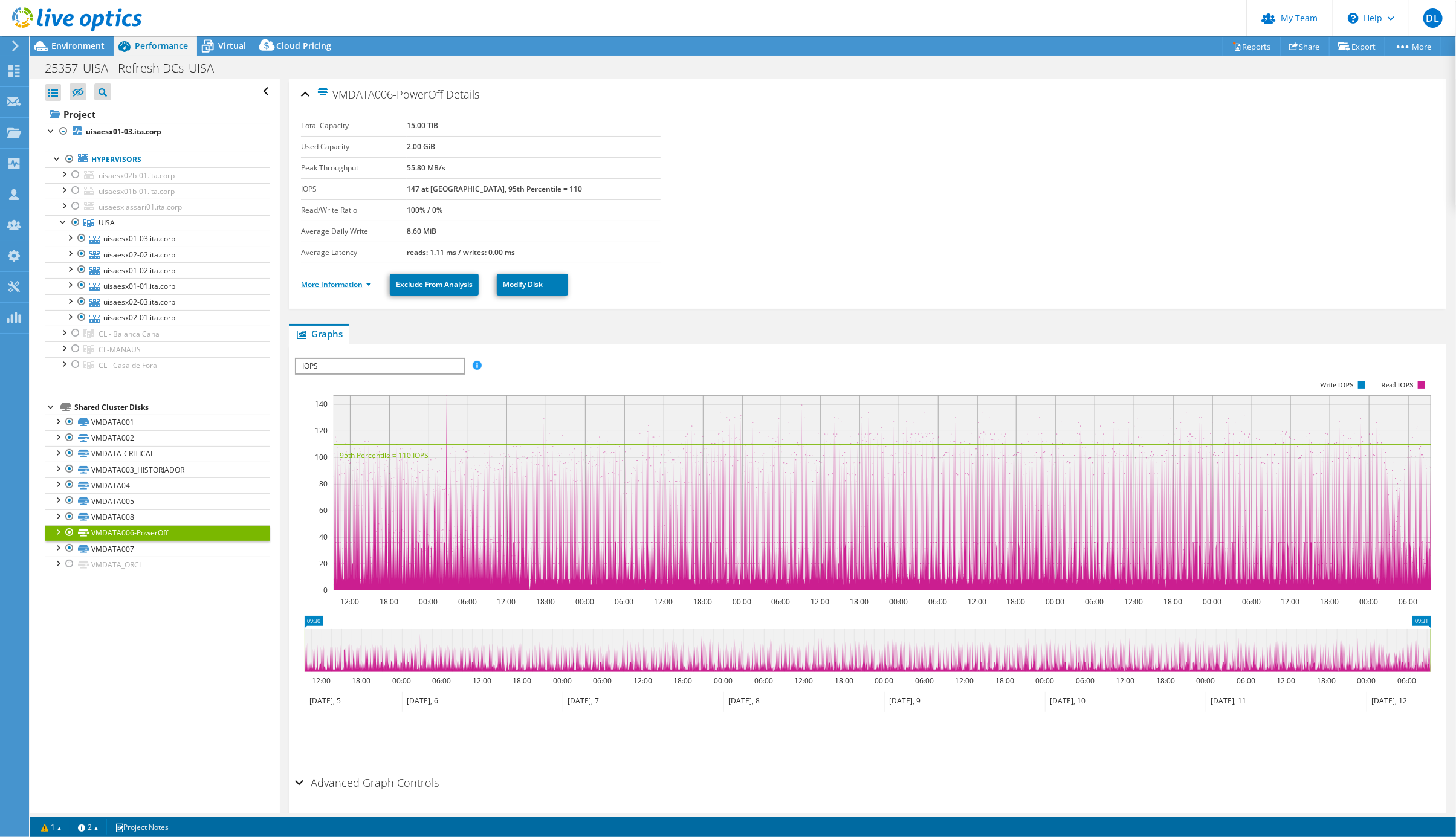
click at [349, 290] on link "More Information" at bounding box center [336, 284] width 71 height 10
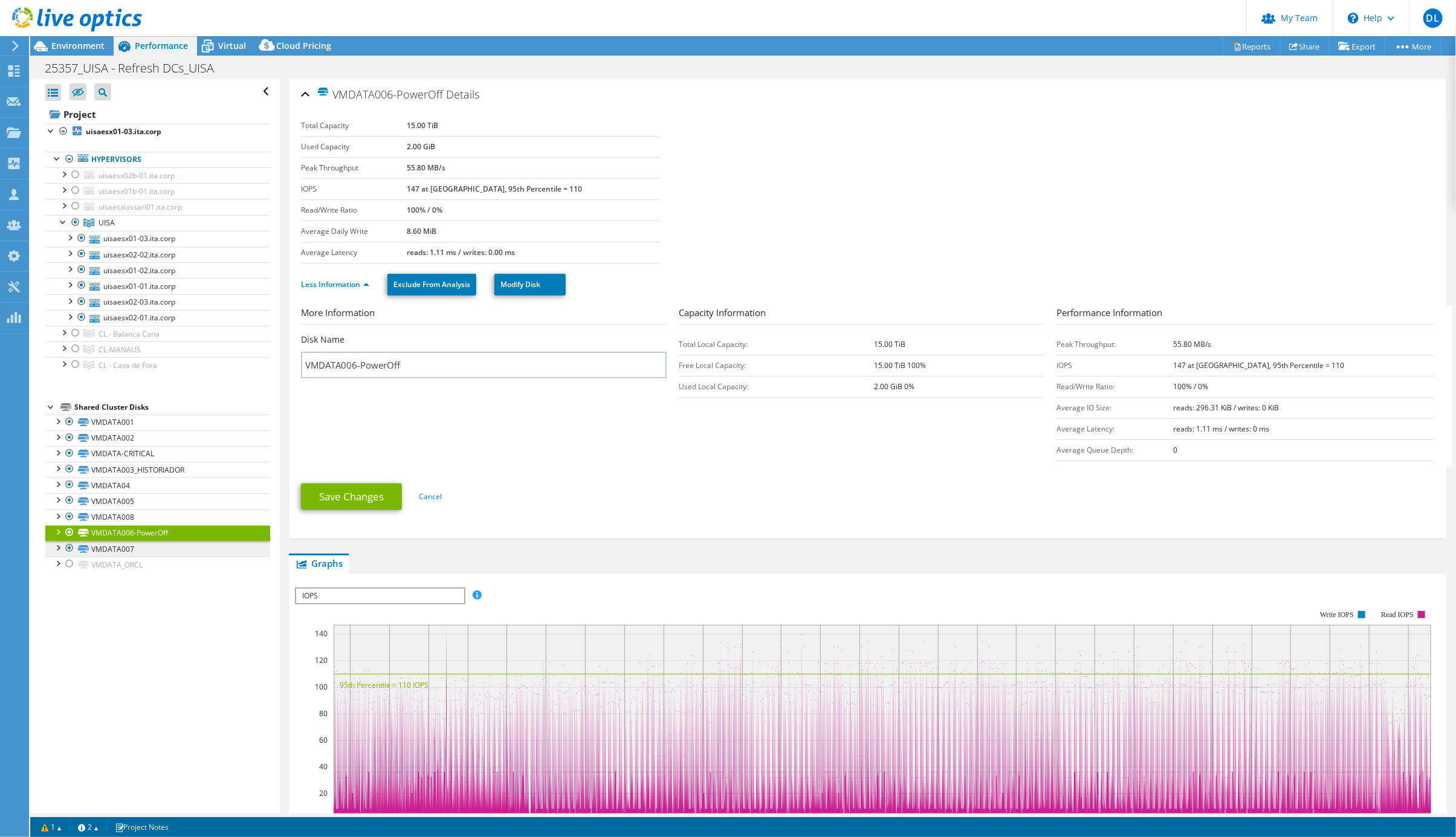
click at [125, 556] on link "VMDATA007" at bounding box center [158, 549] width 225 height 16
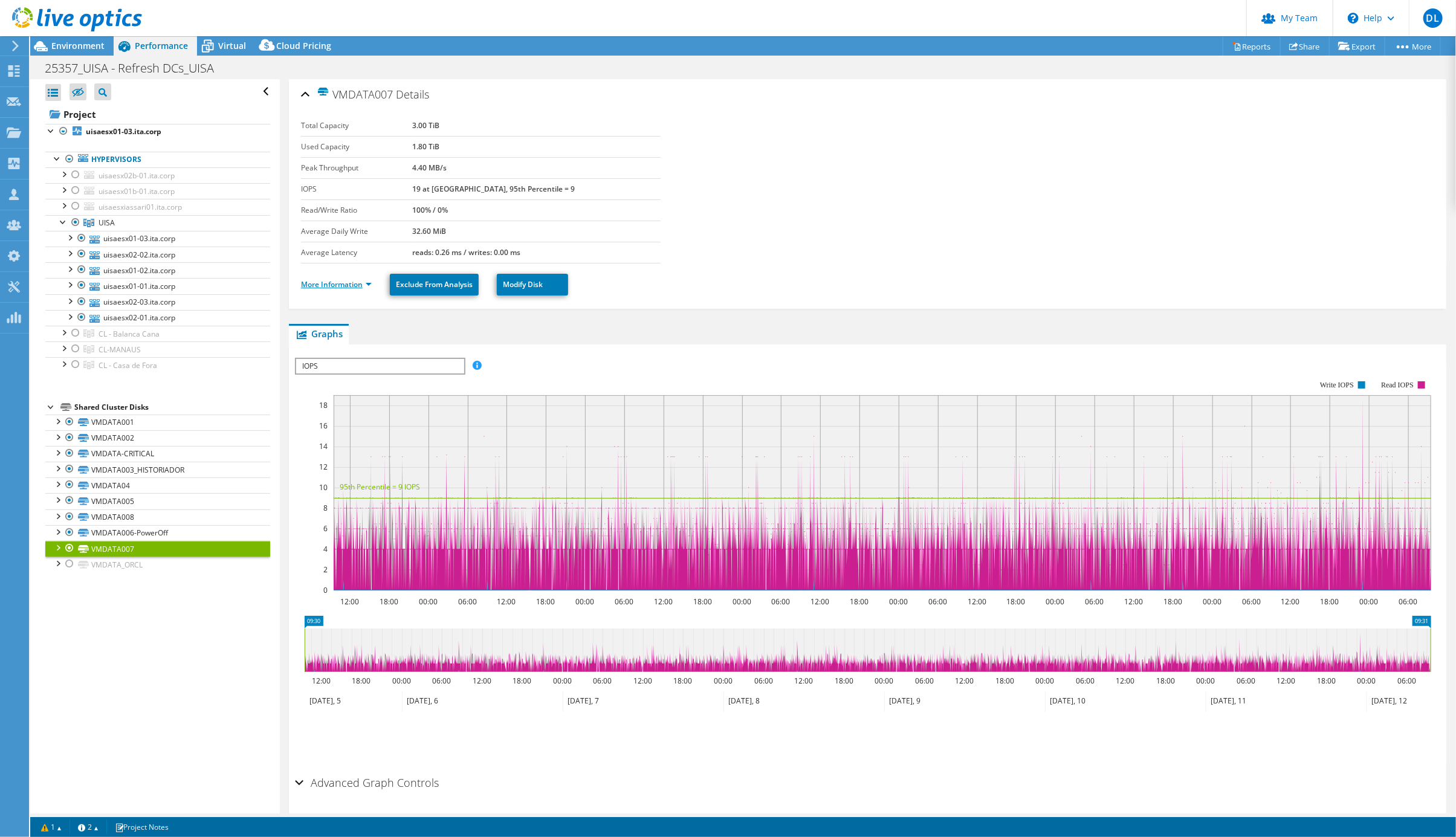
click at [357, 289] on link "More Information" at bounding box center [336, 284] width 71 height 10
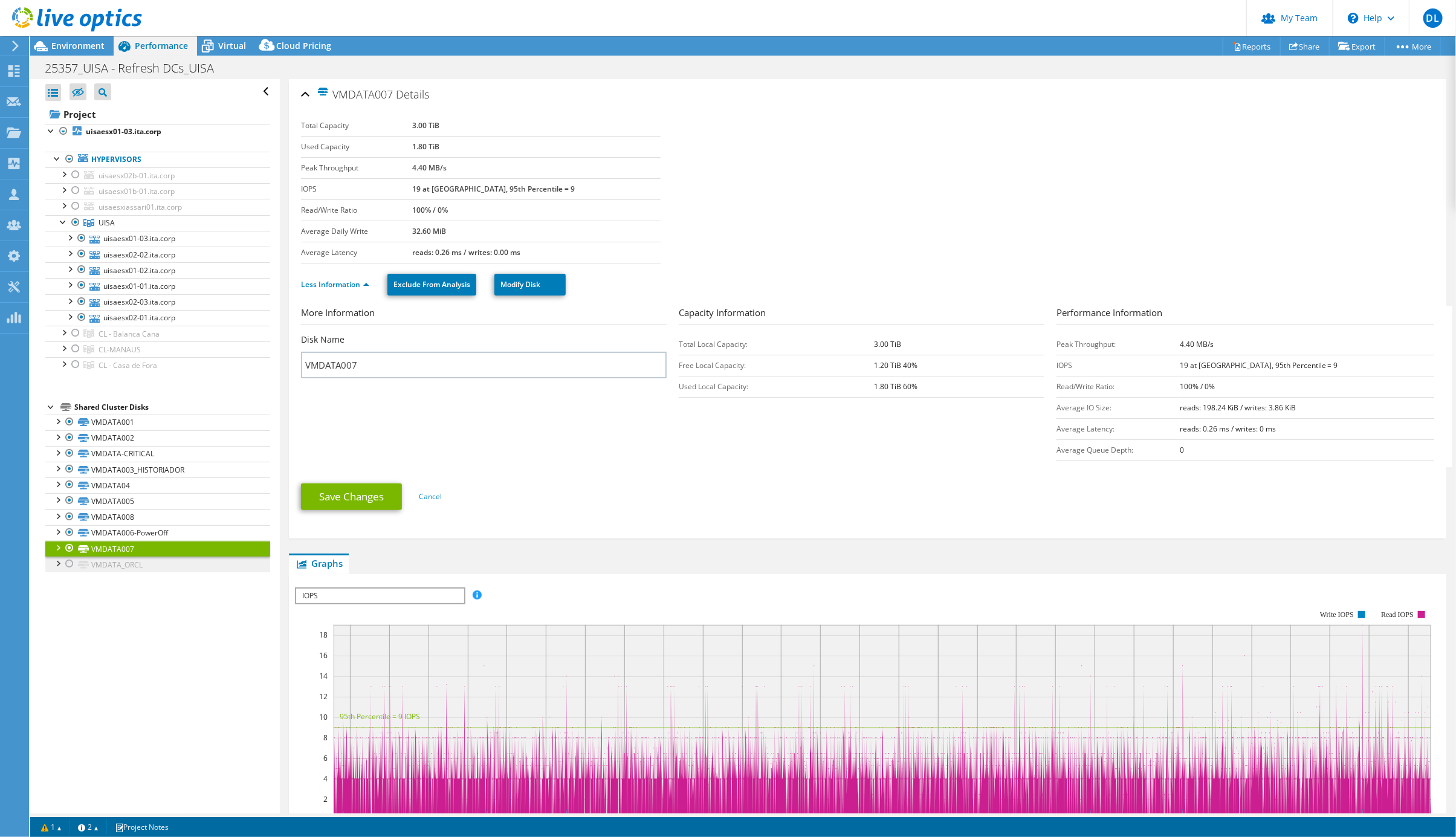
click at [116, 572] on link "VMDATA_ORCL" at bounding box center [158, 564] width 225 height 16
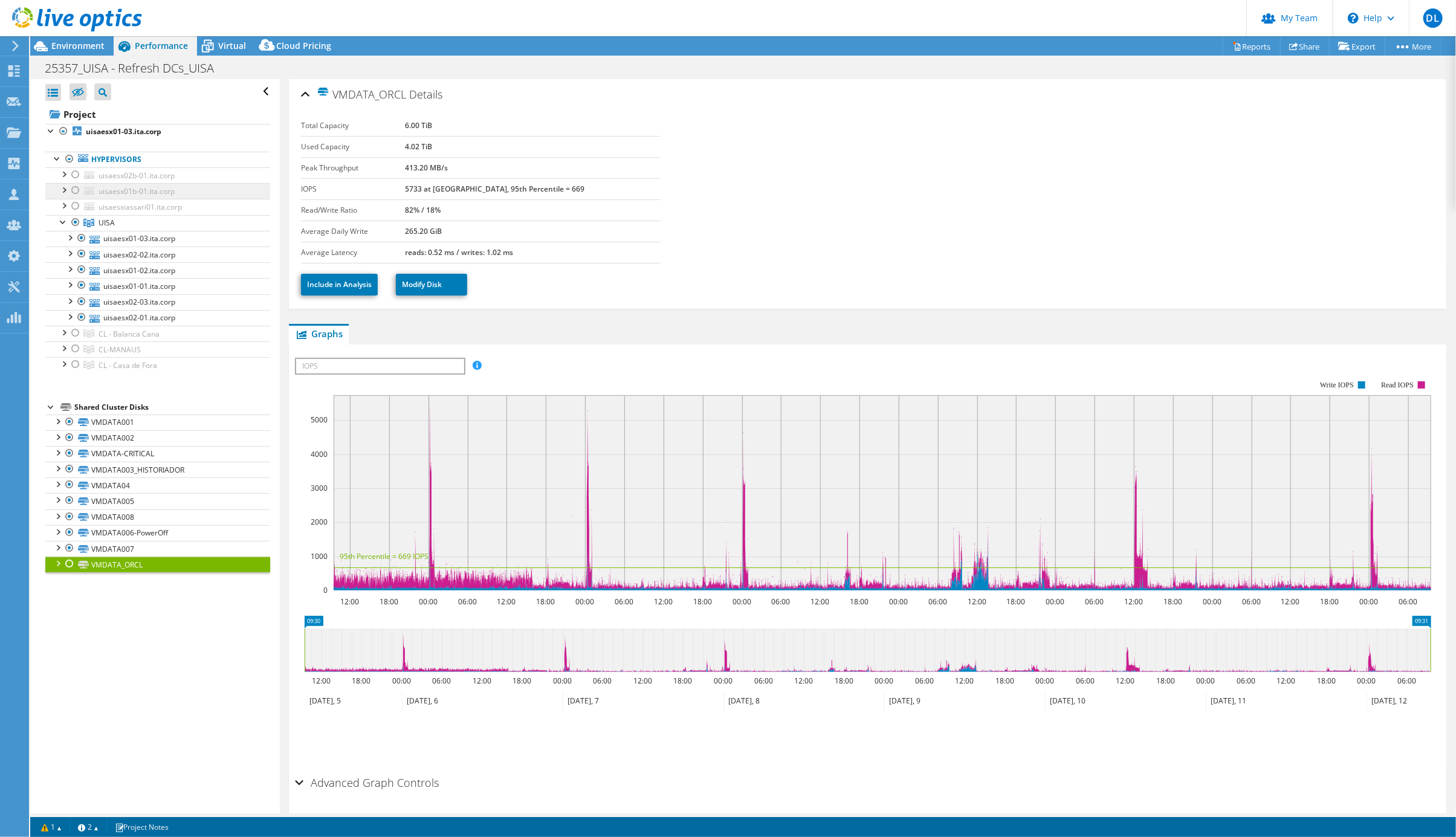
drag, startPoint x: 77, startPoint y: 179, endPoint x: 83, endPoint y: 197, distance: 19.0
click at [77, 179] on div at bounding box center [75, 174] width 12 height 15
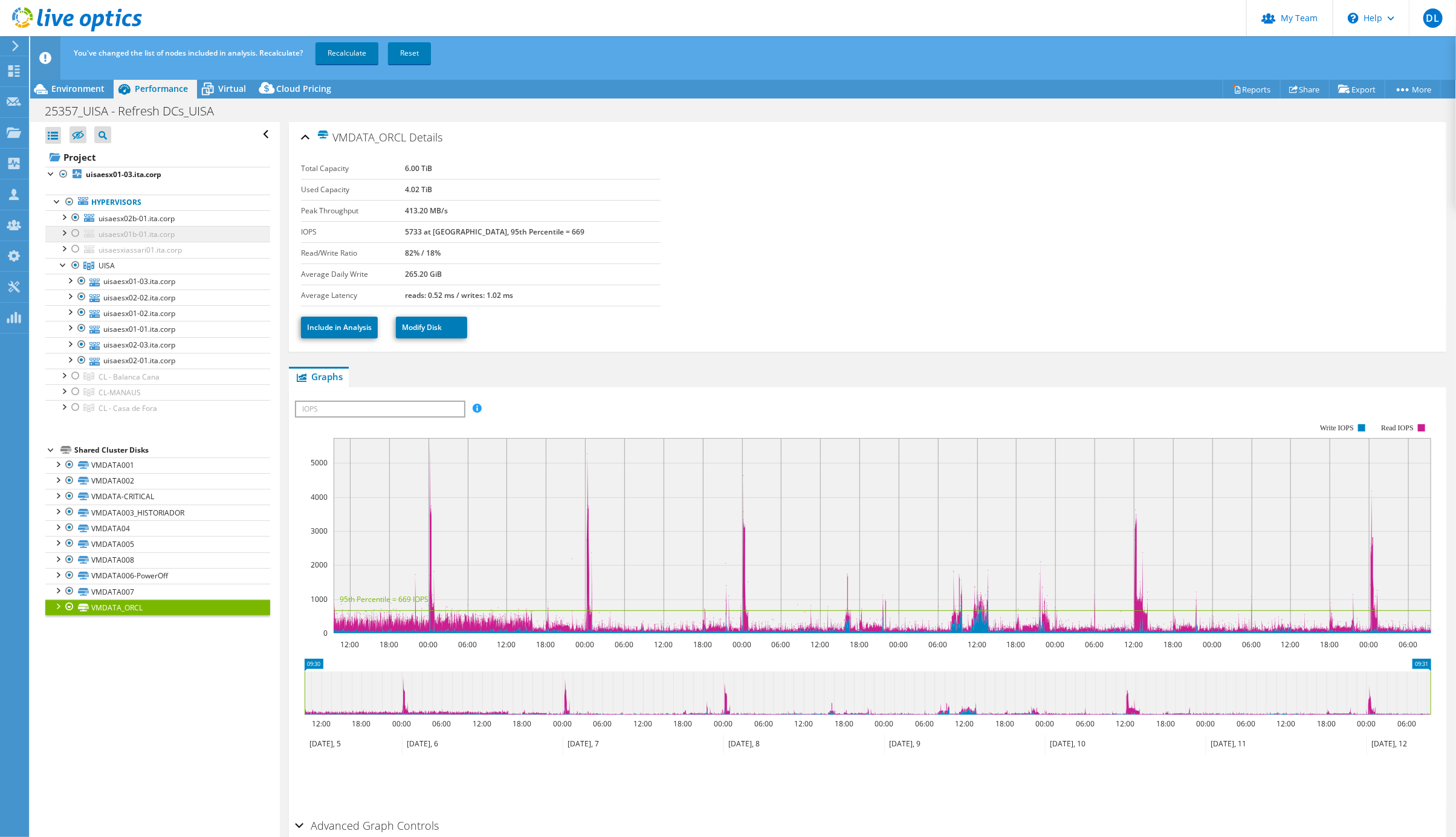
drag, startPoint x: 79, startPoint y: 235, endPoint x: 154, endPoint y: 233, distance: 75.0
click at [79, 236] on div at bounding box center [75, 233] width 12 height 15
drag, startPoint x: 367, startPoint y: 55, endPoint x: 385, endPoint y: 74, distance: 26.2
click at [367, 56] on link "Recalculate" at bounding box center [347, 53] width 63 height 22
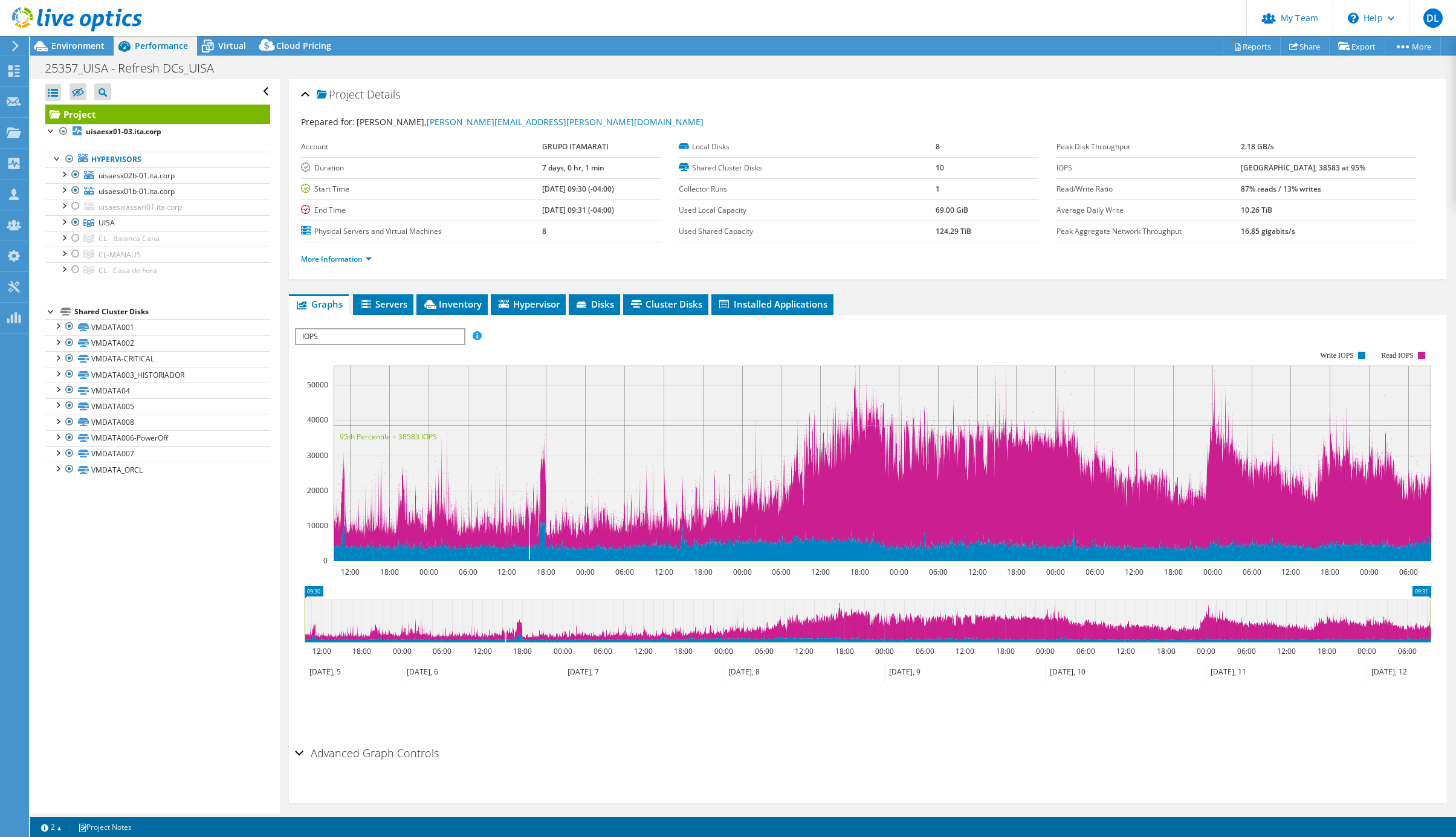
select select "USD"
click at [353, 264] on link "More Information" at bounding box center [336, 258] width 71 height 10
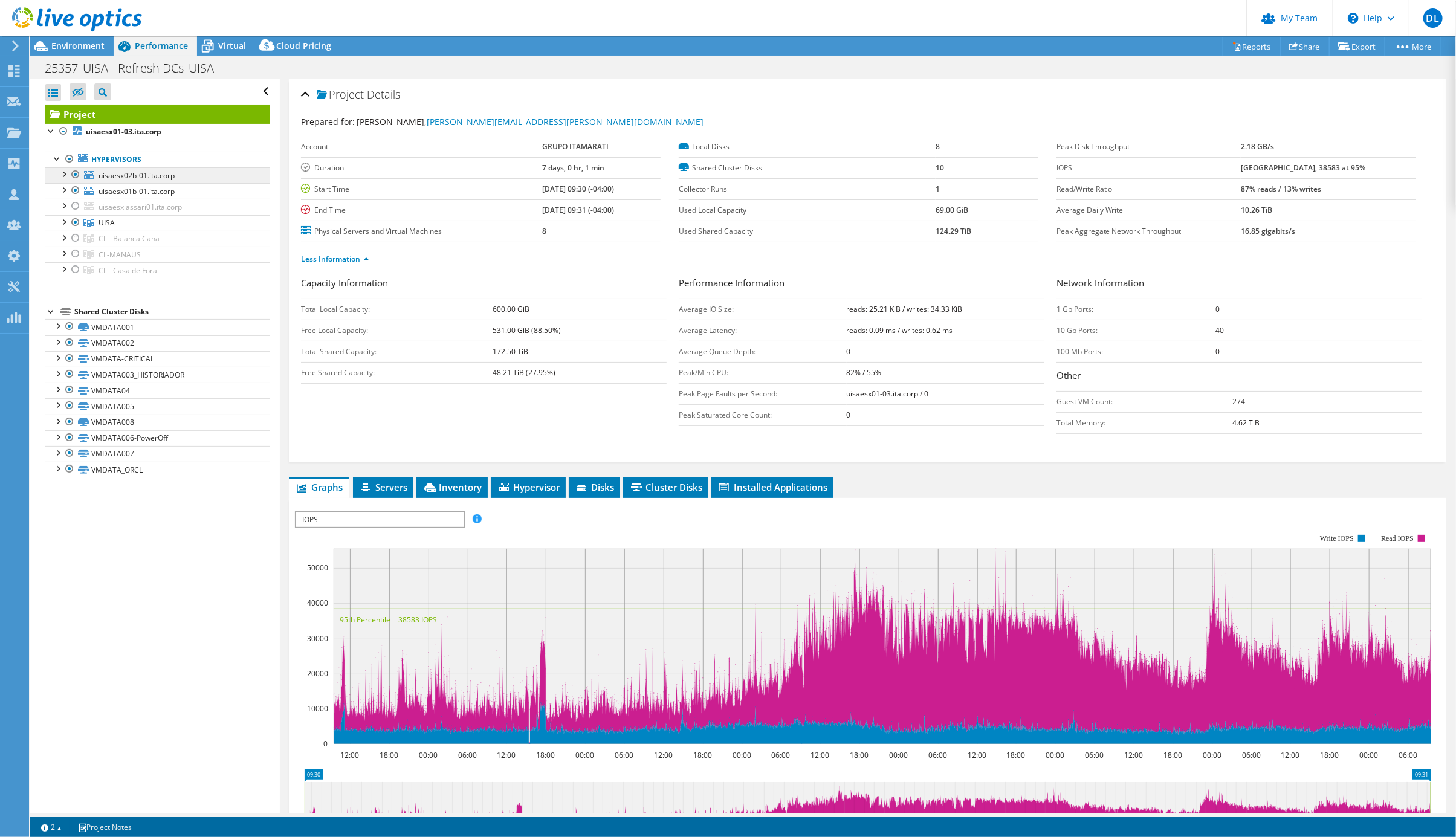
click at [136, 180] on span "uisaesx02b-01.ita.corp" at bounding box center [137, 175] width 76 height 10
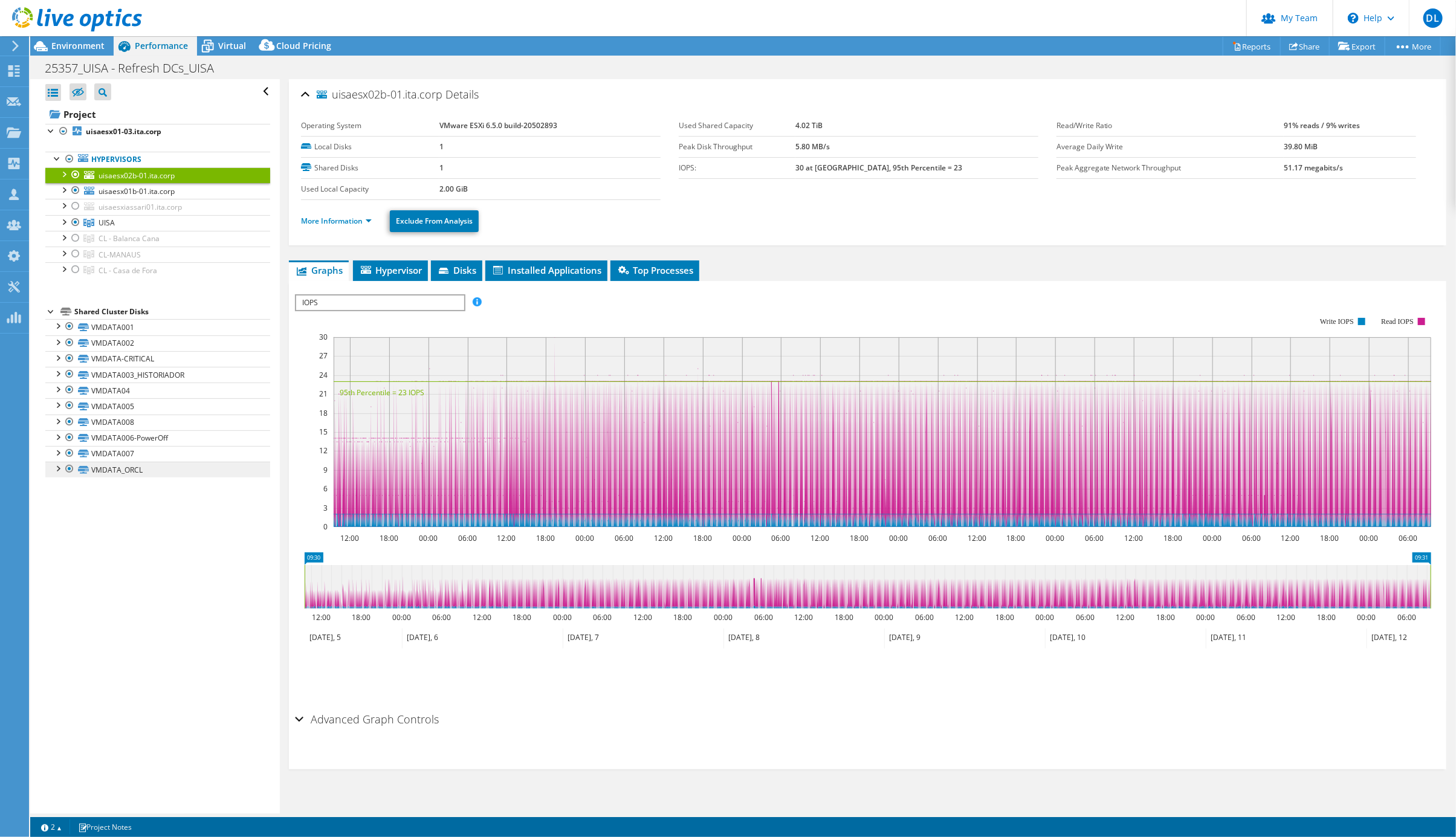
click at [130, 477] on link "VMDATA_ORCL" at bounding box center [158, 470] width 225 height 16
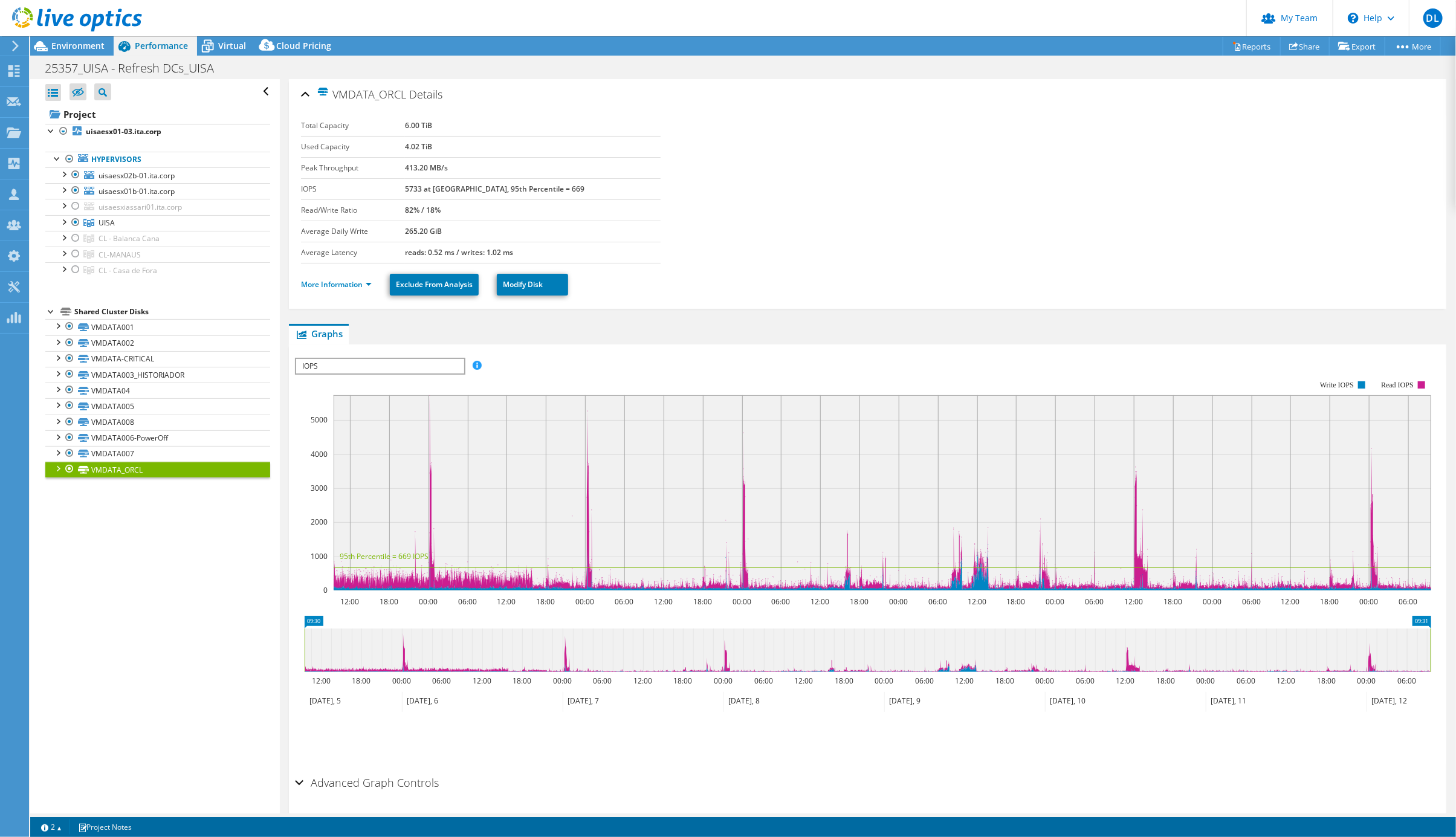
click at [356, 291] on li "More Information" at bounding box center [340, 284] width 78 height 13
click at [364, 290] on link "More Information" at bounding box center [336, 284] width 71 height 10
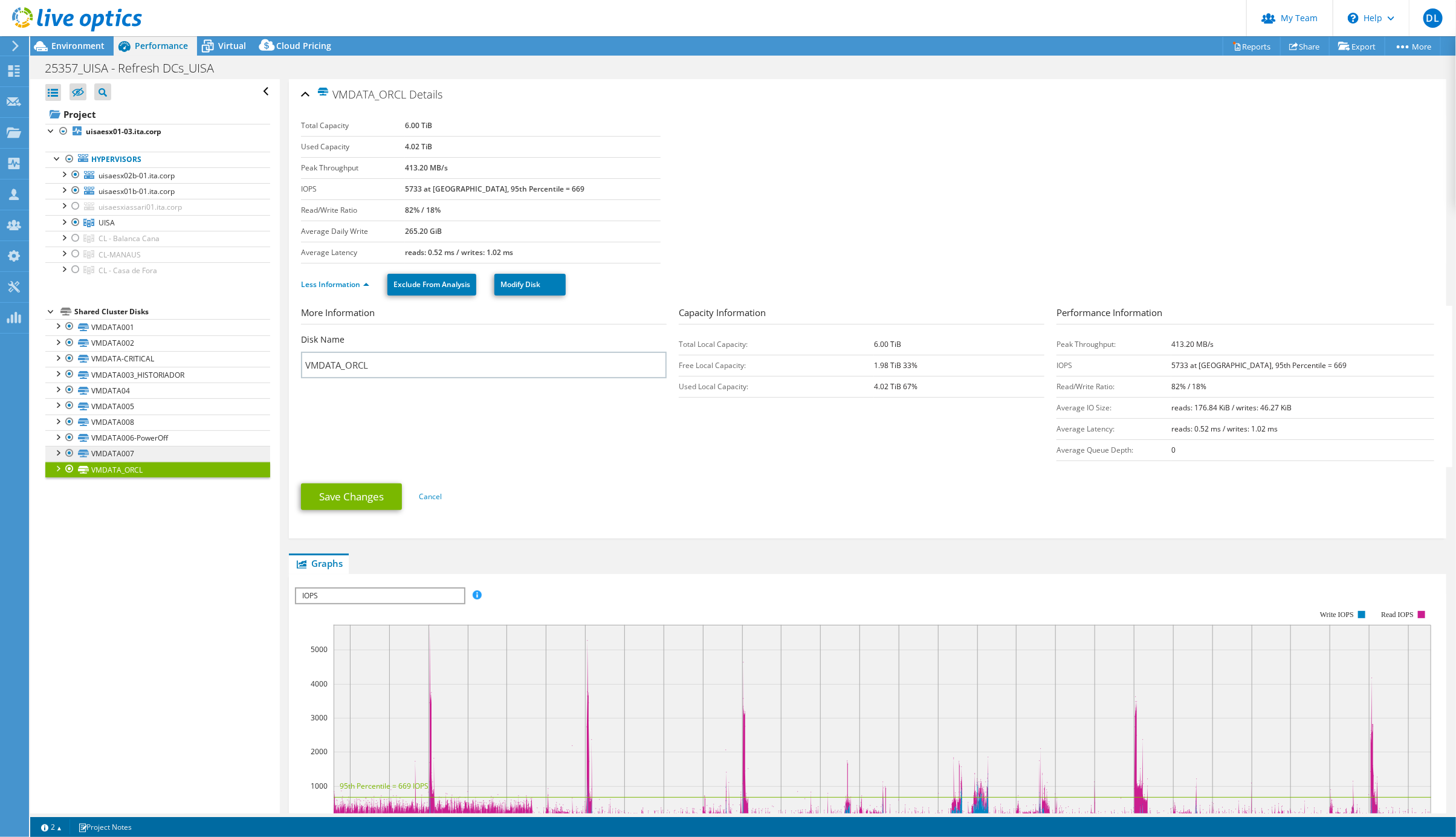
click at [115, 462] on link "VMDATA007" at bounding box center [158, 454] width 225 height 16
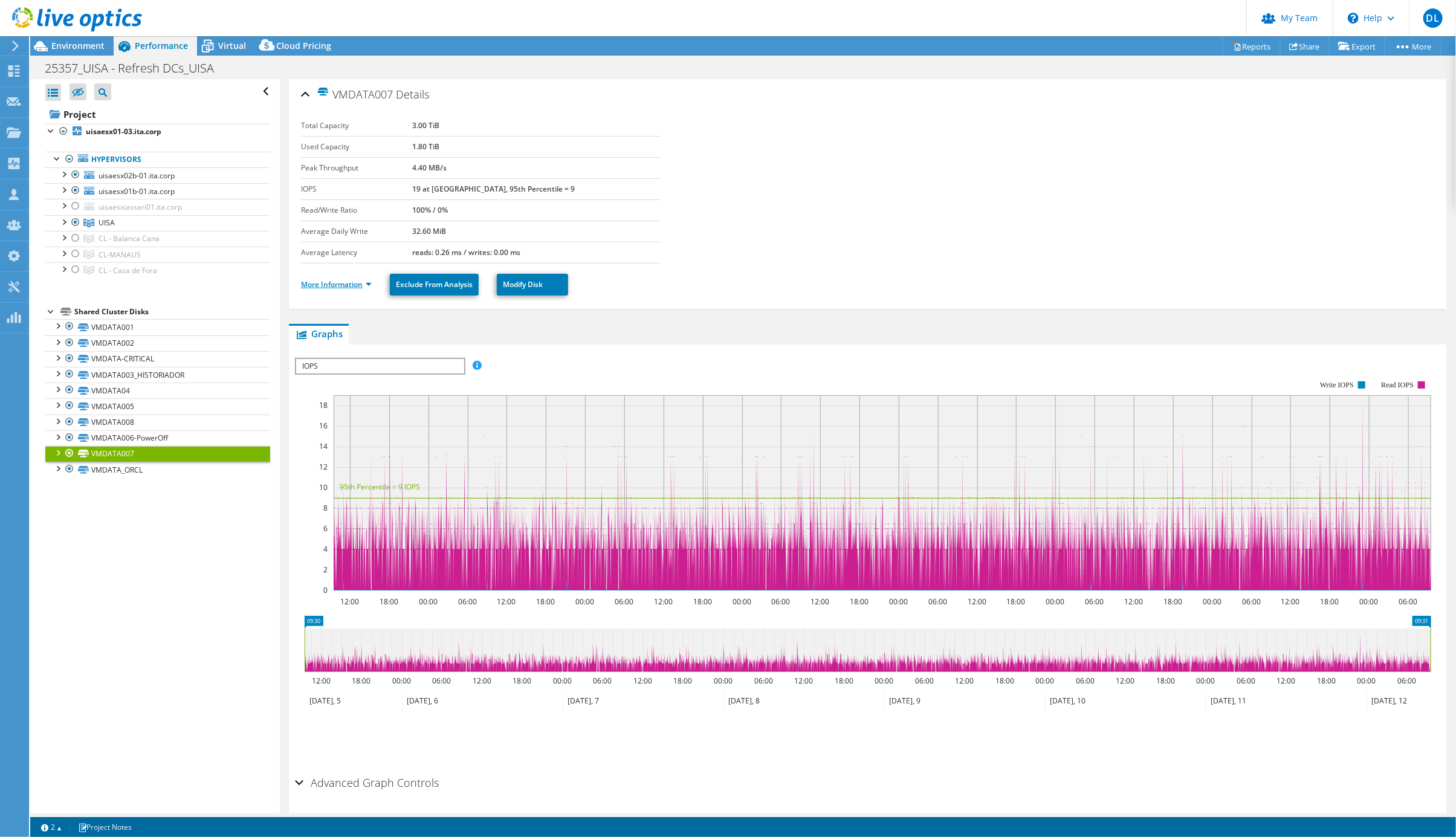
click at [341, 287] on link "More Information" at bounding box center [336, 284] width 71 height 10
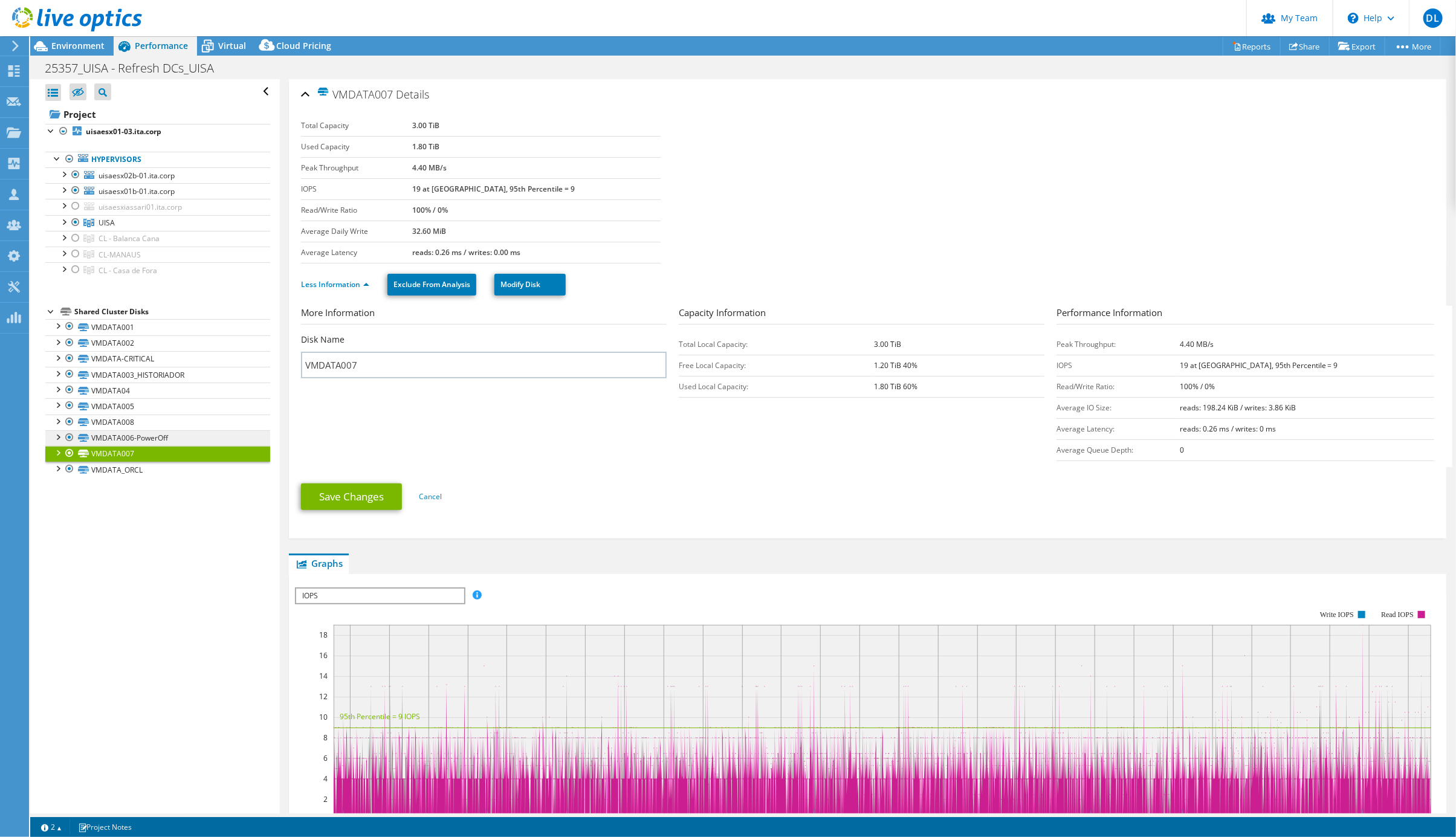
click at [128, 446] on link "VMDATA006-PowerOff" at bounding box center [158, 438] width 225 height 16
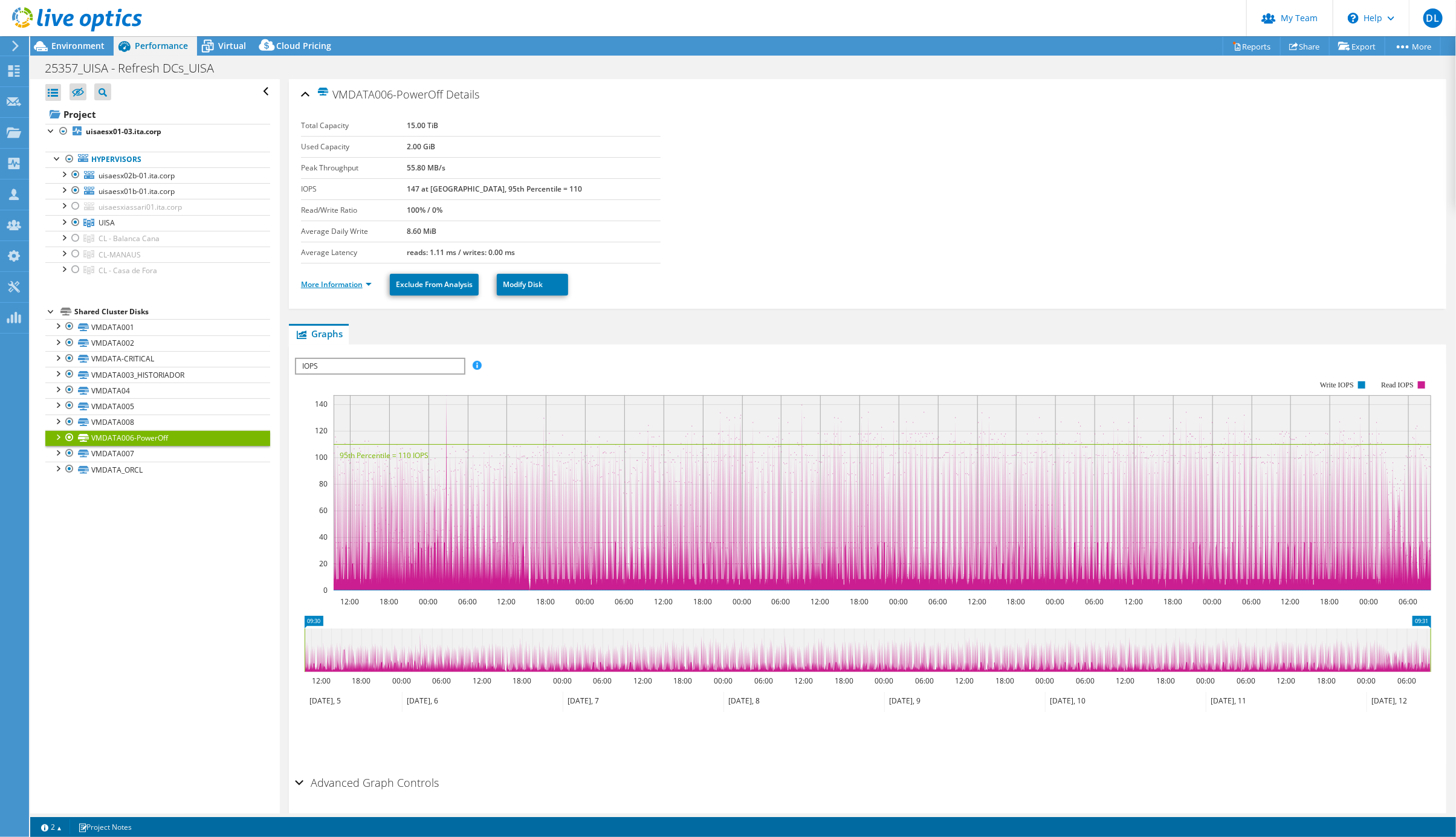
click at [358, 288] on link "More Information" at bounding box center [336, 284] width 71 height 10
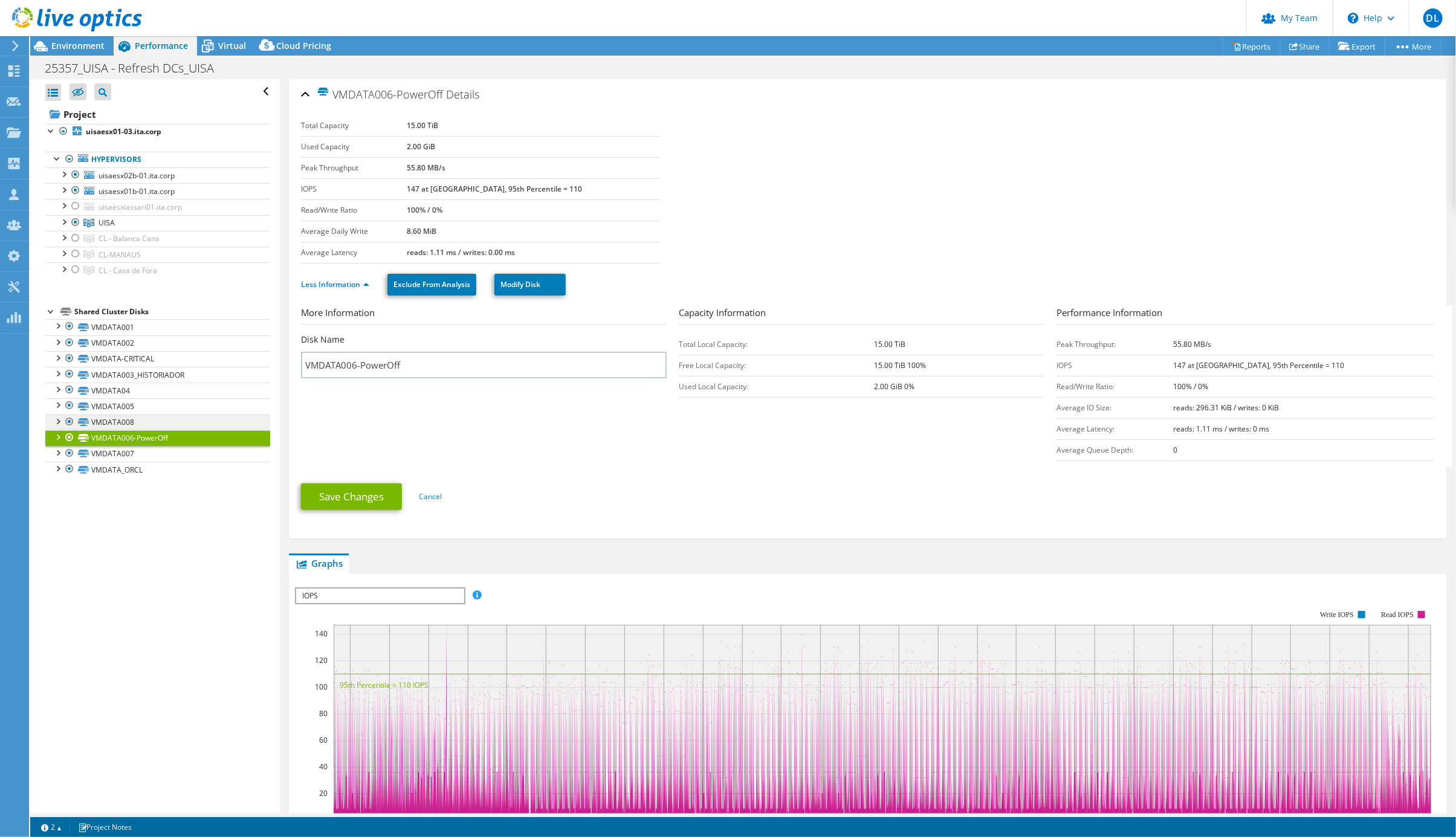
click at [122, 430] on link "VMDATA008" at bounding box center [158, 422] width 225 height 16
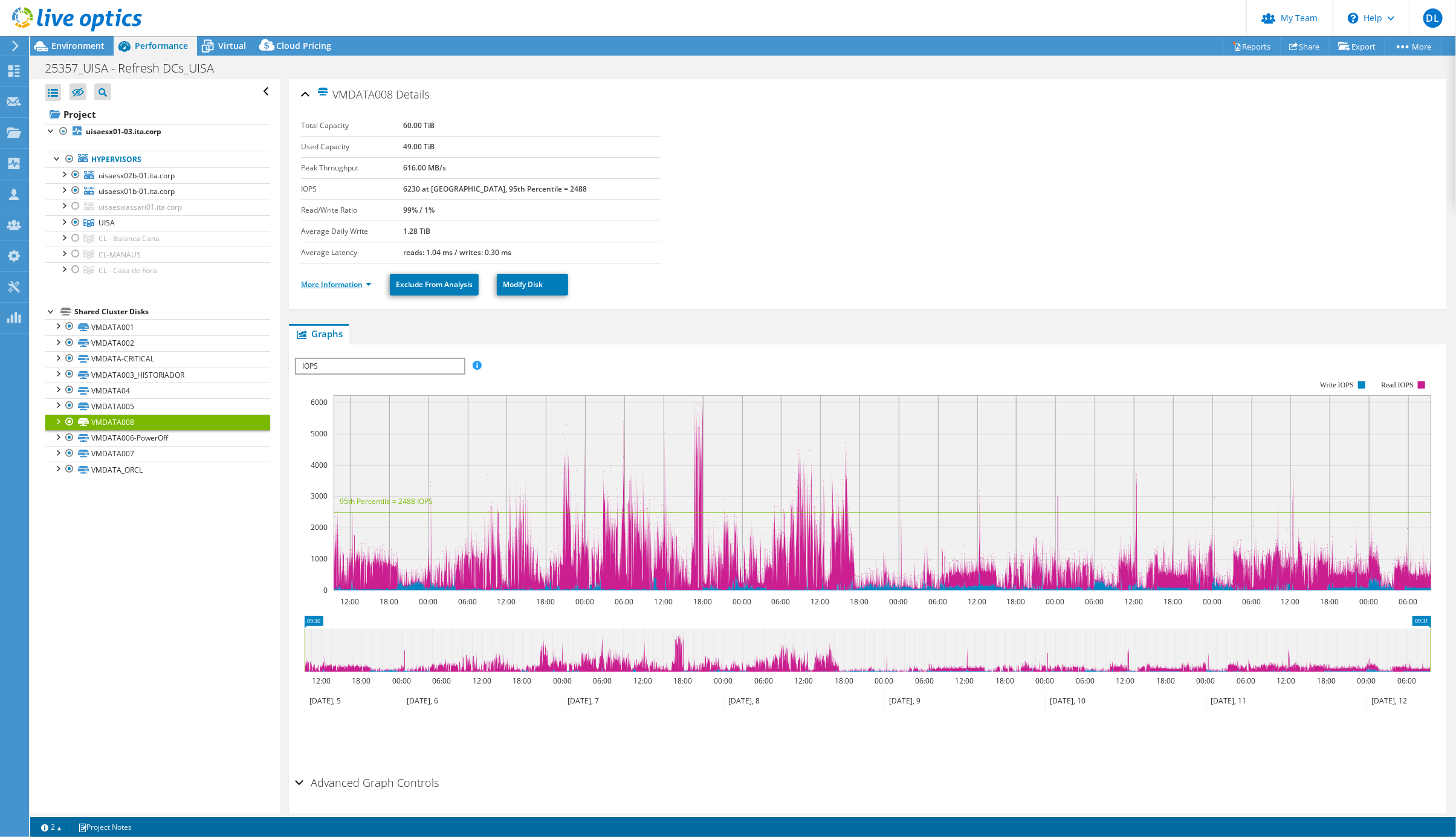
click at [335, 289] on link "More Information" at bounding box center [336, 284] width 71 height 10
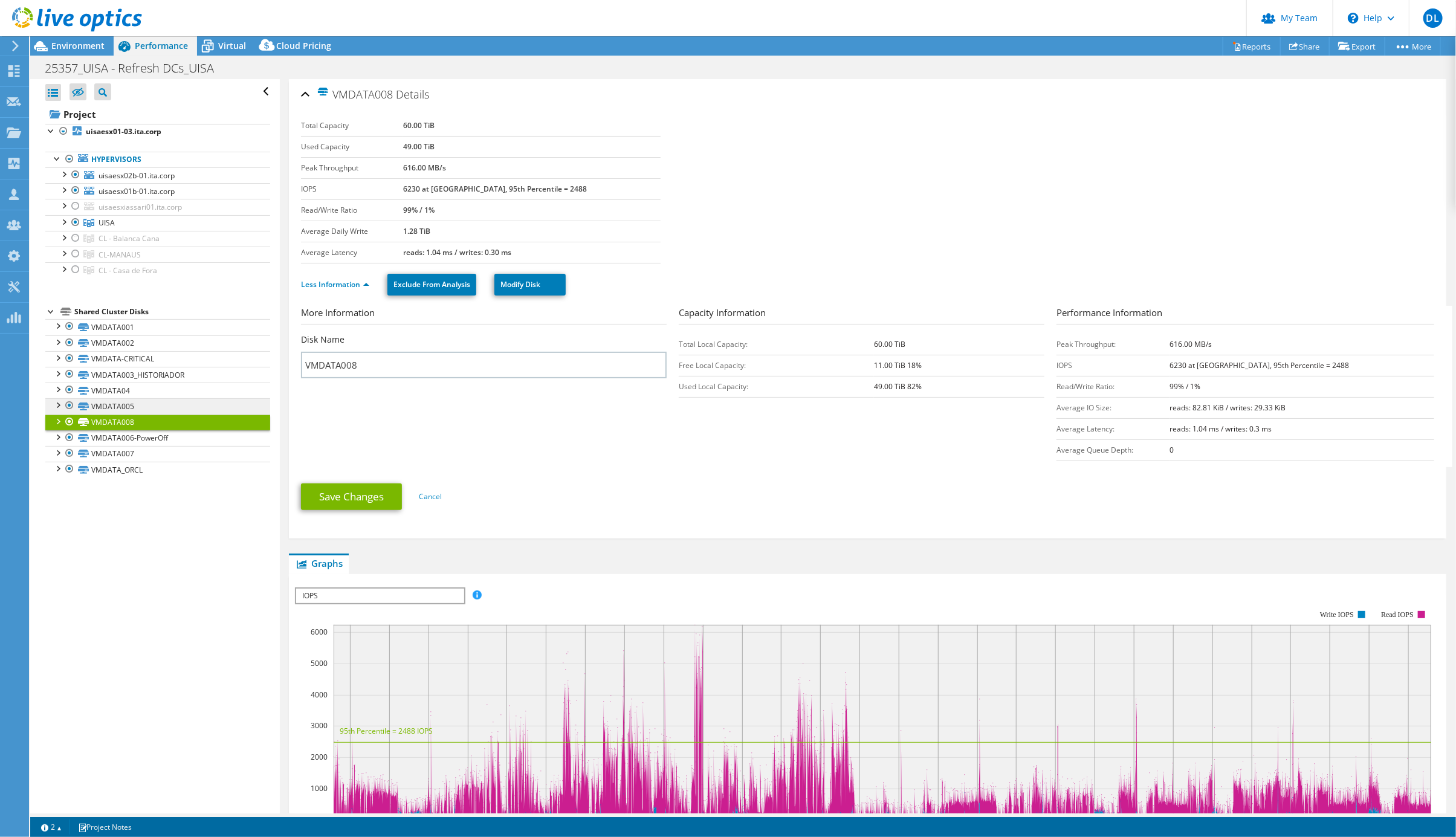
click at [108, 414] on link "VMDATA005" at bounding box center [158, 406] width 225 height 16
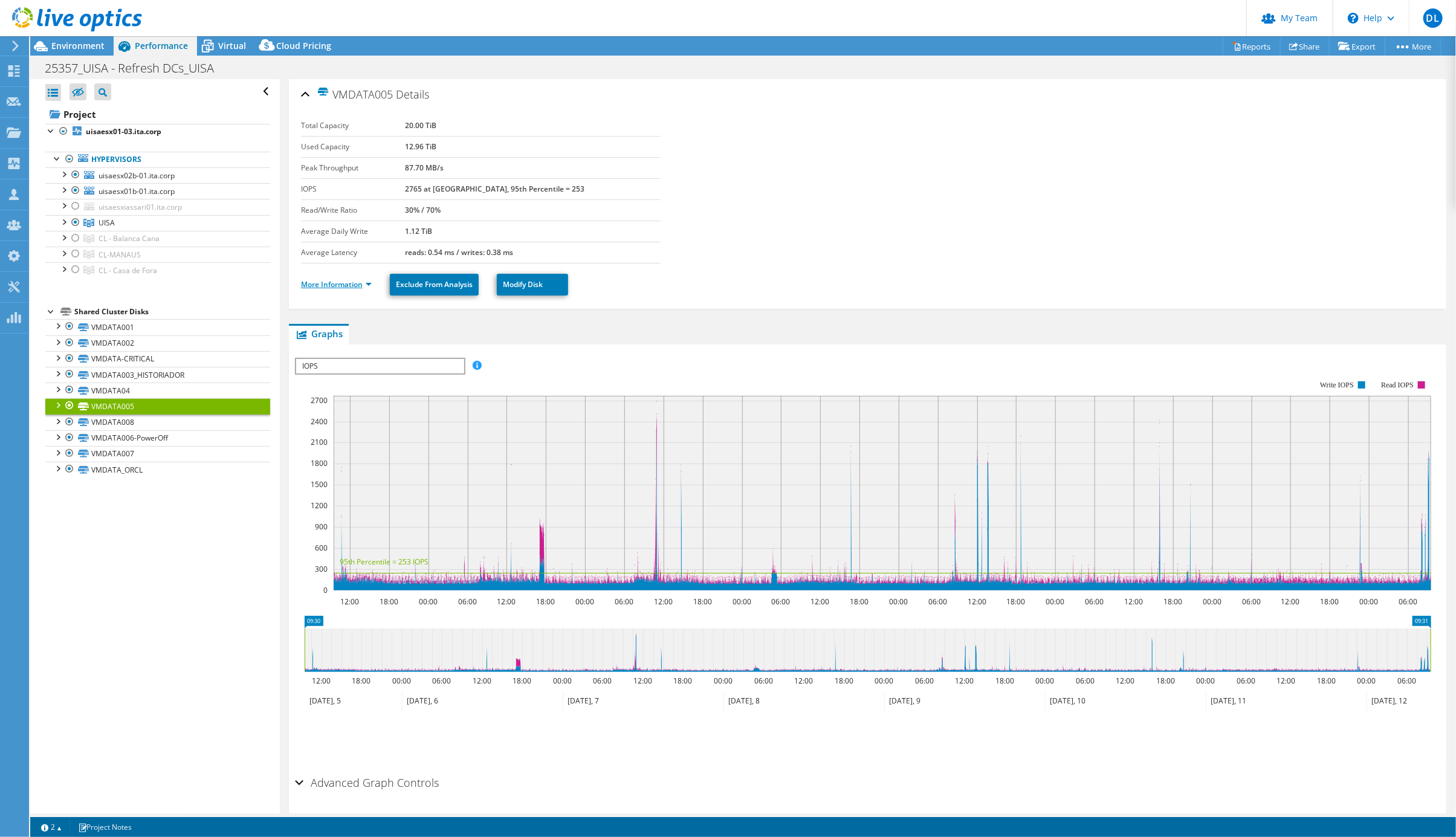
click at [340, 289] on link "More Information" at bounding box center [336, 284] width 71 height 10
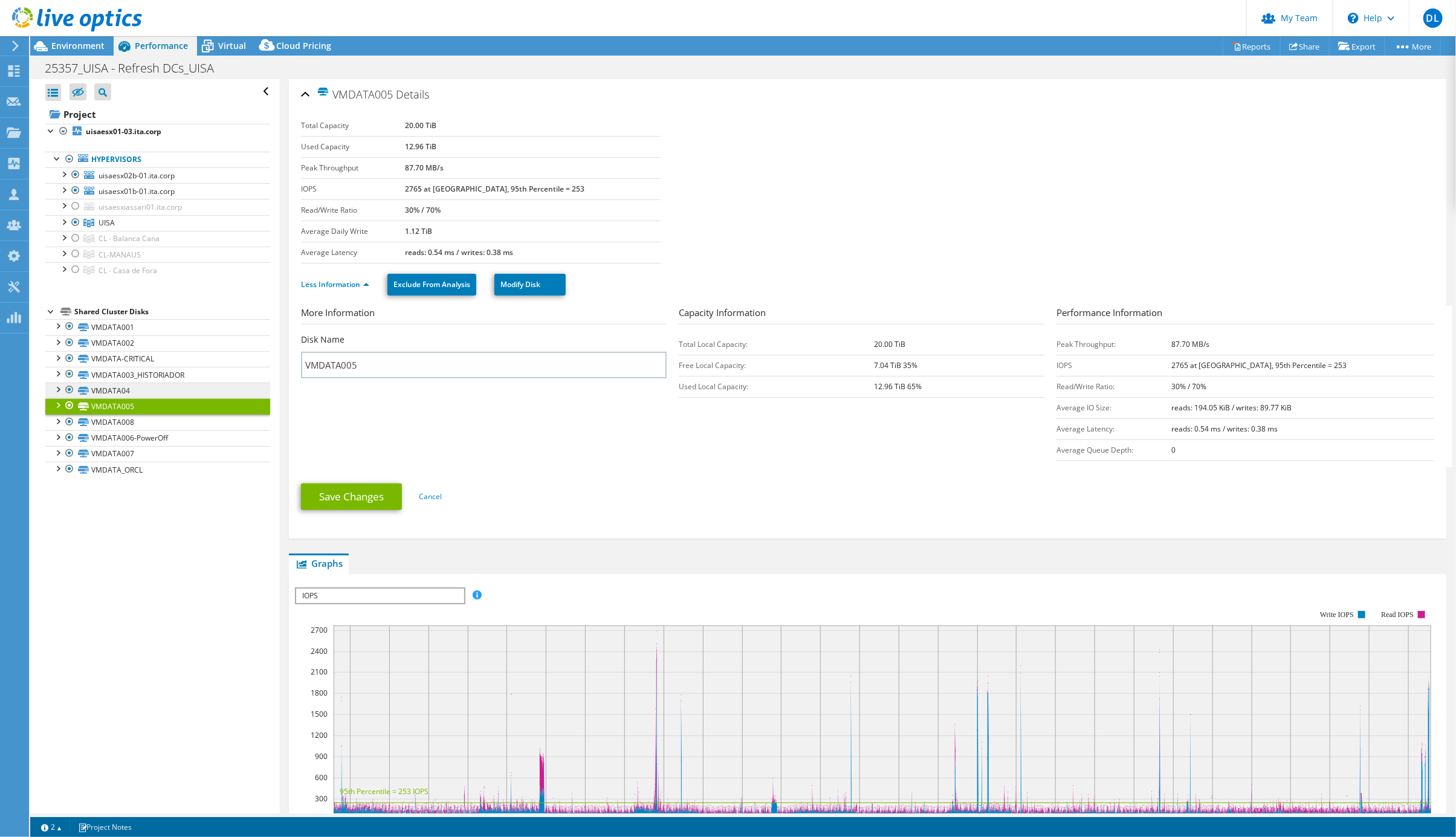
click at [108, 398] on link "VMDATA04" at bounding box center [158, 390] width 225 height 16
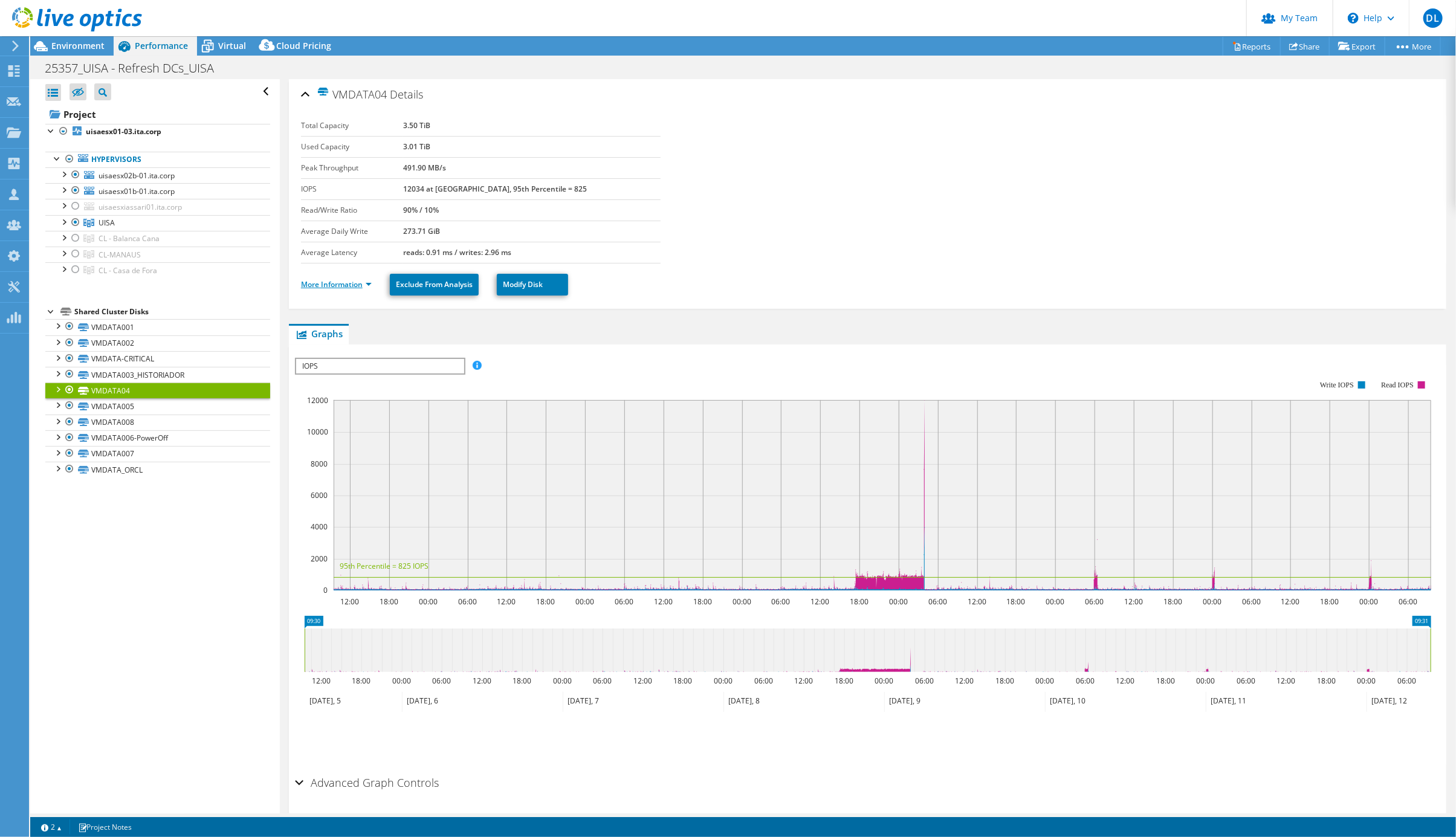
click at [339, 288] on link "More Information" at bounding box center [336, 284] width 71 height 10
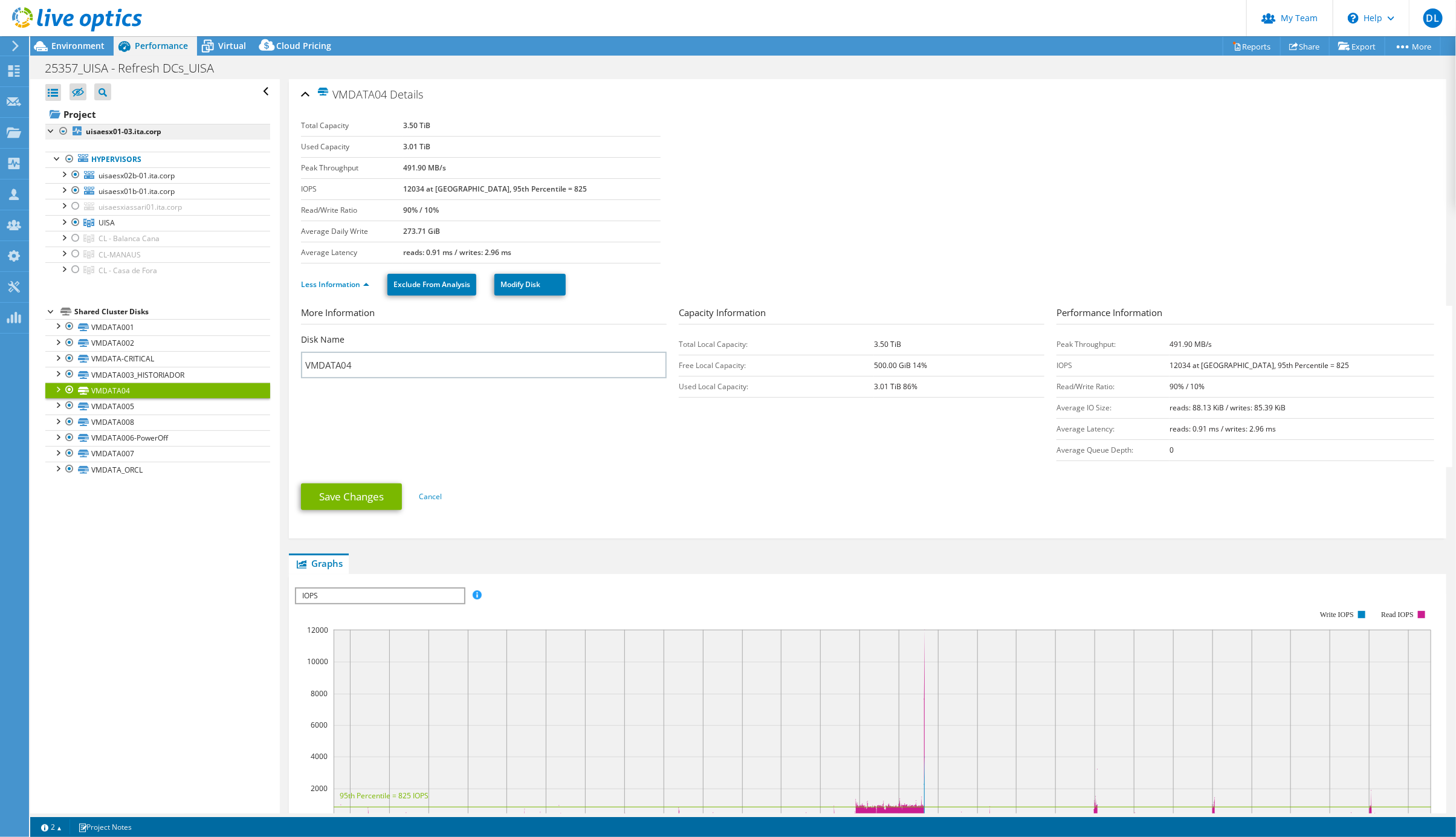
click at [122, 135] on b "uisaesx01-03.ita.corp" at bounding box center [124, 131] width 76 height 10
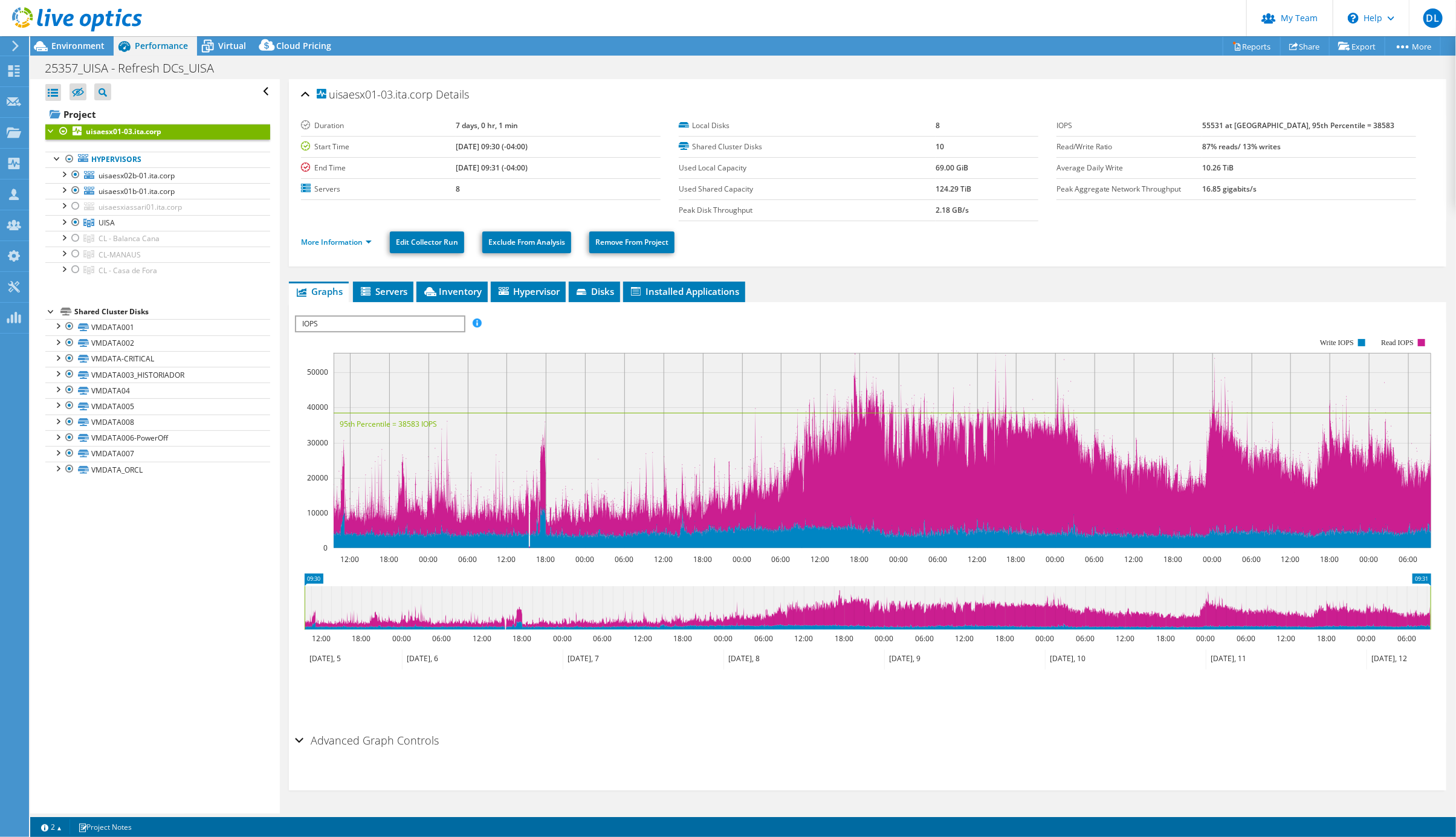
click at [335, 253] on ul "More Information Edit Collector Run Exclude From Analysis Remove From Project" at bounding box center [867, 241] width 1134 height 25
click at [341, 247] on link "More Information" at bounding box center [336, 242] width 71 height 10
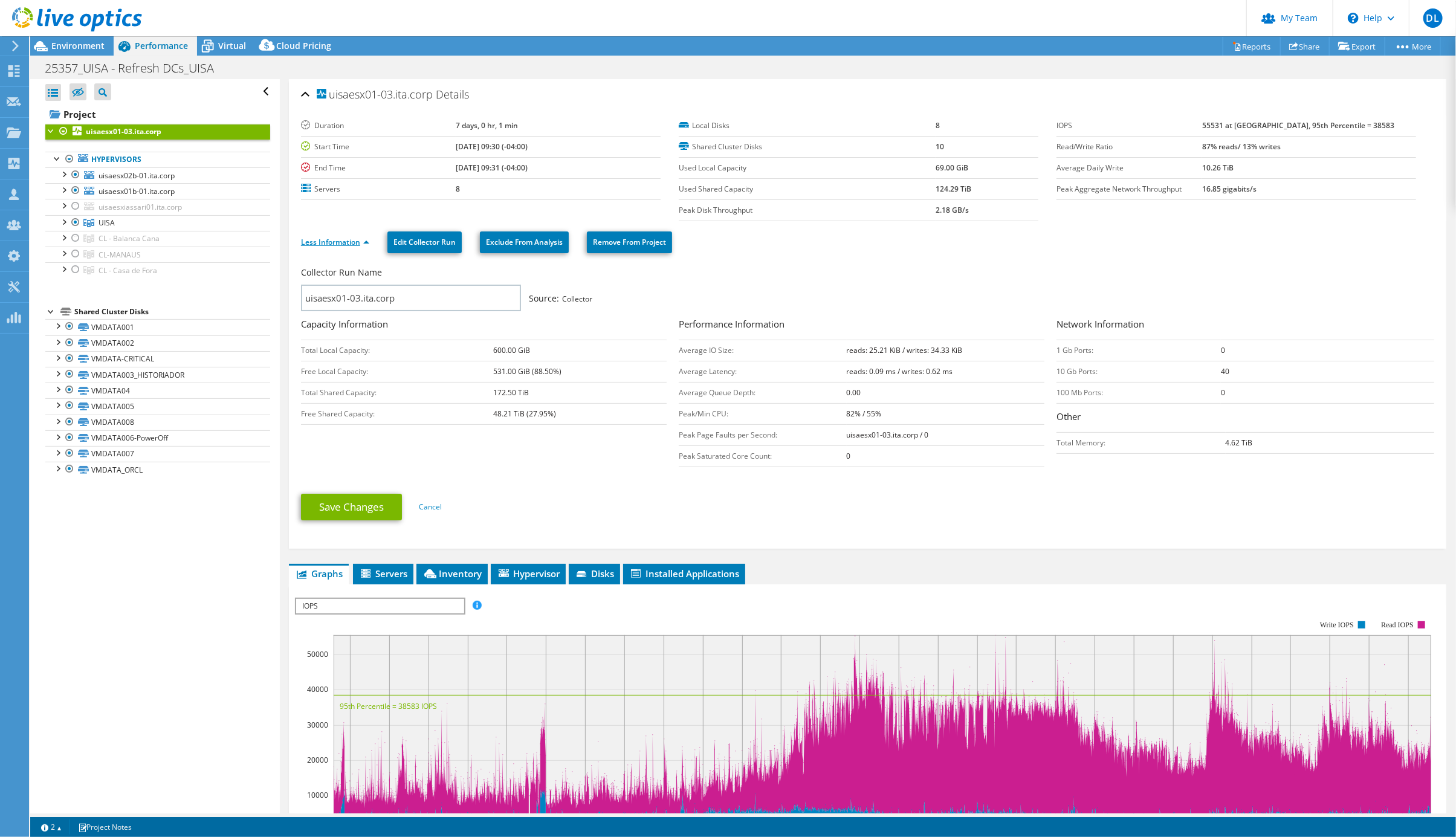
click at [341, 247] on link "Less Information" at bounding box center [335, 242] width 68 height 10
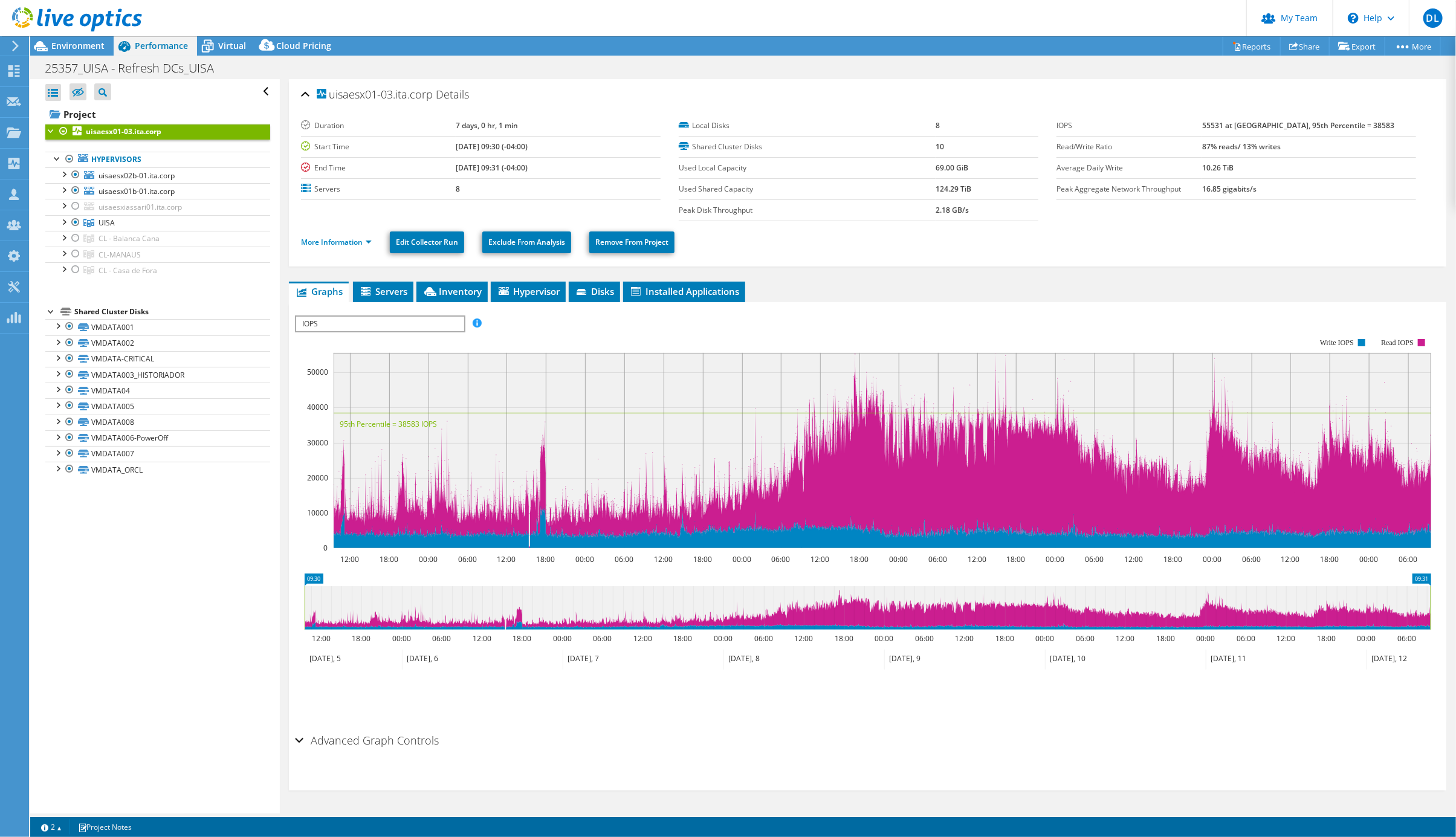
click at [346, 325] on span "IOPS" at bounding box center [379, 324] width 167 height 15
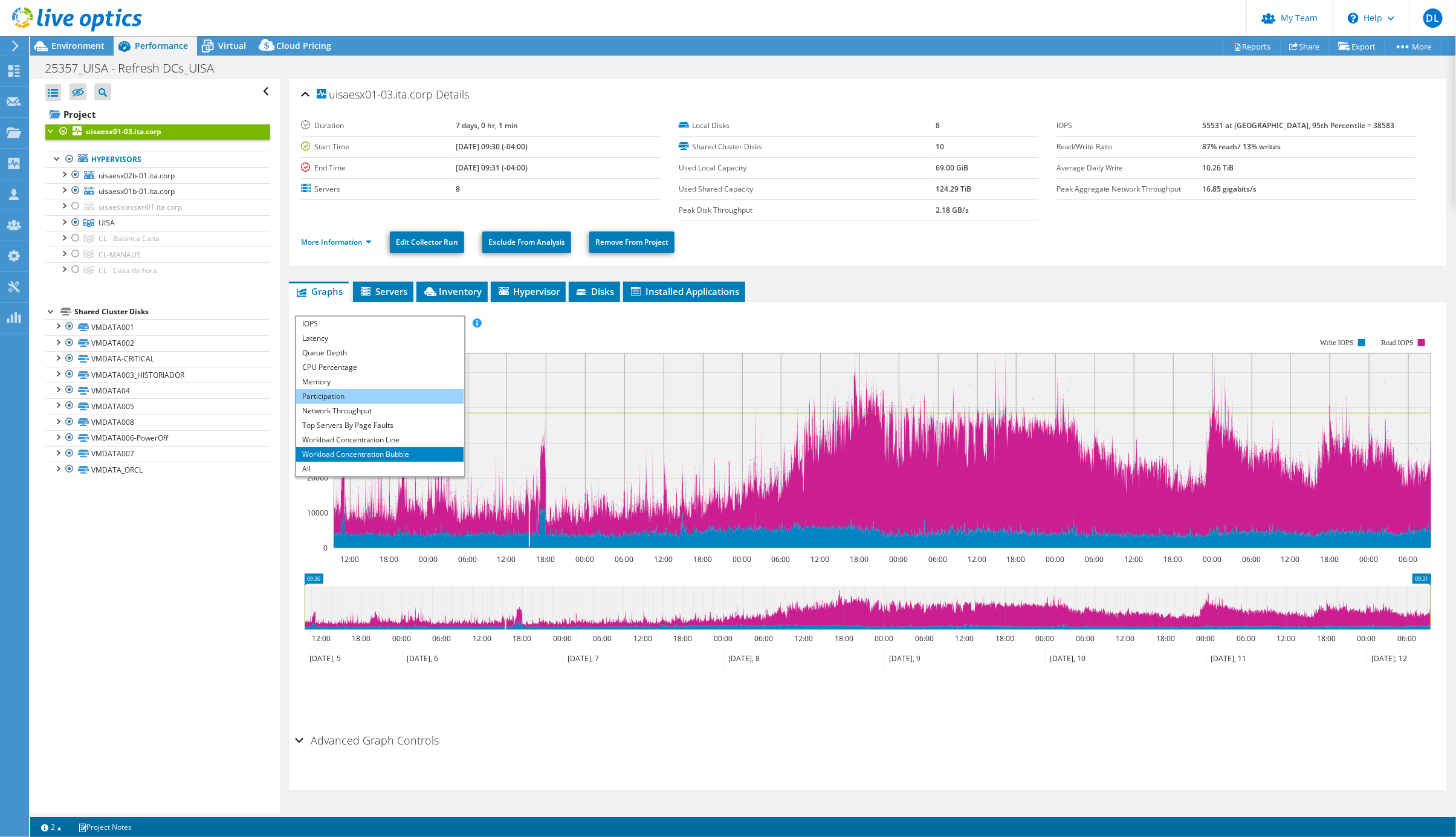
scroll to position [49, 0]
click at [328, 442] on li "Workload Concentration Line" at bounding box center [379, 440] width 167 height 15
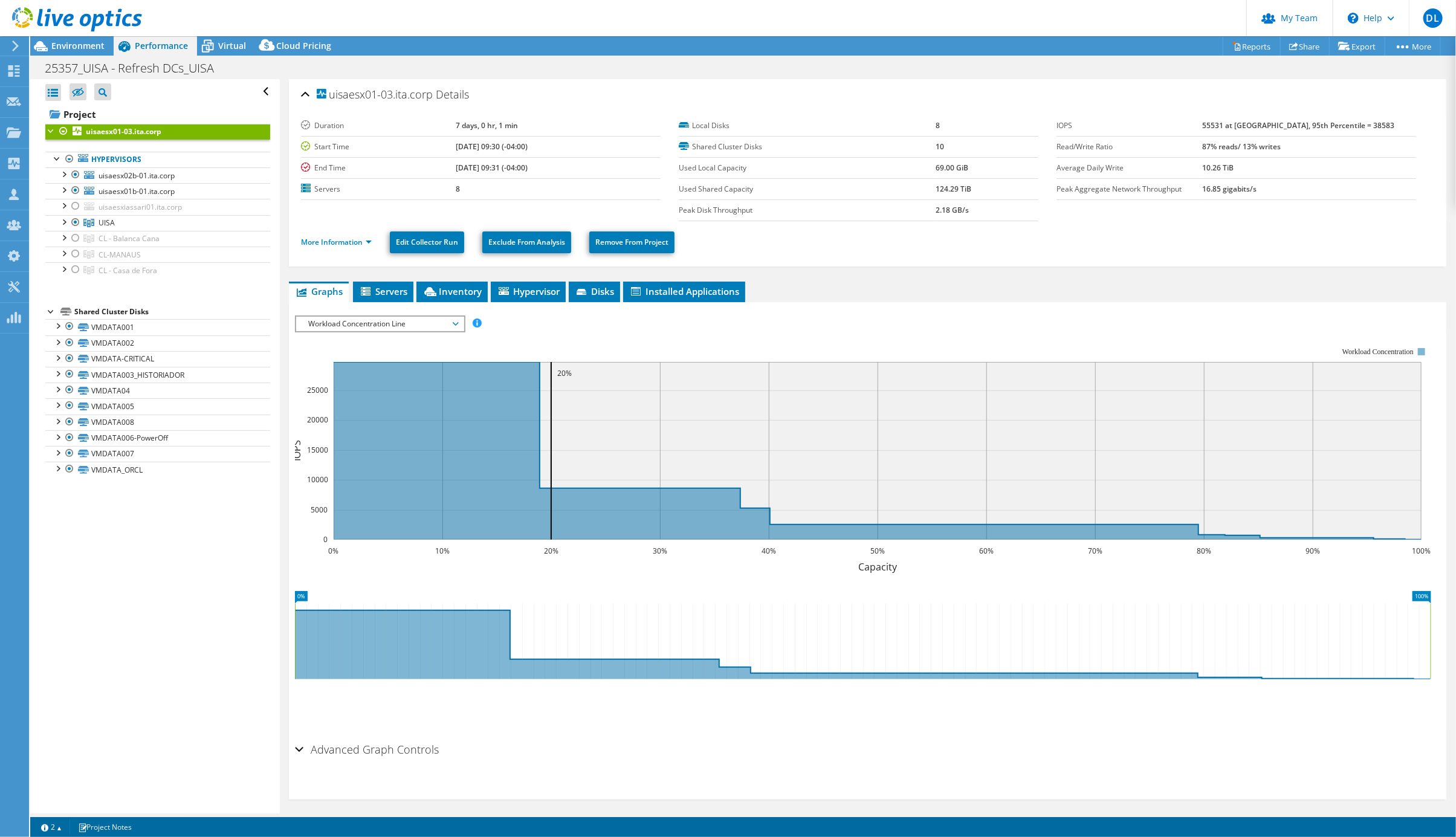
click at [400, 329] on span "Workload Concentration Line" at bounding box center [380, 324] width 156 height 15
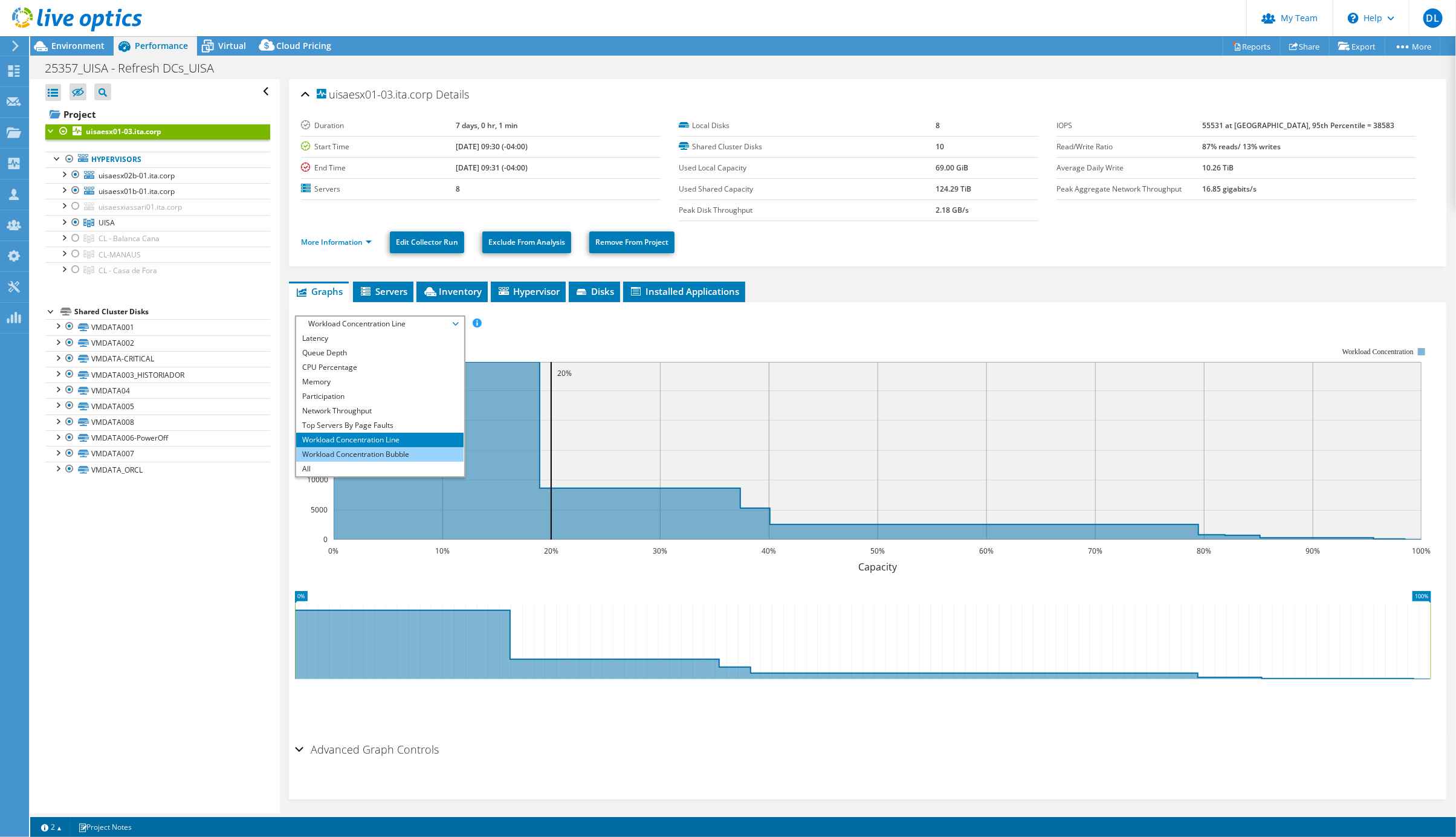
click at [358, 454] on li "Workload Concentration Bubble" at bounding box center [379, 454] width 167 height 15
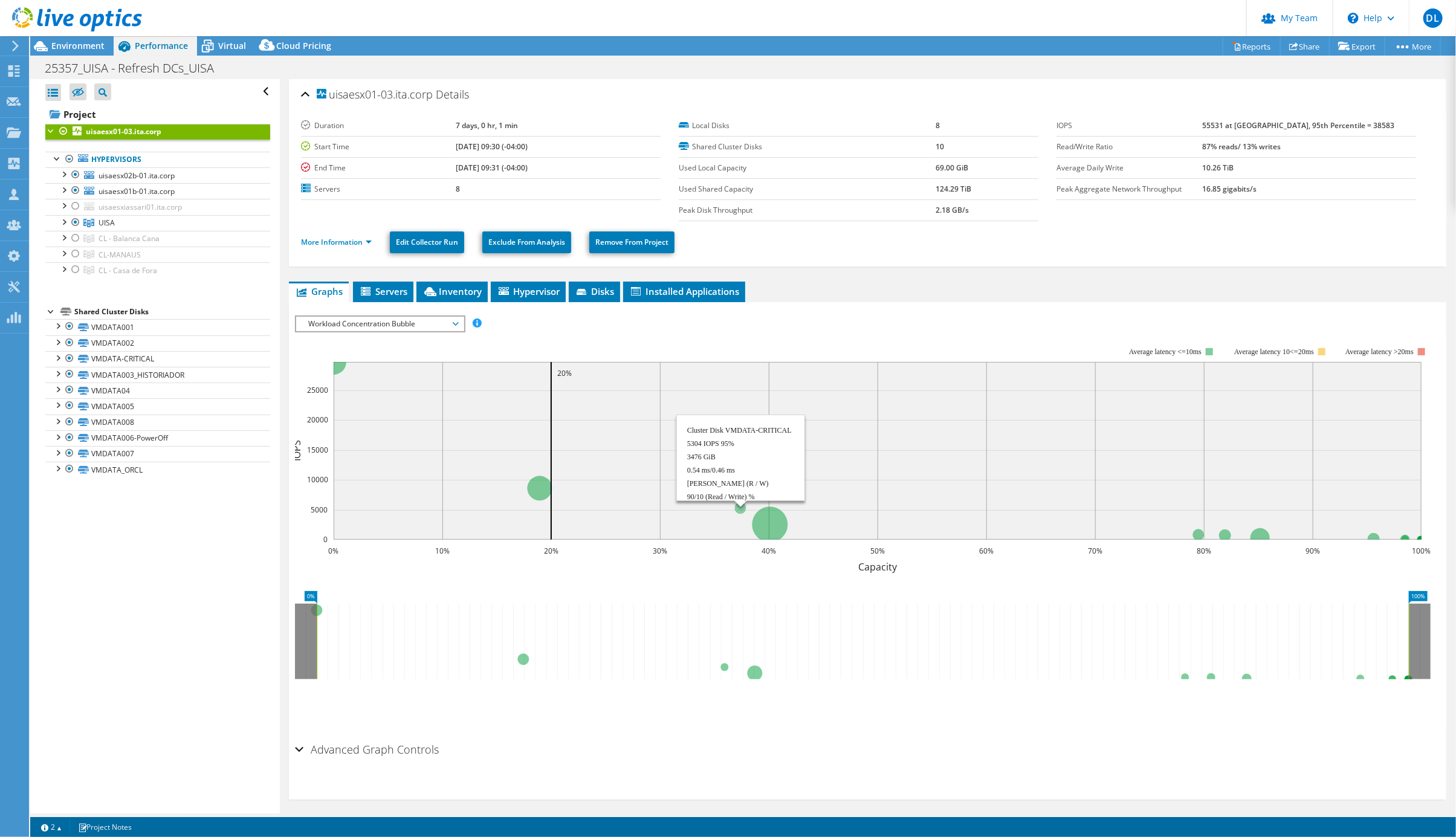
click at [742, 513] on circle at bounding box center [740, 508] width 12 height 12
click at [160, 367] on link "VMDATA-CRITICAL" at bounding box center [158, 358] width 225 height 16
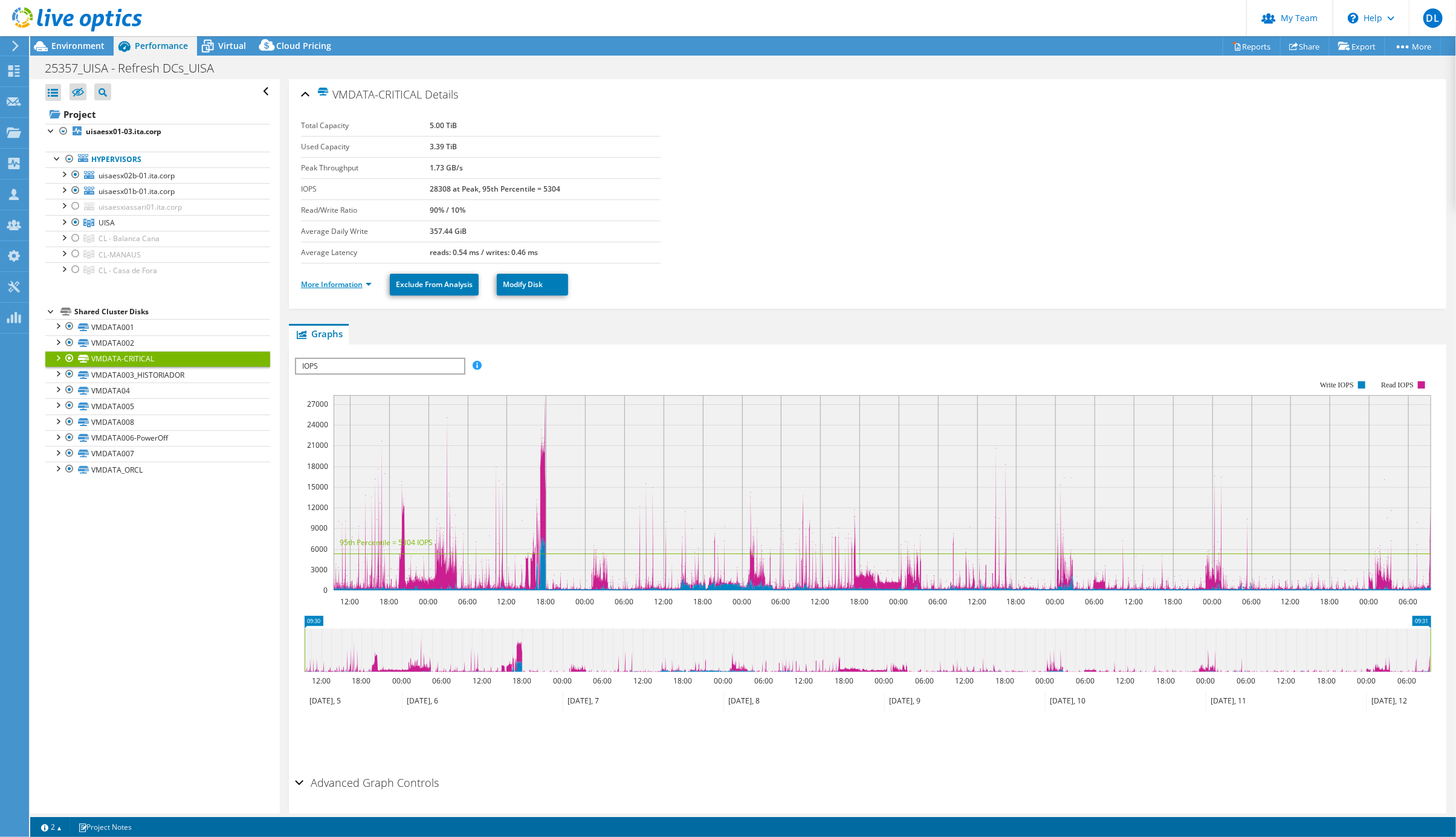
click at [364, 288] on link "More Information" at bounding box center [336, 284] width 71 height 10
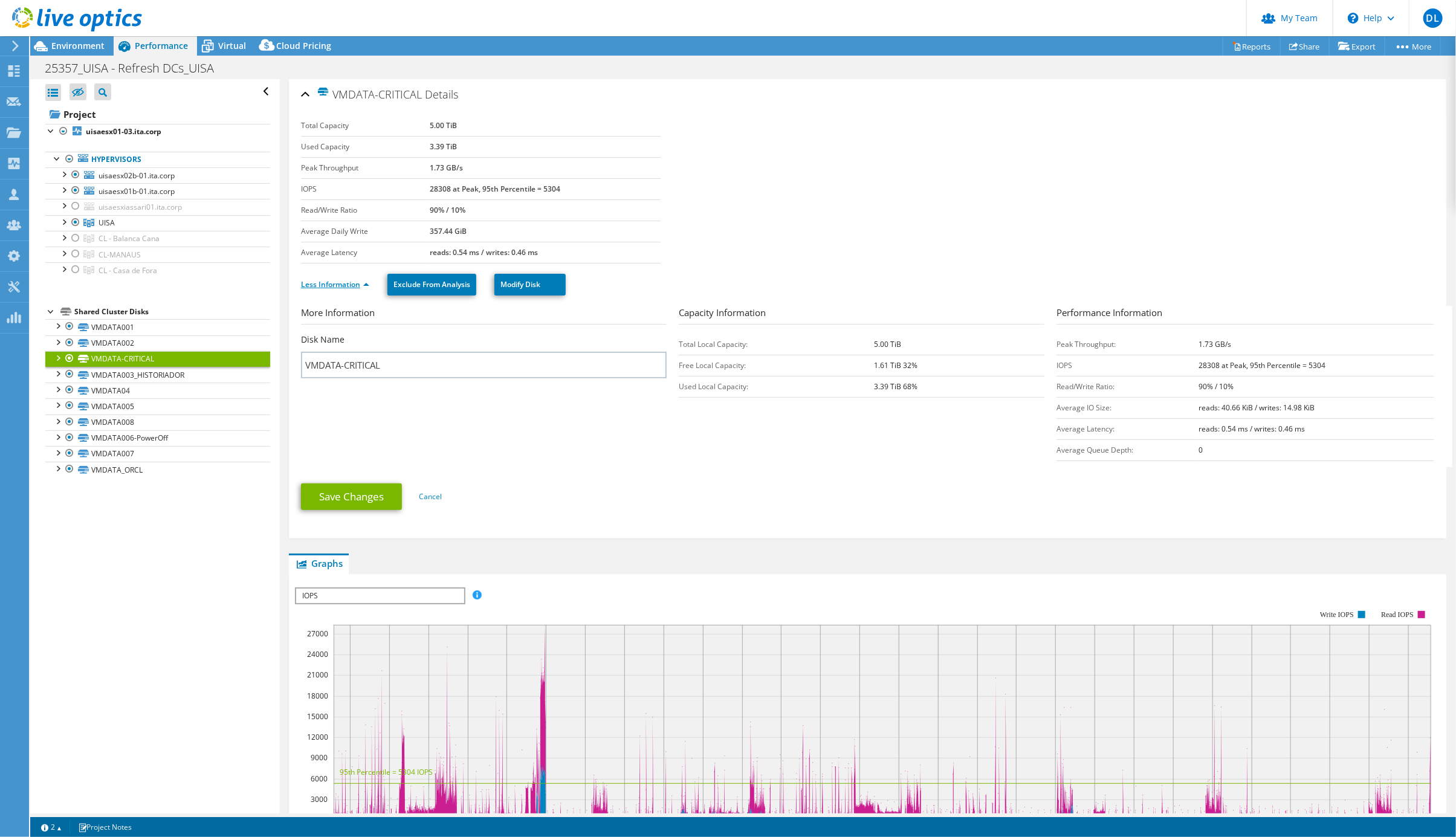
click at [364, 288] on link "Less Information" at bounding box center [335, 284] width 68 height 10
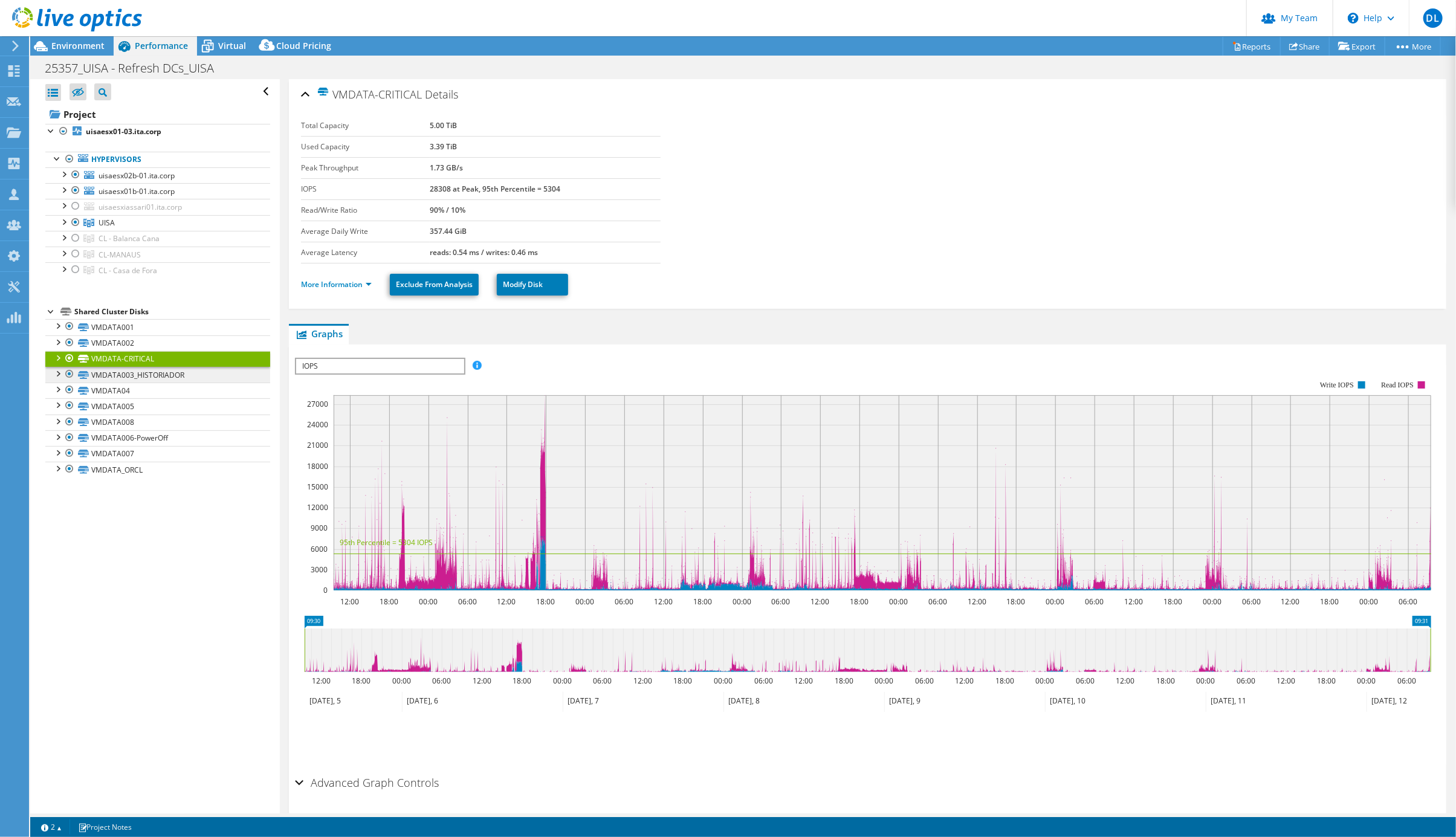
click at [145, 383] on link "VMDATA003_HISTORIADOR" at bounding box center [158, 374] width 225 height 16
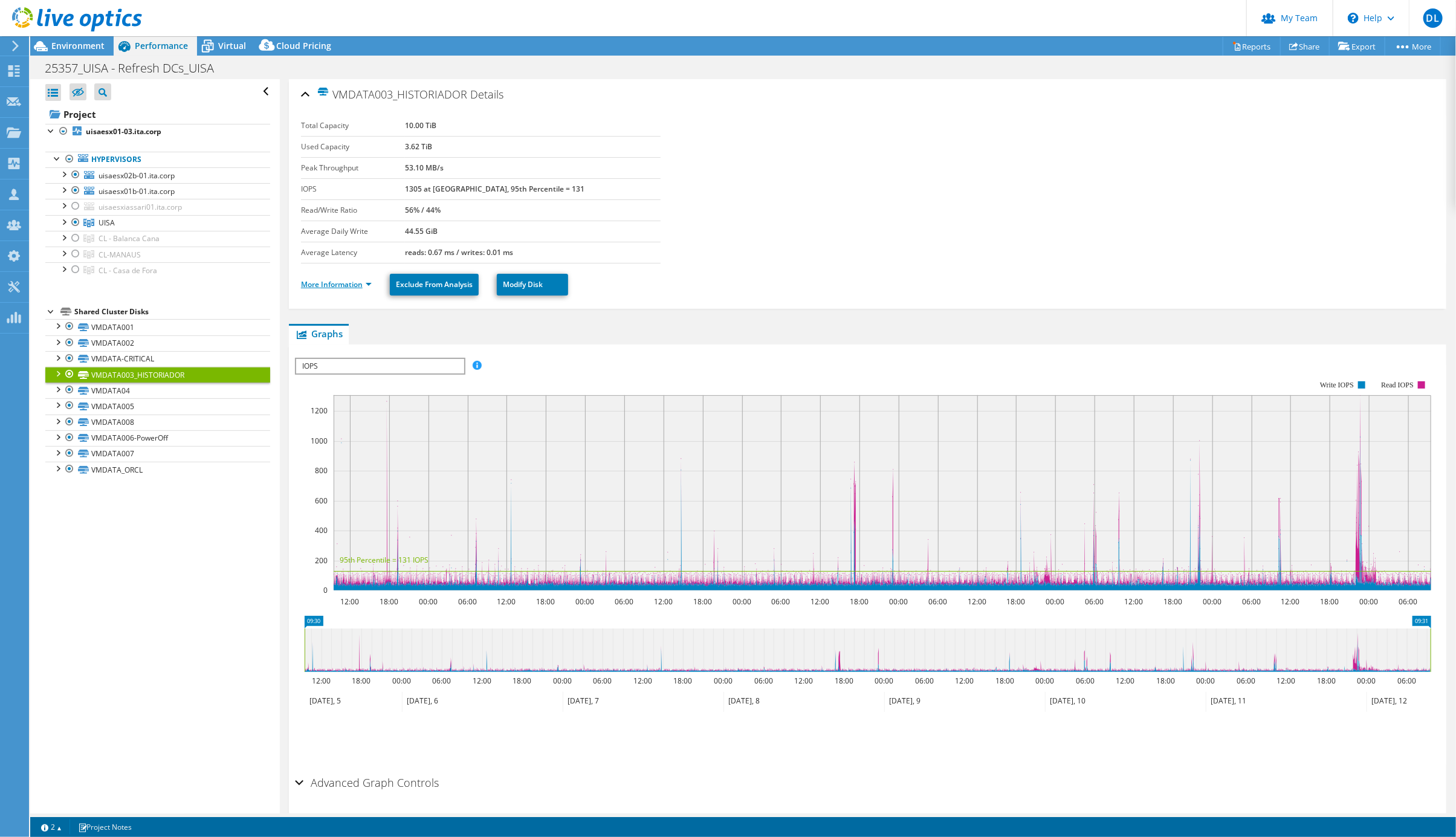
click at [345, 289] on link "More Information" at bounding box center [336, 284] width 71 height 10
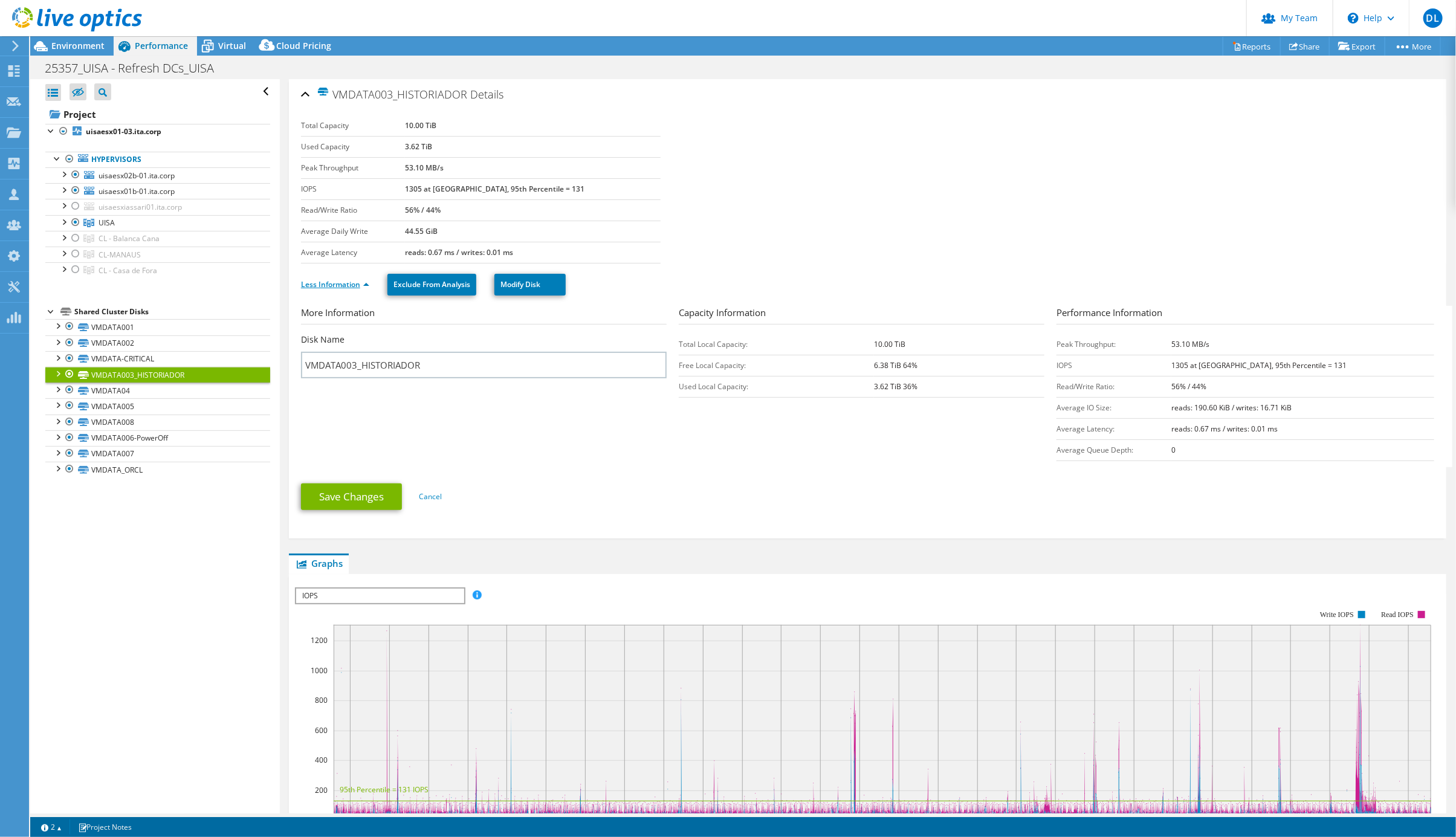
click at [345, 289] on link "Less Information" at bounding box center [335, 284] width 68 height 10
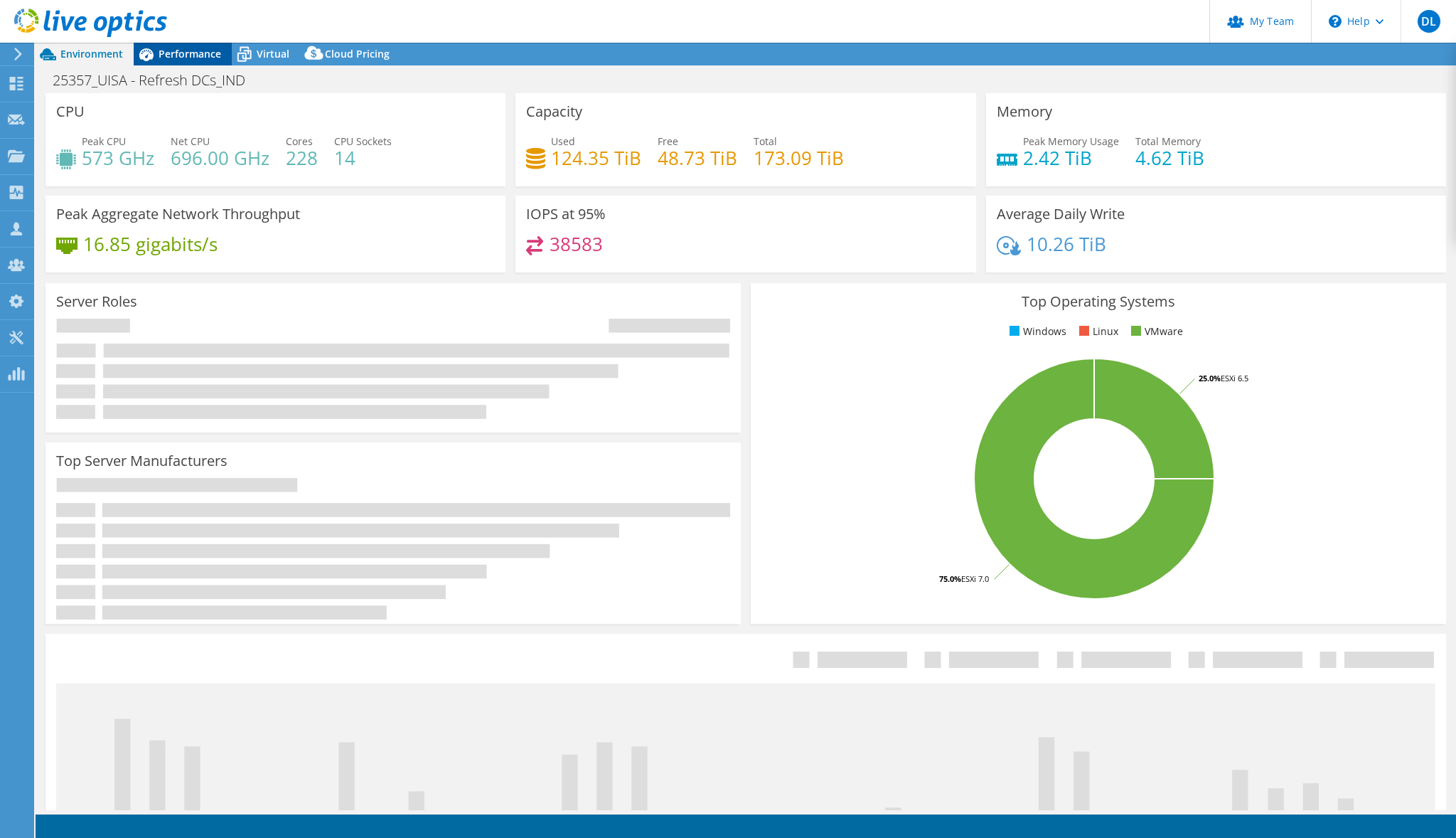
click at [184, 65] on div "Performance" at bounding box center [183, 54] width 98 height 23
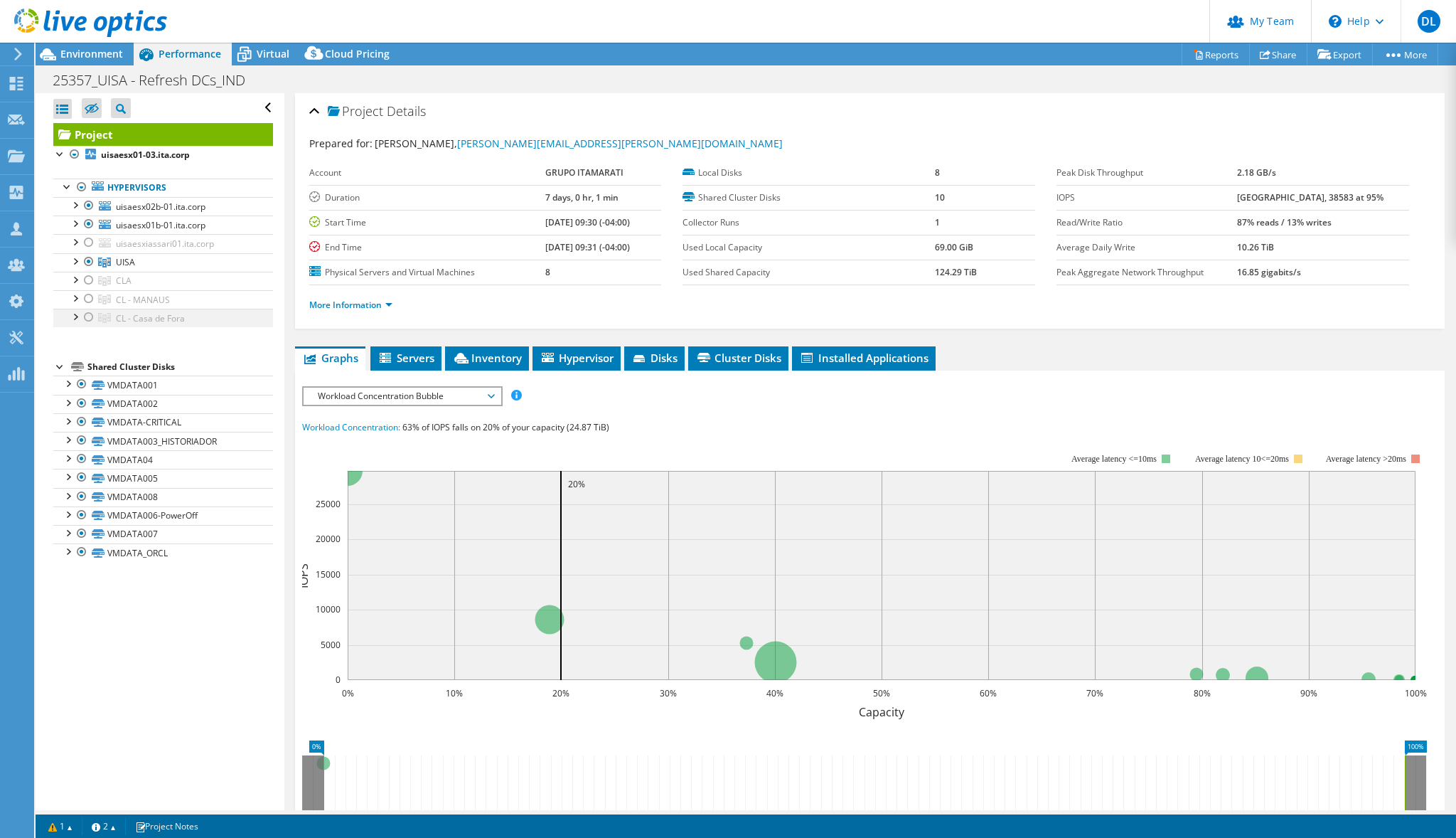
click at [87, 318] on div at bounding box center [88, 317] width 14 height 17
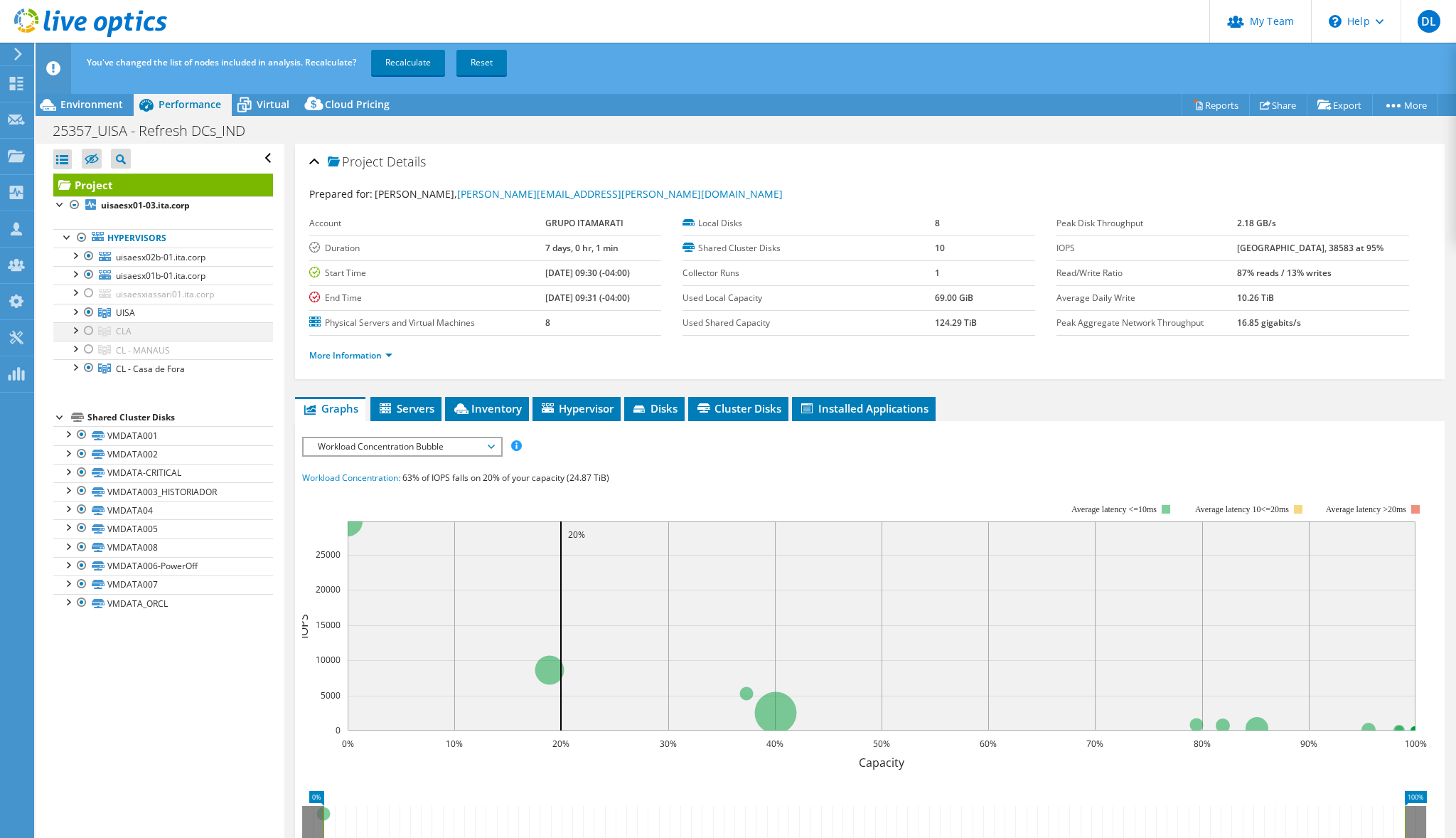
click at [89, 329] on div at bounding box center [88, 330] width 14 height 17
drag, startPoint x: 94, startPoint y: 279, endPoint x: 91, endPoint y: 265, distance: 14.3
click at [93, 278] on div at bounding box center [88, 274] width 14 height 17
click at [91, 256] on div at bounding box center [88, 256] width 14 height 17
click at [89, 294] on div at bounding box center [88, 293] width 14 height 17
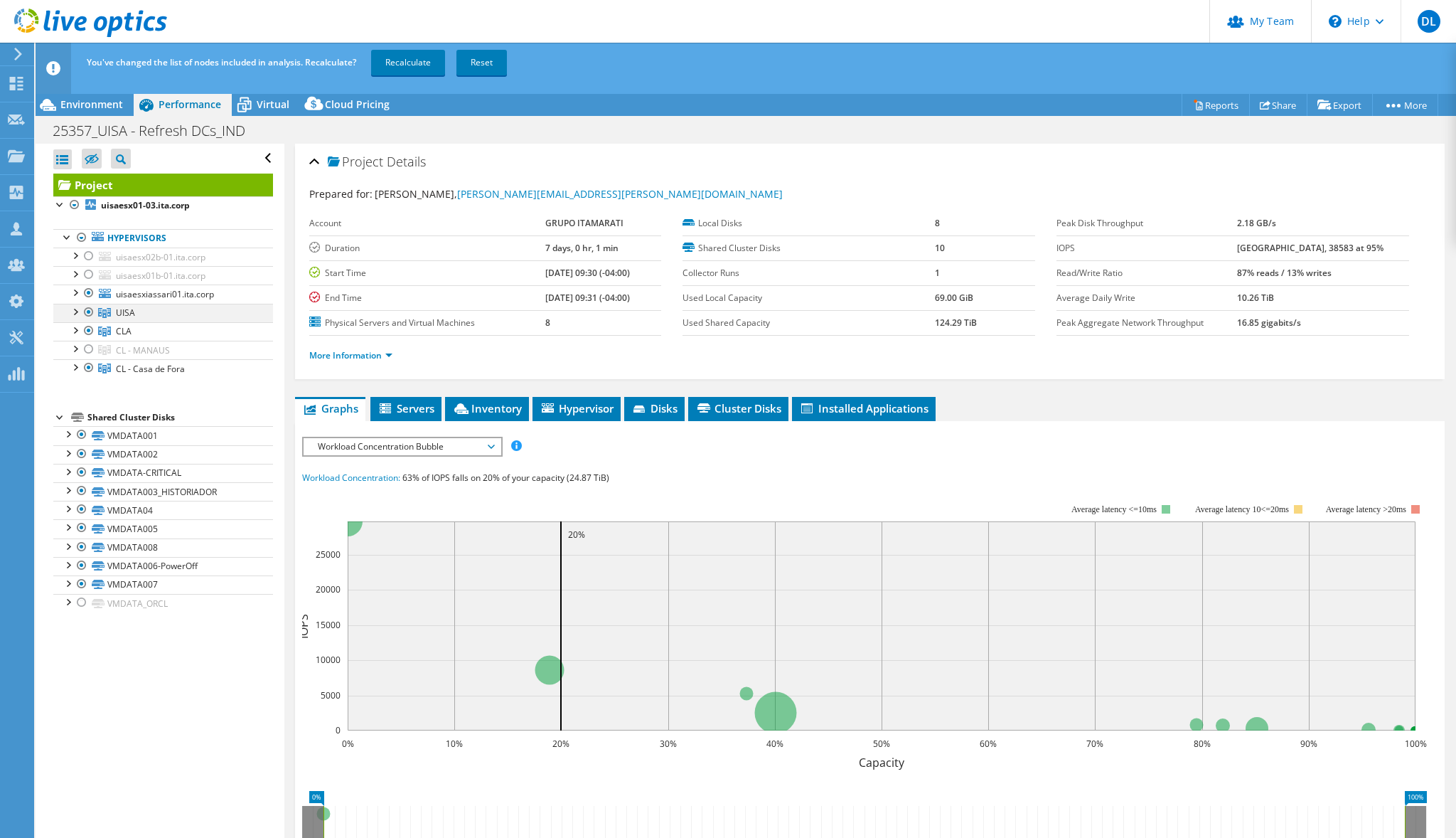
click at [89, 313] on div at bounding box center [88, 311] width 14 height 17
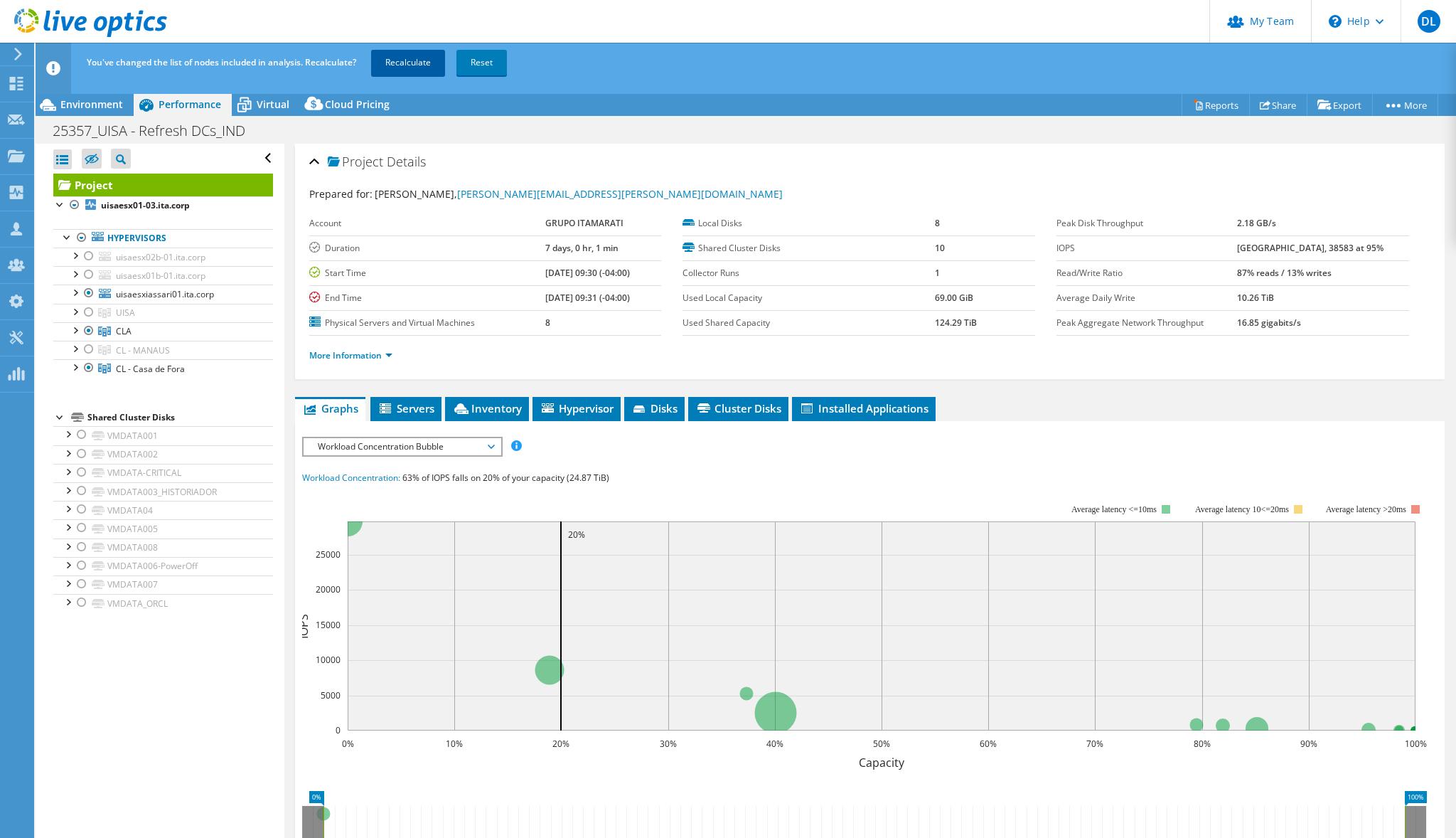
click at [397, 64] on link "Recalculate" at bounding box center [408, 62] width 74 height 25
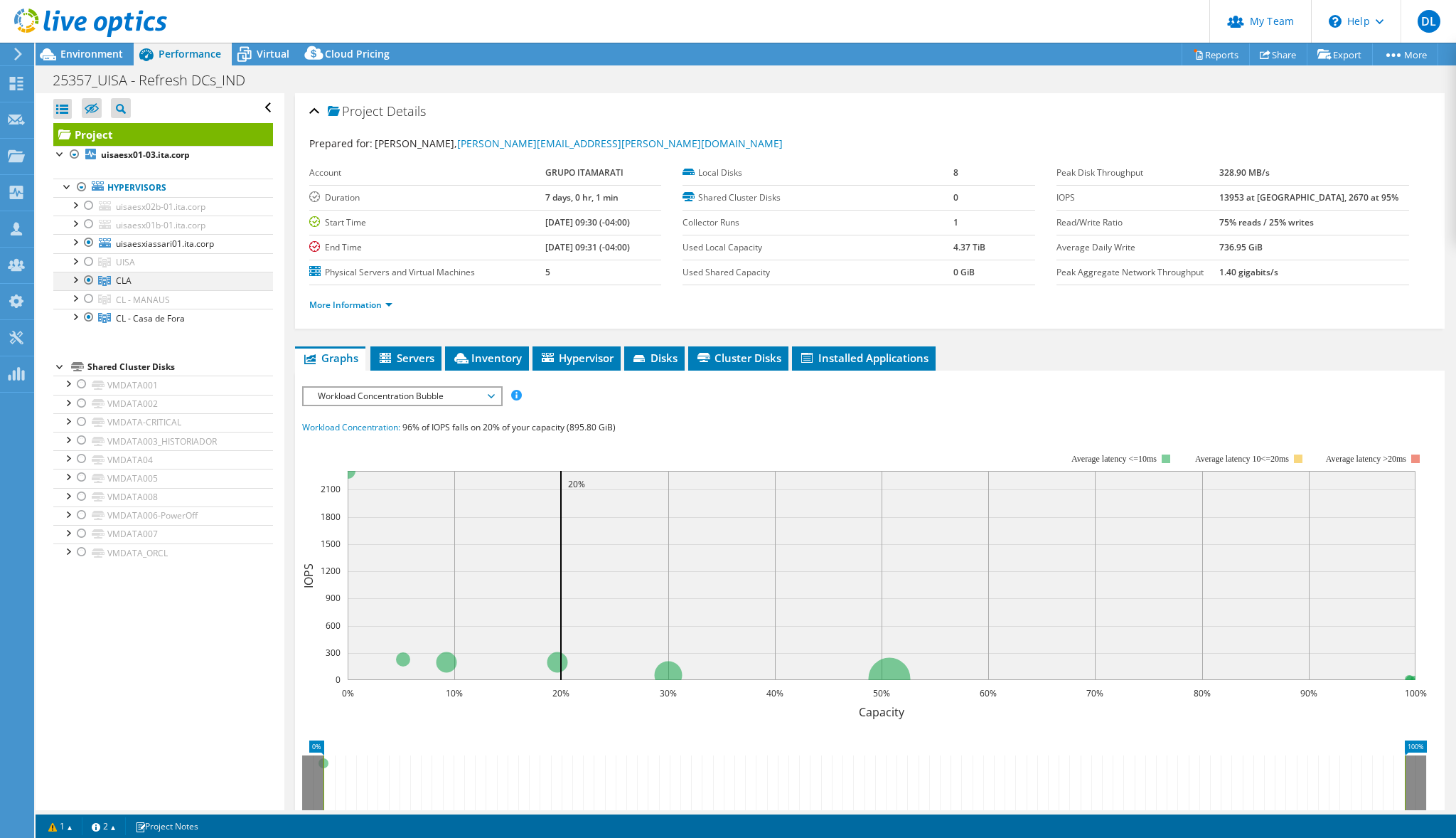
click at [78, 280] on div at bounding box center [74, 278] width 14 height 14
click at [387, 303] on link "More Information" at bounding box center [351, 304] width 83 height 12
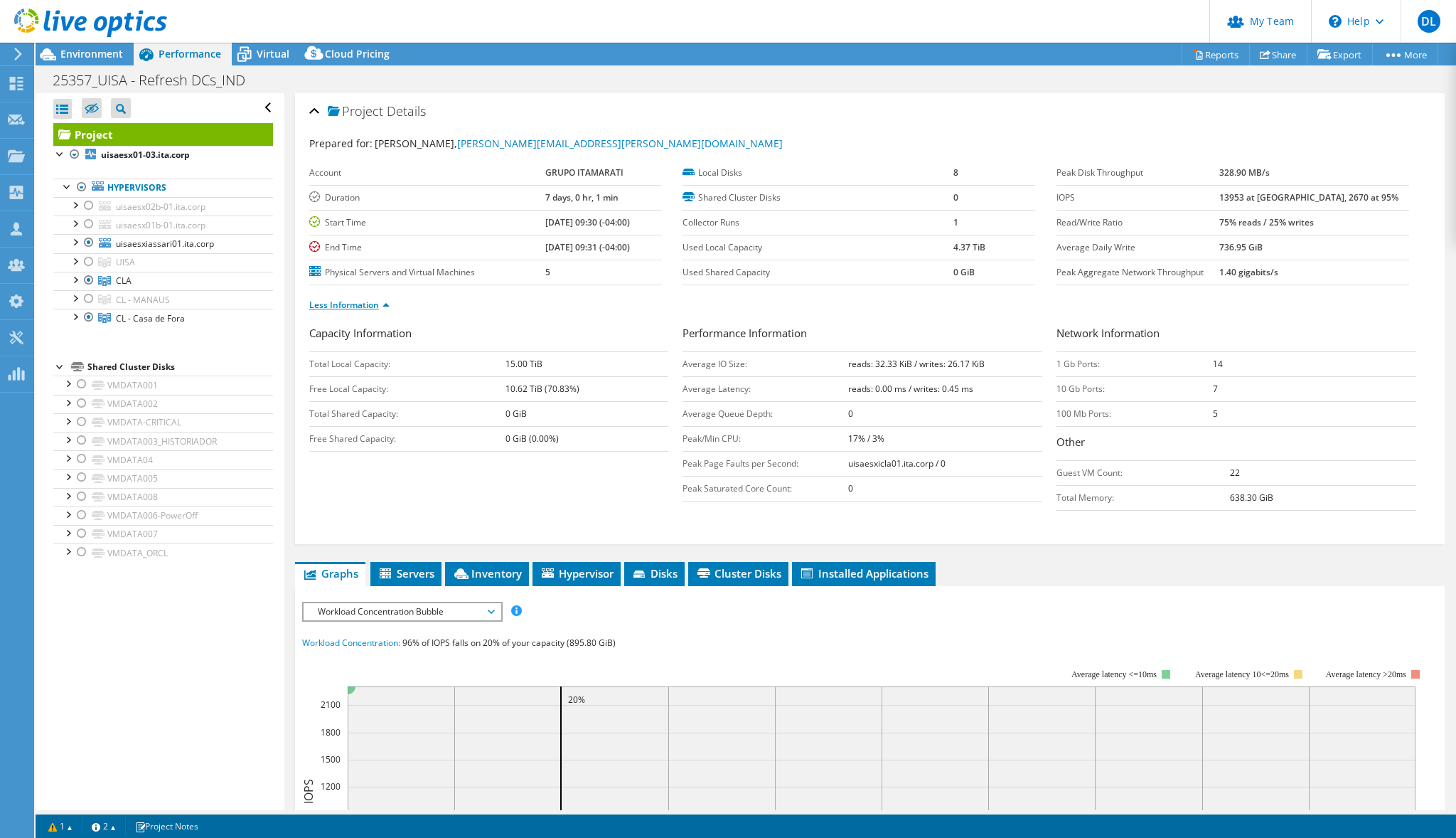
click at [387, 303] on link "Less Information" at bounding box center [349, 304] width 80 height 12
